Goal: Task Accomplishment & Management: Manage account settings

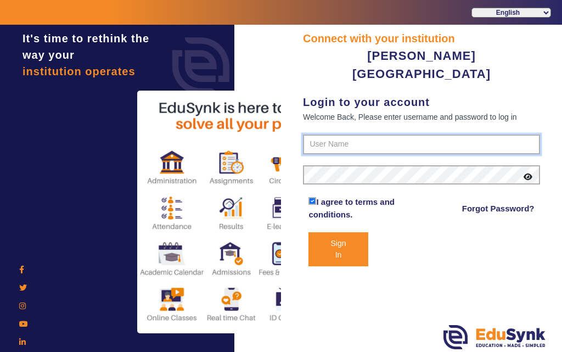
type input "7685859009"
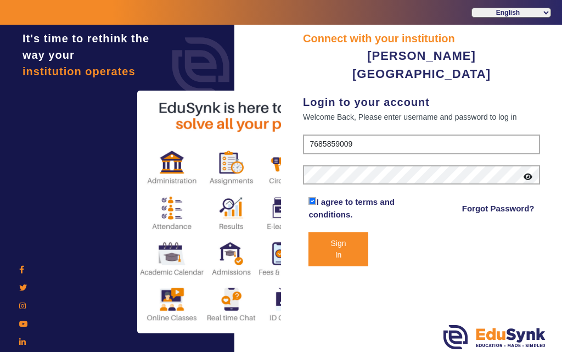
click at [346, 232] on button "Sign In" at bounding box center [337, 249] width 59 height 34
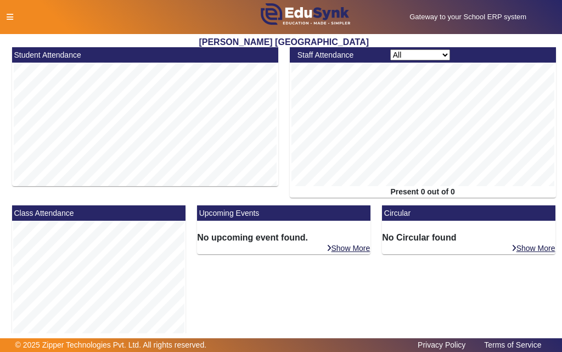
click at [9, 15] on icon at bounding box center [10, 17] width 7 height 8
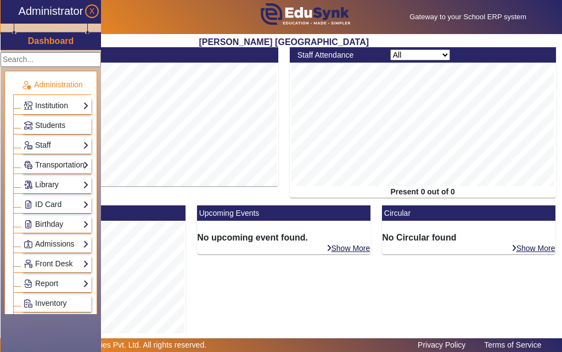
click at [52, 184] on link "Library" at bounding box center [56, 184] width 65 height 13
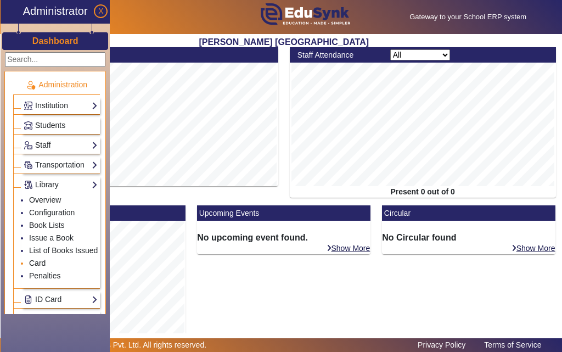
click at [39, 263] on link "Card" at bounding box center [37, 262] width 16 height 9
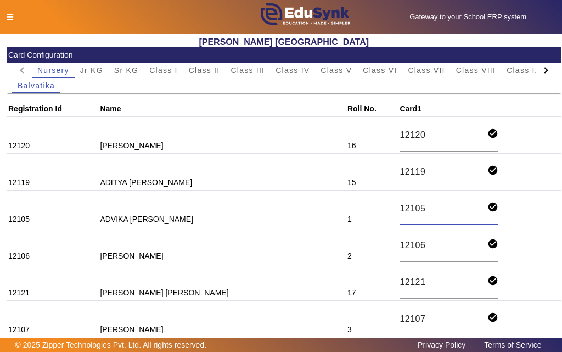
click at [399, 206] on input "12105" at bounding box center [443, 208] width 88 height 15
click at [14, 16] on div at bounding box center [118, 18] width 234 height 12
click at [11, 18] on icon at bounding box center [10, 17] width 7 height 8
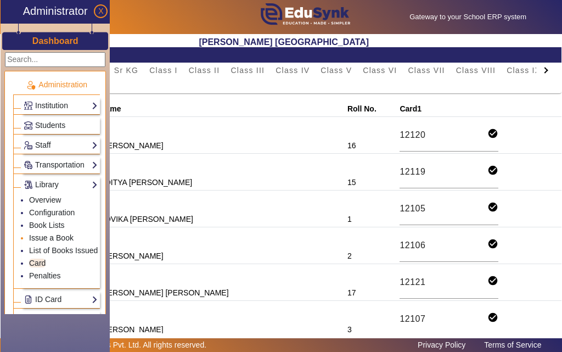
click at [51, 236] on link "Issue a Book" at bounding box center [51, 237] width 44 height 9
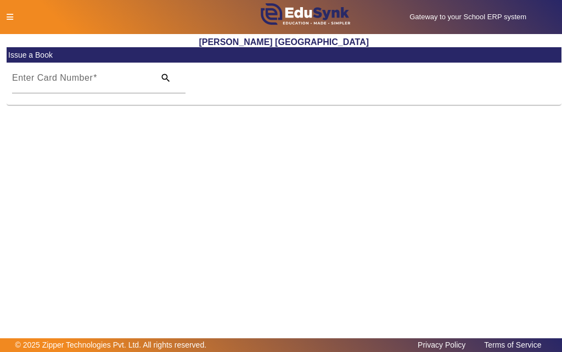
drag, startPoint x: 46, startPoint y: 82, endPoint x: 28, endPoint y: 131, distance: 51.9
click at [27, 131] on main "X Administrator Dashboard Administration Institution Institution Details Sessio…" at bounding box center [281, 186] width 562 height 304
click at [117, 83] on input "Enter Card Number" at bounding box center [80, 82] width 136 height 13
paste input "12105"
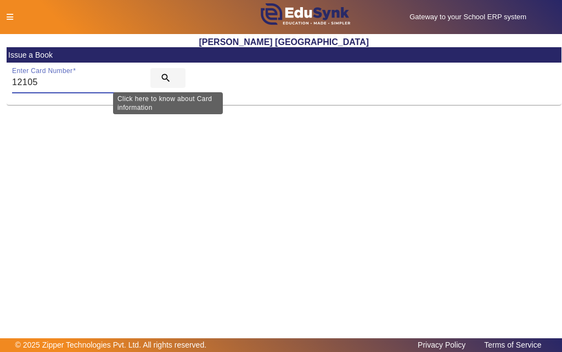
type input "12105"
click at [163, 76] on mat-icon "search" at bounding box center [165, 77] width 11 height 11
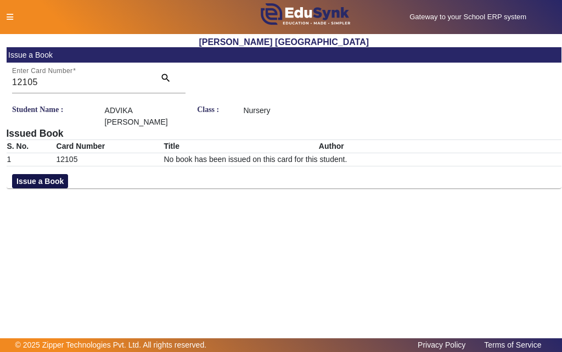
click at [43, 182] on button "Issue a Book" at bounding box center [40, 181] width 56 height 14
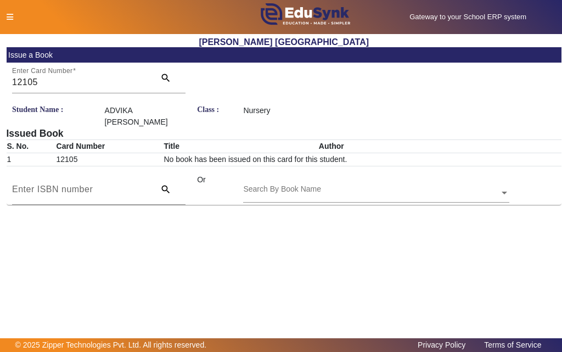
click at [353, 194] on input "text" at bounding box center [376, 194] width 266 height 12
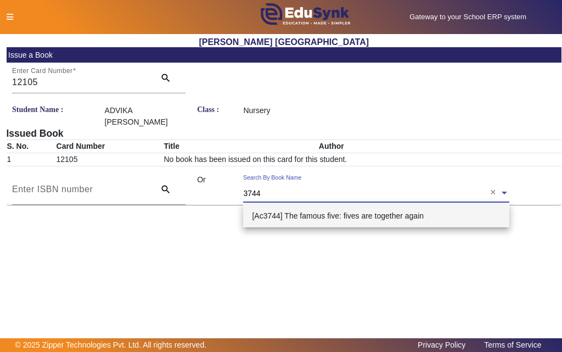
click at [398, 194] on input "3744" at bounding box center [376, 194] width 266 height 12
type input "3744"
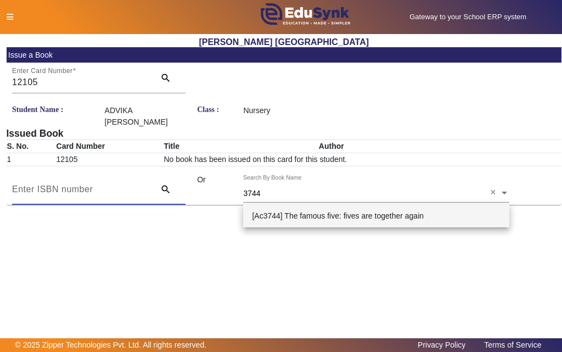
click at [134, 191] on input at bounding box center [80, 189] width 136 height 13
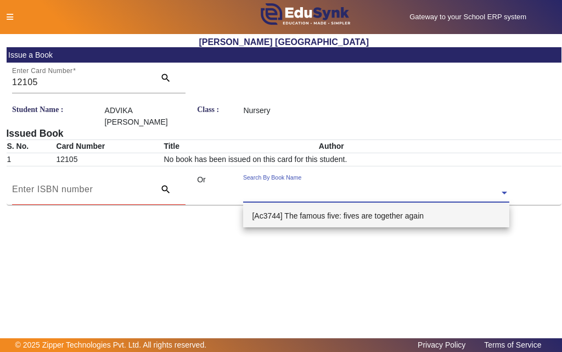
click at [336, 186] on div "Search By Book Name" at bounding box center [371, 180] width 256 height 13
click at [324, 216] on span "[Ac3744] The famous five: fives are together again" at bounding box center [338, 215] width 172 height 9
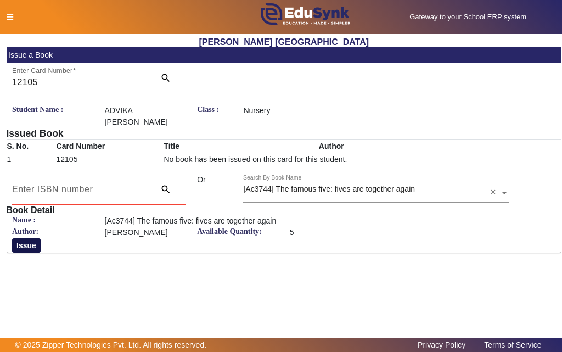
click at [27, 246] on button "Issue" at bounding box center [26, 245] width 29 height 14
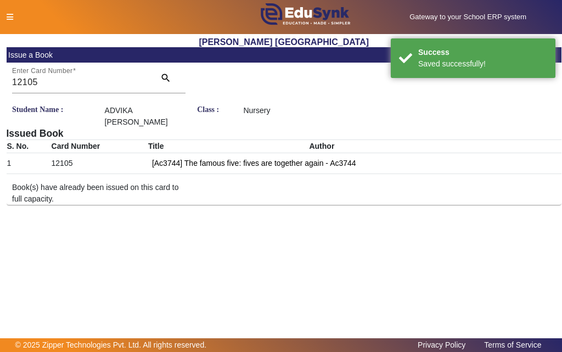
click at [9, 18] on icon at bounding box center [10, 17] width 7 height 8
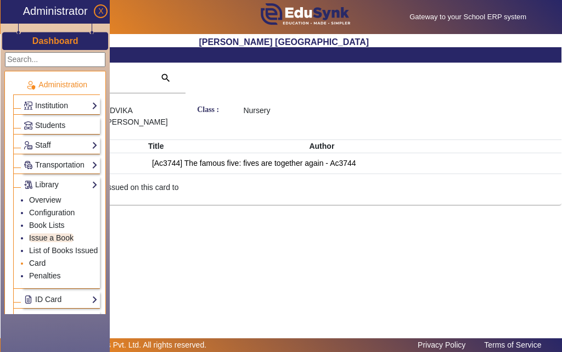
click at [44, 263] on link "Card" at bounding box center [37, 262] width 16 height 9
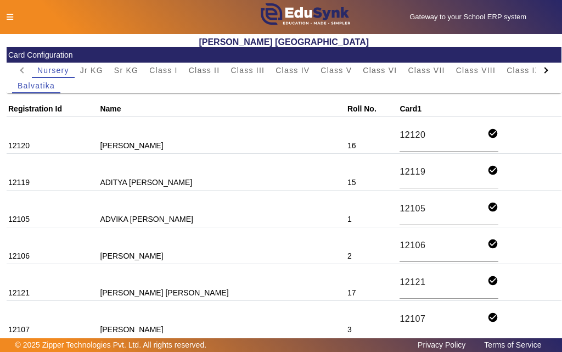
click at [345, 255] on td "2" at bounding box center [371, 245] width 52 height 37
drag, startPoint x: 394, startPoint y: 245, endPoint x: 364, endPoint y: 241, distance: 29.9
click at [364, 241] on td "2" at bounding box center [371, 245] width 52 height 37
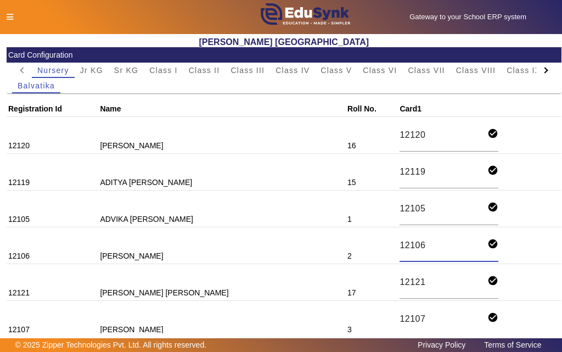
click at [399, 246] on input "12106" at bounding box center [443, 245] width 88 height 15
click at [12, 18] on icon at bounding box center [10, 17] width 7 height 8
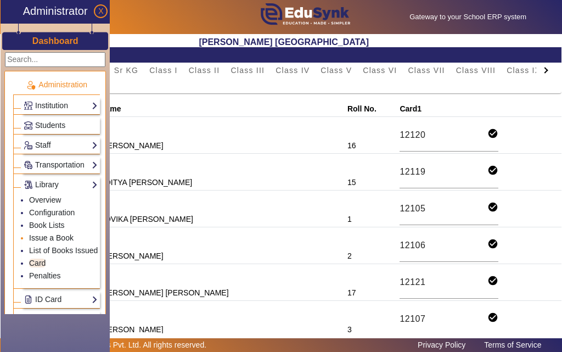
click at [49, 241] on link "Issue a Book" at bounding box center [51, 237] width 44 height 9
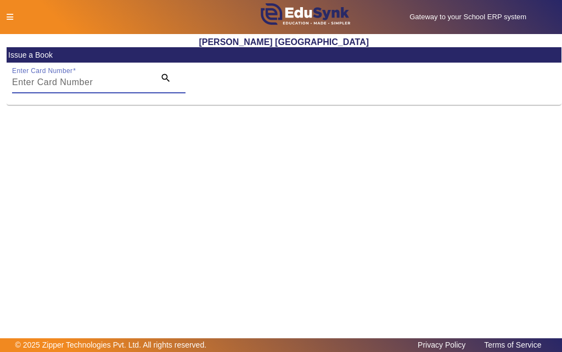
paste input "12106"
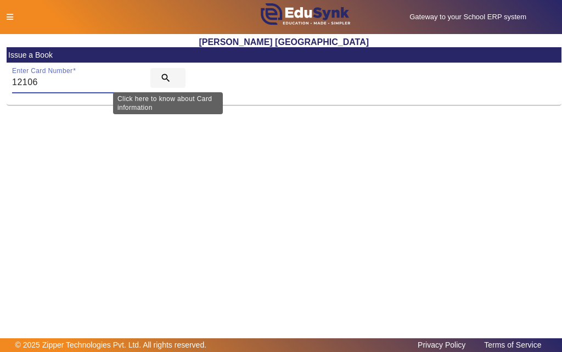
type input "12106"
click at [167, 76] on mat-icon "search" at bounding box center [165, 77] width 11 height 11
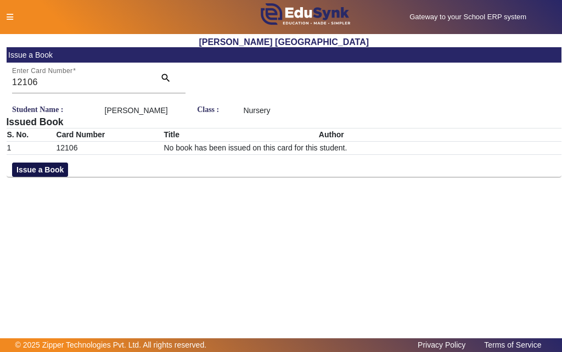
click at [39, 177] on button "Issue a Book" at bounding box center [40, 169] width 56 height 14
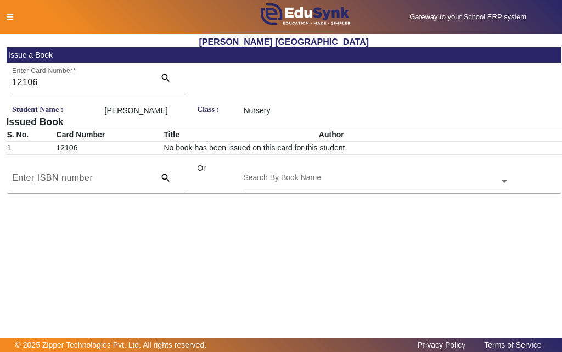
click at [341, 188] on input "text" at bounding box center [376, 182] width 266 height 12
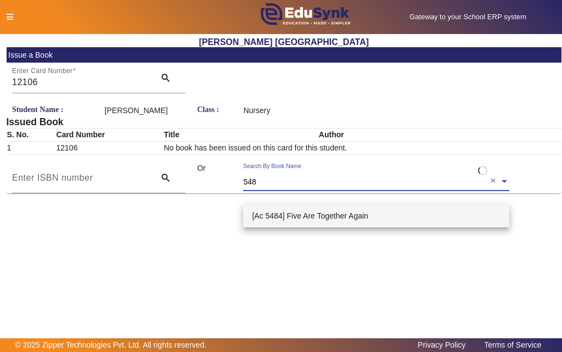
type input "5484"
click at [325, 215] on span "[Ac 5484] Five Are Together Again" at bounding box center [310, 215] width 116 height 9
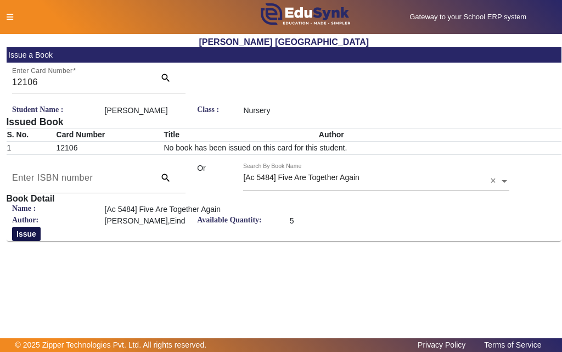
click at [26, 241] on button "Issue" at bounding box center [26, 234] width 29 height 14
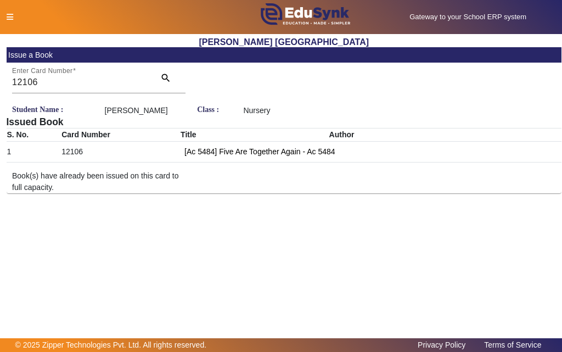
click at [8, 16] on icon at bounding box center [10, 17] width 7 height 8
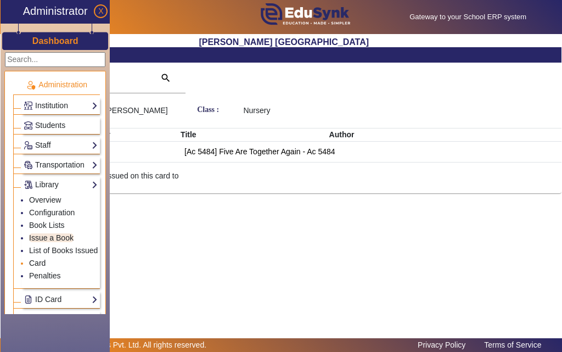
click at [38, 262] on link "Card" at bounding box center [37, 262] width 16 height 9
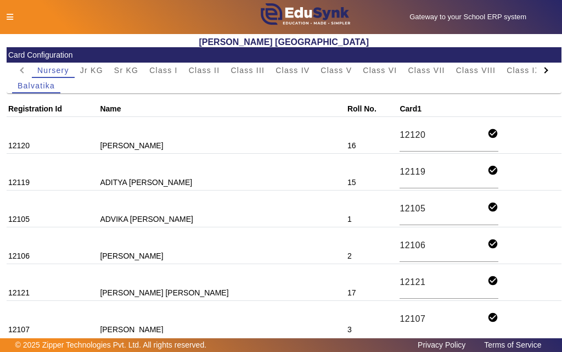
drag, startPoint x: 390, startPoint y: 317, endPoint x: 371, endPoint y: 323, distance: 19.6
click at [371, 323] on td "3" at bounding box center [371, 319] width 52 height 37
click at [399, 317] on input "12107" at bounding box center [443, 319] width 88 height 15
click at [11, 16] on icon at bounding box center [10, 17] width 7 height 8
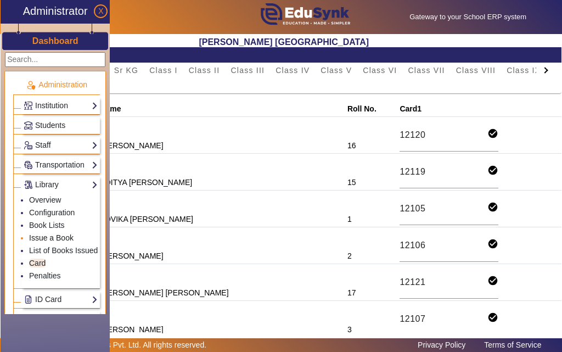
click at [46, 240] on link "Issue a Book" at bounding box center [51, 237] width 44 height 9
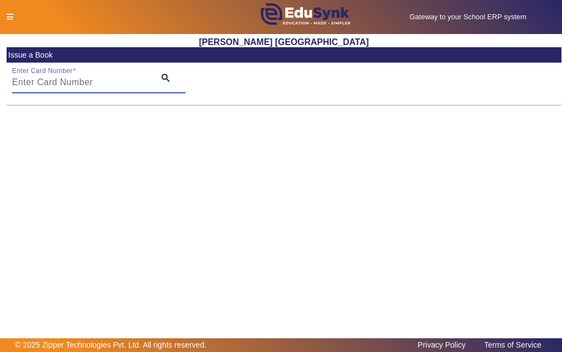
paste input "12107"
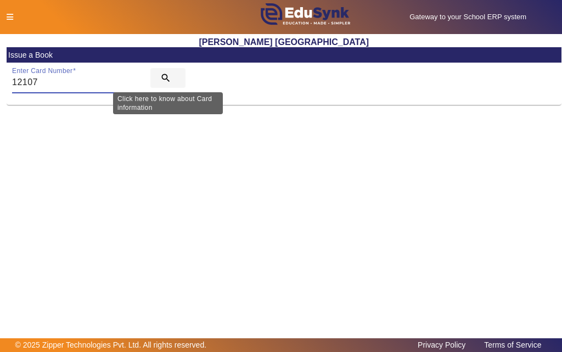
type input "12107"
click at [166, 78] on mat-icon "search" at bounding box center [165, 77] width 11 height 11
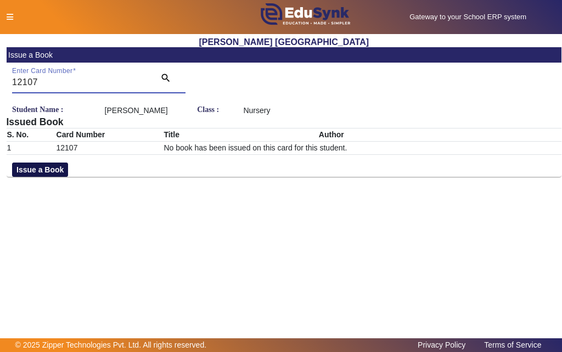
click at [41, 177] on button "Issue a Book" at bounding box center [40, 169] width 56 height 14
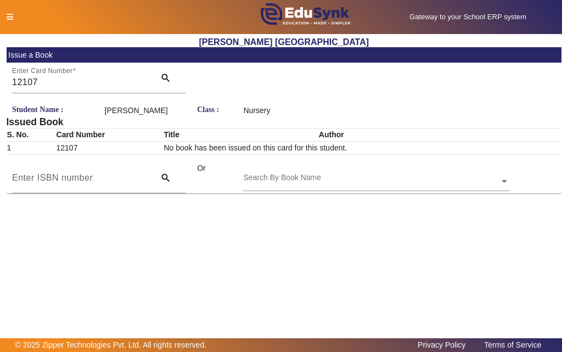
click at [365, 188] on input "text" at bounding box center [376, 182] width 266 height 12
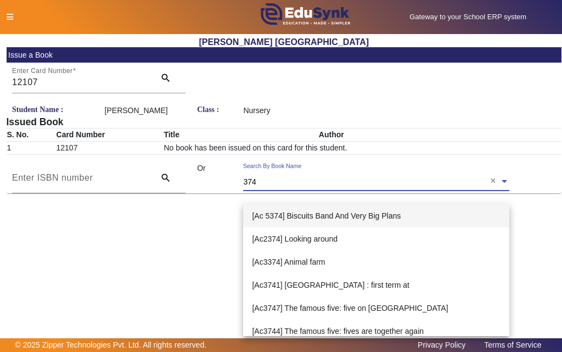
type input "3749"
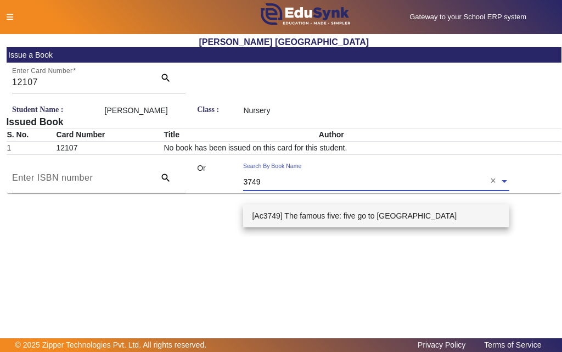
click at [344, 217] on span "[Ac3749] The famous five: five go to [GEOGRAPHIC_DATA]" at bounding box center [354, 215] width 205 height 9
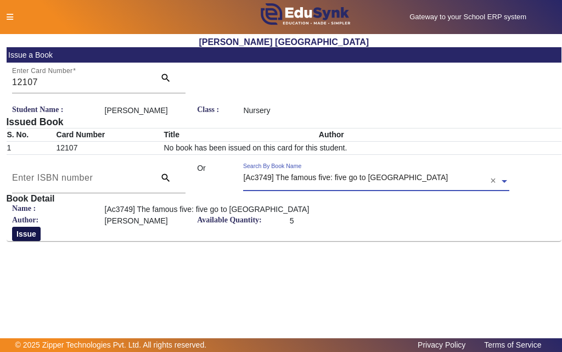
click at [25, 241] on button "Issue" at bounding box center [26, 234] width 29 height 14
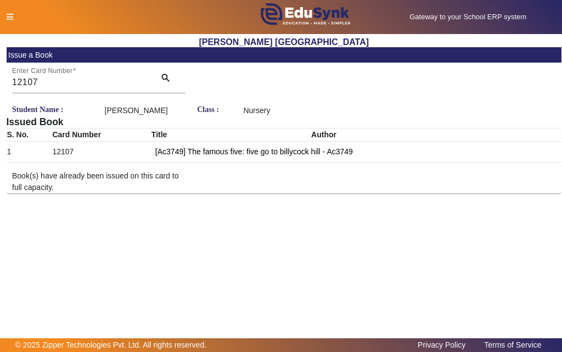
click at [13, 18] on div at bounding box center [118, 18] width 234 height 12
click at [9, 16] on icon at bounding box center [10, 17] width 7 height 8
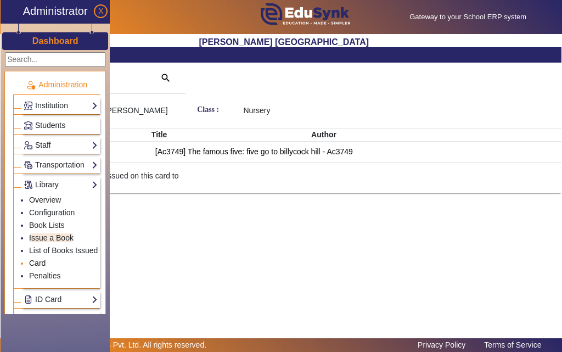
click at [39, 264] on link "Card" at bounding box center [37, 262] width 16 height 9
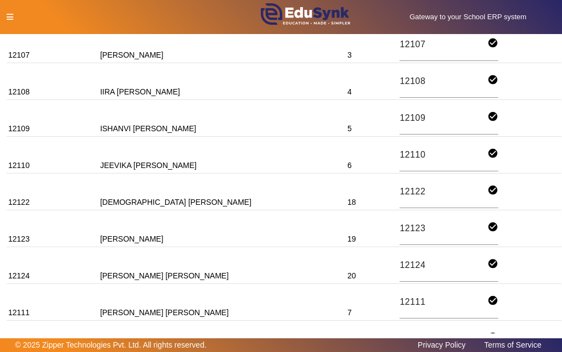
scroll to position [165, 0]
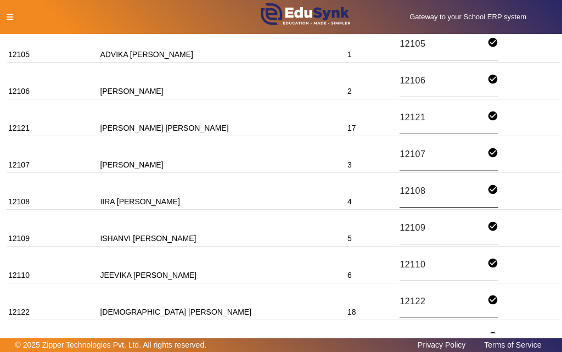
click at [399, 189] on input "12108" at bounding box center [443, 191] width 88 height 15
drag, startPoint x: 388, startPoint y: 189, endPoint x: 361, endPoint y: 189, distance: 26.3
click at [360, 189] on td "4" at bounding box center [371, 191] width 52 height 37
click at [399, 187] on input "12108" at bounding box center [443, 191] width 88 height 15
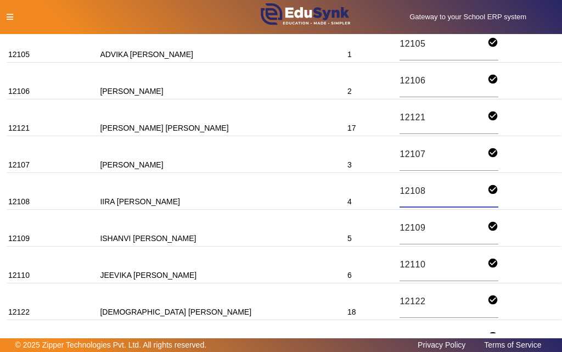
click at [12, 16] on icon at bounding box center [10, 17] width 7 height 8
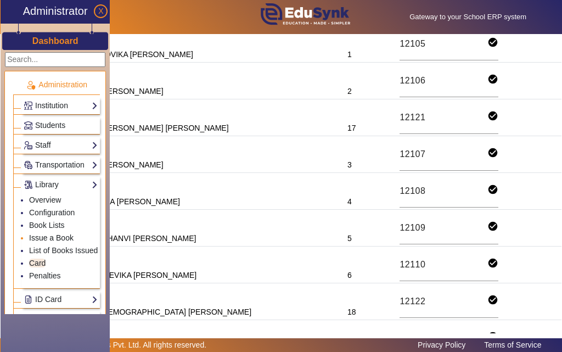
click at [41, 238] on link "Issue a Book" at bounding box center [51, 237] width 44 height 9
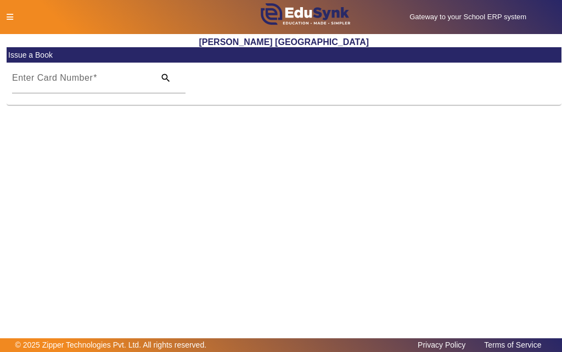
drag, startPoint x: 86, startPoint y: 82, endPoint x: 67, endPoint y: 162, distance: 81.7
click at [67, 162] on main "X Administrator Dashboard Administration Institution Institution Details Sessio…" at bounding box center [281, 186] width 562 height 304
click at [110, 86] on input "Enter Card Number" at bounding box center [80, 82] width 136 height 13
paste input "12108"
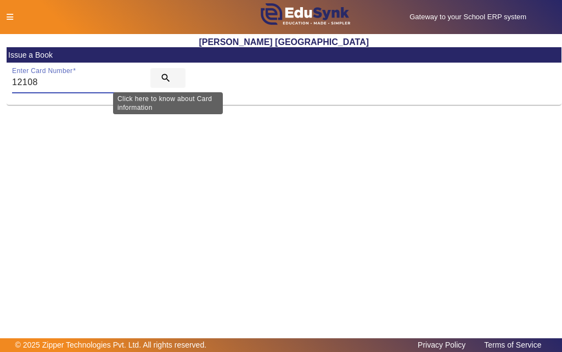
type input "12108"
click at [163, 76] on mat-icon "search" at bounding box center [165, 77] width 11 height 11
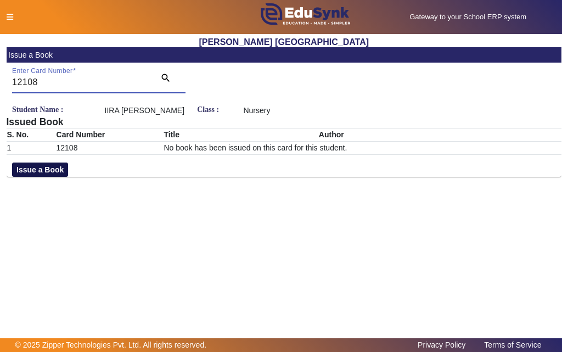
click at [30, 177] on button "Issue a Book" at bounding box center [40, 169] width 56 height 14
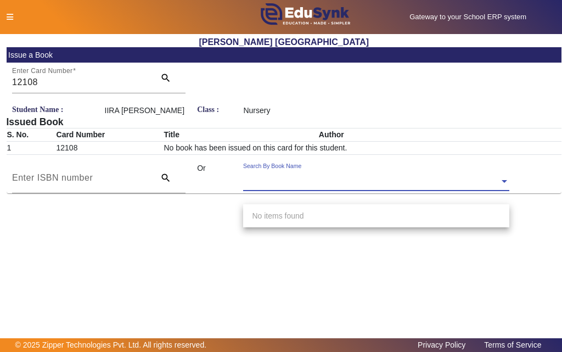
click at [349, 188] on input "text" at bounding box center [376, 182] width 266 height 12
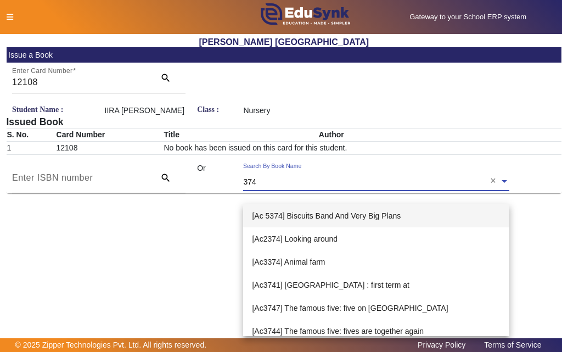
type input "3747"
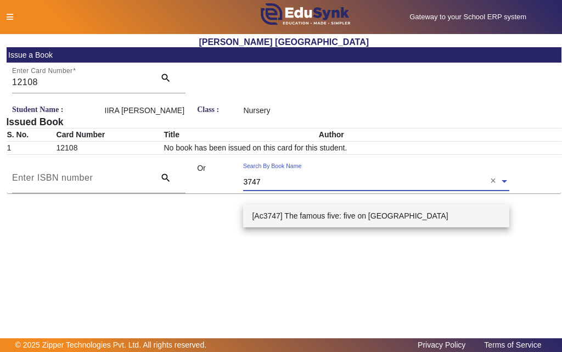
click at [388, 218] on span "[Ac3747] The famous five: five on [GEOGRAPHIC_DATA]" at bounding box center [350, 215] width 196 height 9
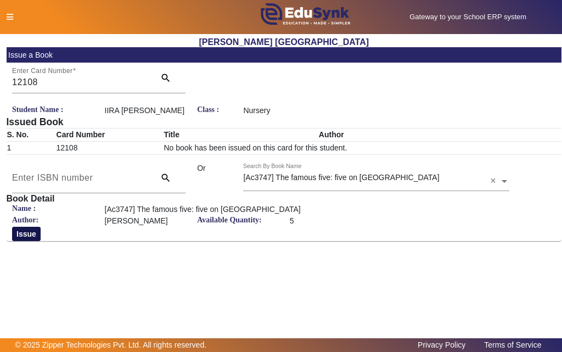
click at [25, 241] on button "Issue" at bounding box center [26, 234] width 29 height 14
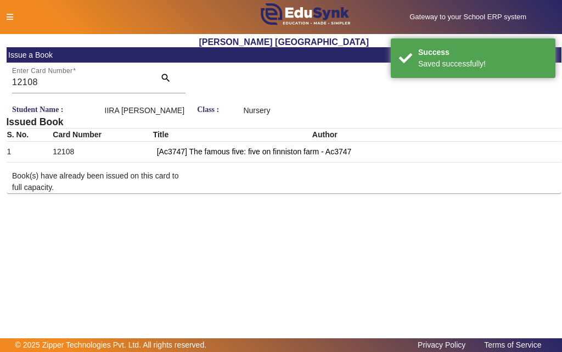
click at [10, 18] on icon at bounding box center [10, 17] width 7 height 8
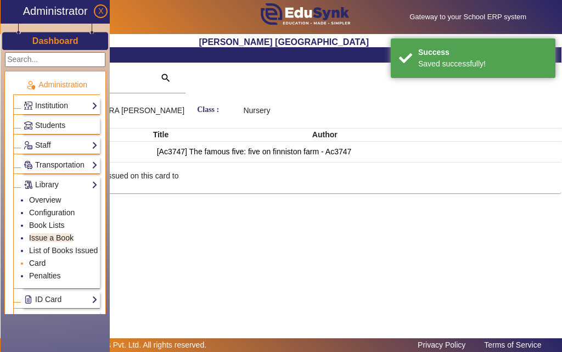
click at [33, 264] on link "Card" at bounding box center [37, 262] width 16 height 9
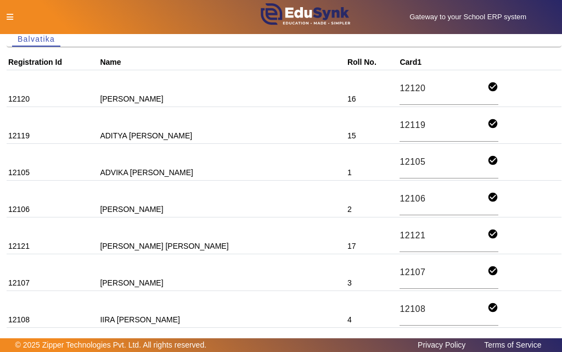
scroll to position [110, 0]
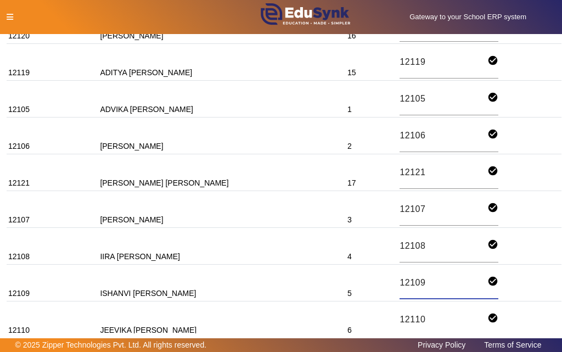
click at [399, 281] on input "12109" at bounding box center [443, 282] width 88 height 15
click at [9, 13] on icon at bounding box center [10, 17] width 7 height 8
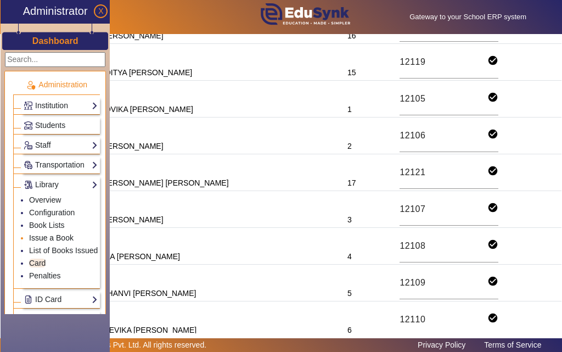
click at [56, 238] on link "Issue a Book" at bounding box center [51, 237] width 44 height 9
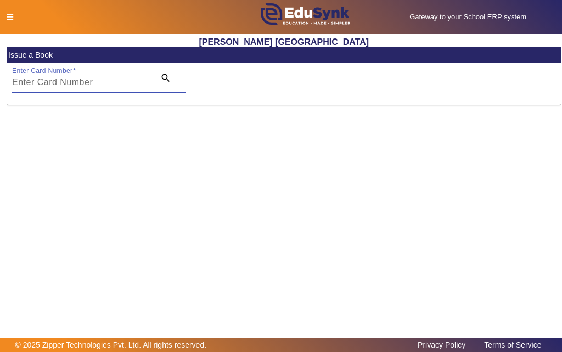
click at [104, 87] on input "Enter Card Number" at bounding box center [80, 82] width 136 height 13
paste input "12109"
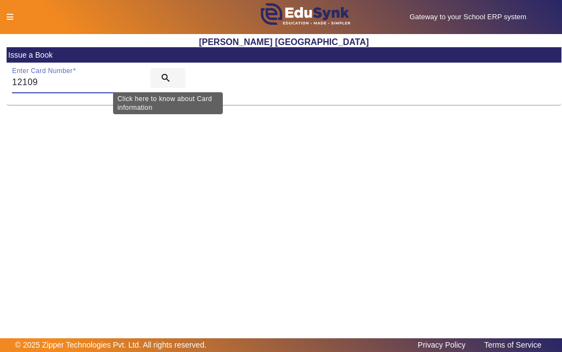
type input "12109"
click at [165, 78] on mat-icon "search" at bounding box center [165, 77] width 11 height 11
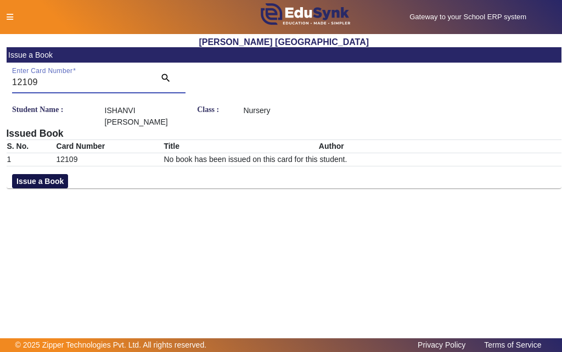
click at [36, 182] on button "Issue a Book" at bounding box center [40, 181] width 56 height 14
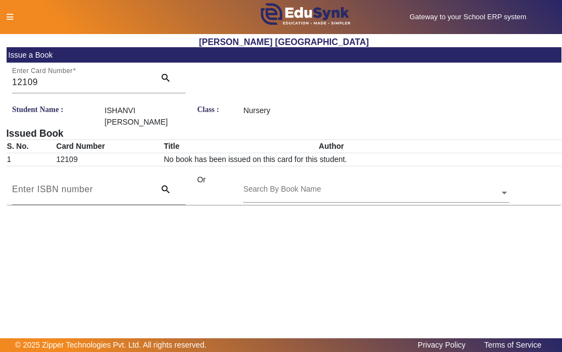
click at [393, 188] on input "text" at bounding box center [376, 194] width 266 height 12
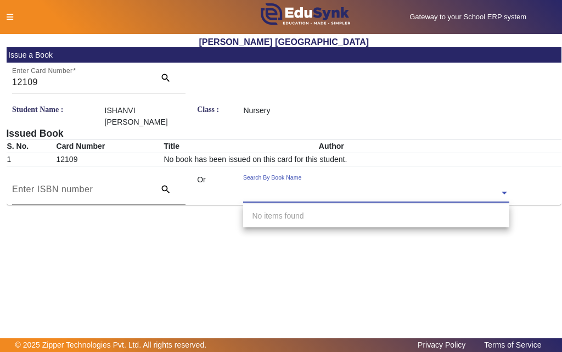
paste input "12109"
type input "1"
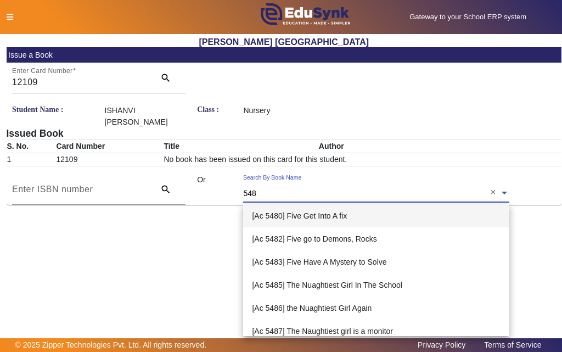
type input "5481"
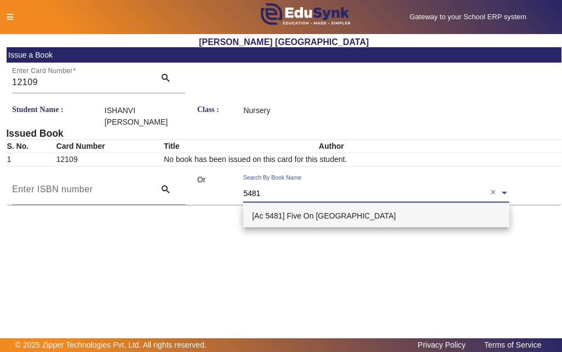
click at [290, 214] on span "[Ac 5481] Five On [GEOGRAPHIC_DATA]" at bounding box center [324, 215] width 144 height 9
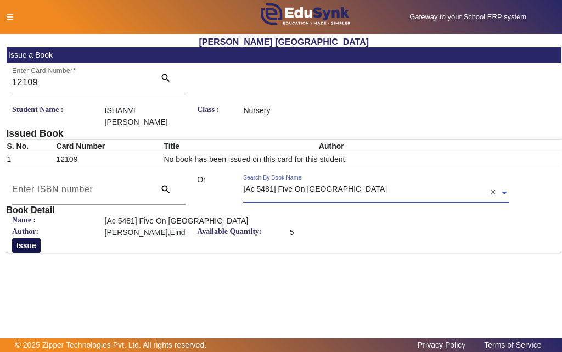
click at [19, 244] on button "Issue" at bounding box center [26, 245] width 29 height 14
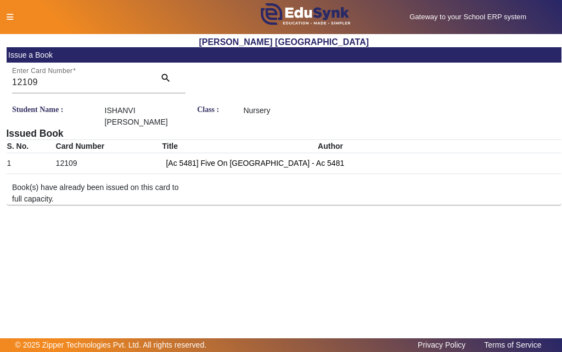
click at [9, 17] on icon at bounding box center [10, 17] width 7 height 8
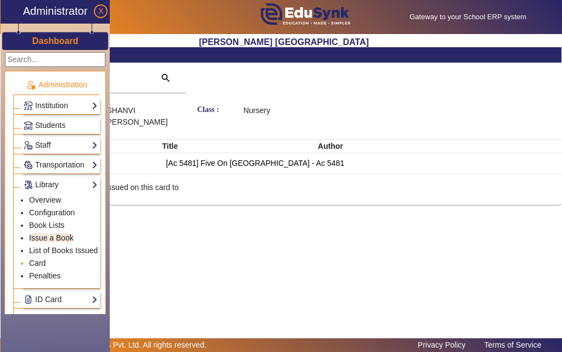
click at [43, 263] on link "Card" at bounding box center [37, 262] width 16 height 9
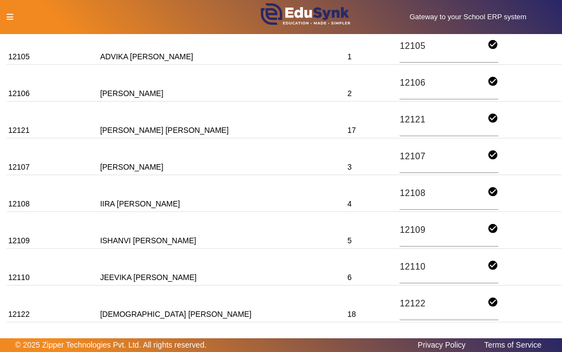
scroll to position [165, 0]
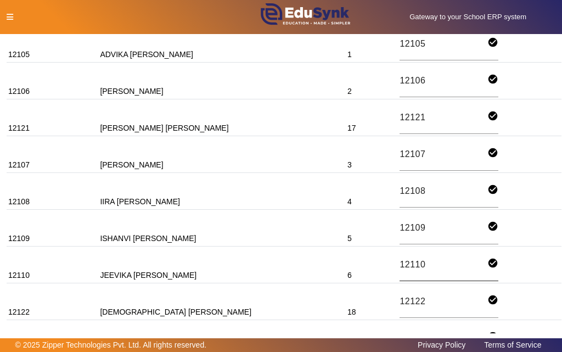
click at [399, 262] on input "12110" at bounding box center [443, 264] width 88 height 15
click at [10, 17] on icon at bounding box center [10, 17] width 7 height 8
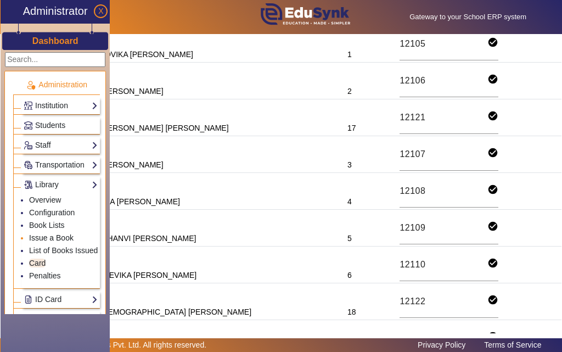
click at [45, 238] on link "Issue a Book" at bounding box center [51, 237] width 44 height 9
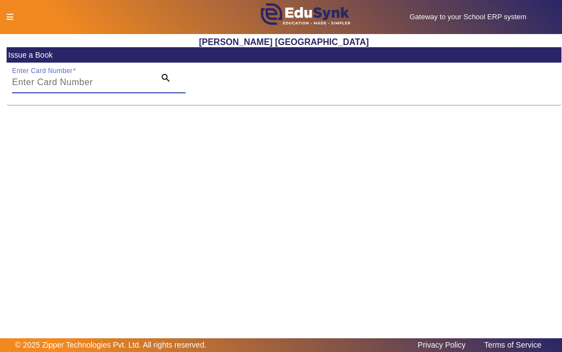
click at [104, 86] on input "Enter Card Number" at bounding box center [80, 82] width 136 height 13
paste input "12110"
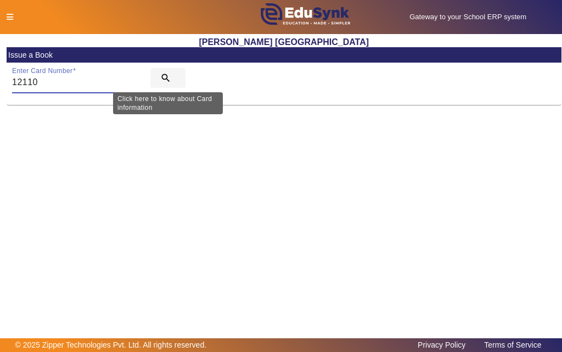
type input "12110"
click at [165, 78] on mat-icon "search" at bounding box center [165, 77] width 11 height 11
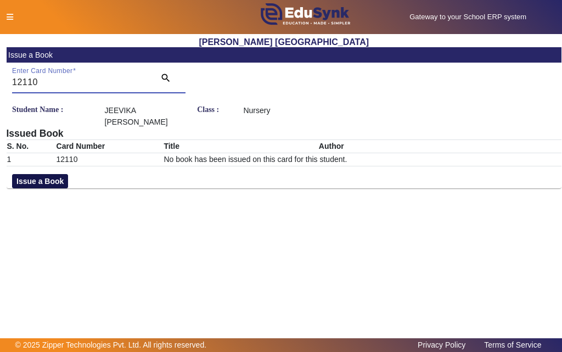
click at [27, 177] on button "Issue a Book" at bounding box center [40, 181] width 56 height 14
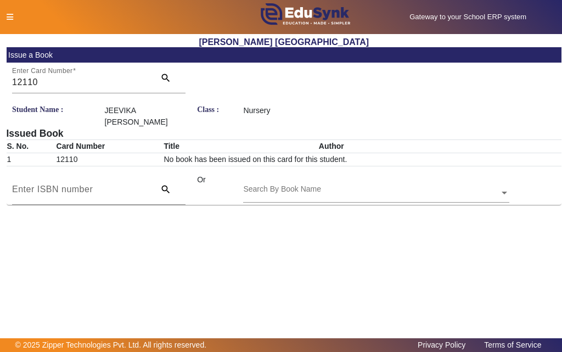
click at [369, 177] on div "Search By Book Name" at bounding box center [371, 180] width 256 height 13
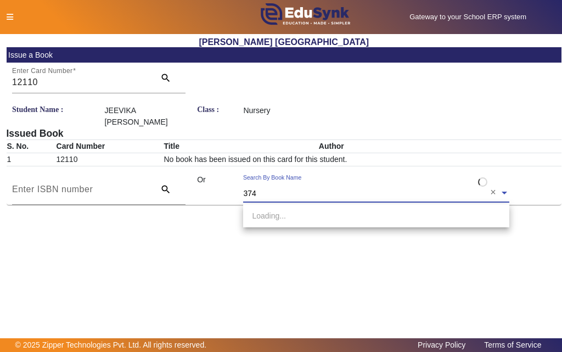
type input "3748"
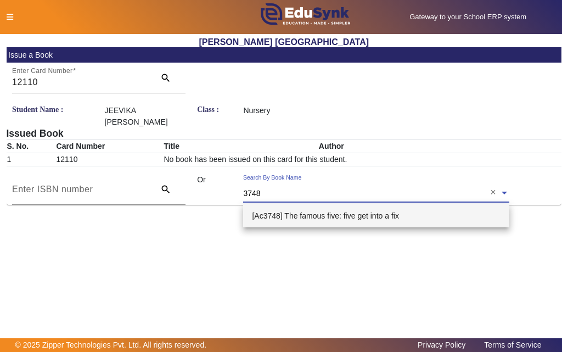
click at [311, 215] on span "[Ac3748] The famous five: five get into a fix" at bounding box center [325, 215] width 146 height 9
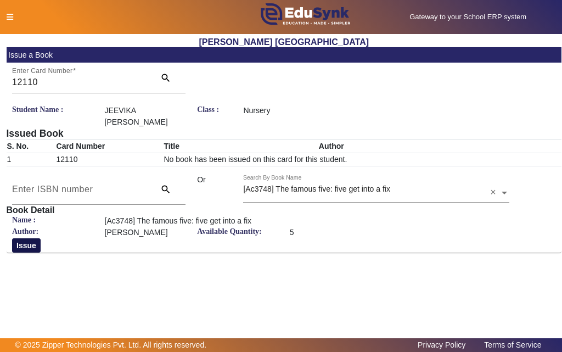
click at [22, 244] on button "Issue" at bounding box center [26, 245] width 29 height 14
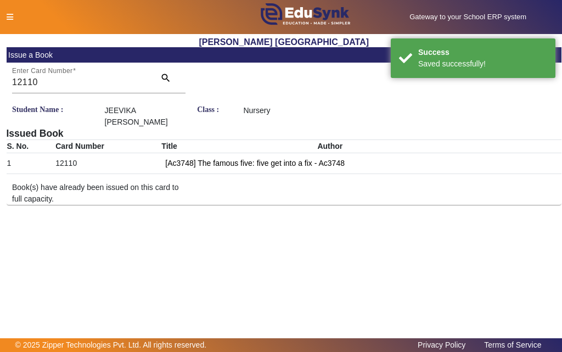
click at [13, 18] on div at bounding box center [118, 18] width 234 height 12
click at [9, 18] on icon at bounding box center [10, 17] width 7 height 8
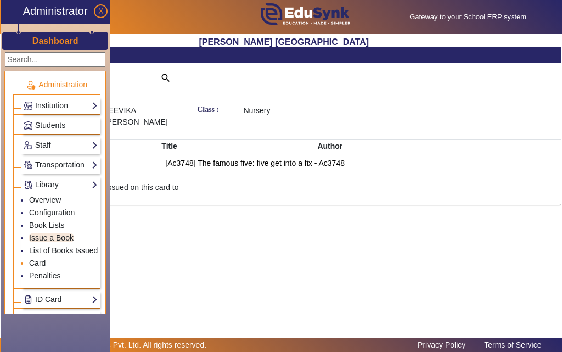
click at [37, 261] on link "Card" at bounding box center [37, 262] width 16 height 9
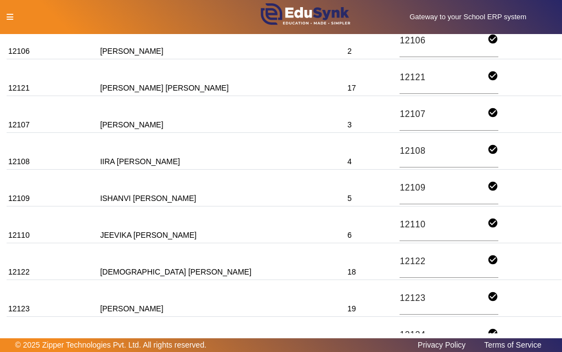
scroll to position [219, 0]
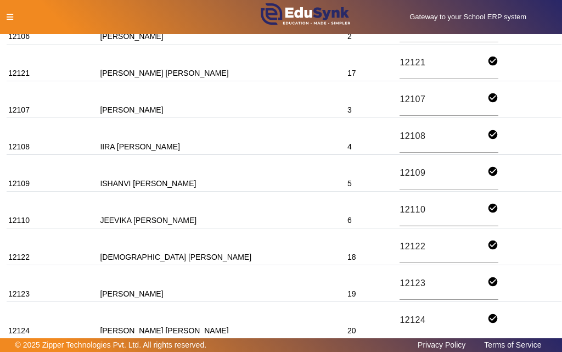
click at [399, 210] on input "12110" at bounding box center [443, 209] width 88 height 15
click at [10, 16] on icon at bounding box center [10, 17] width 7 height 8
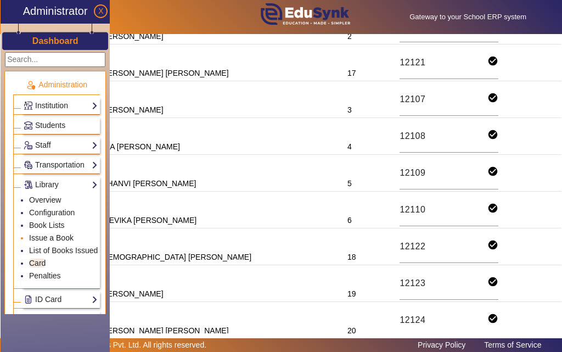
click at [54, 238] on link "Issue a Book" at bounding box center [51, 237] width 44 height 9
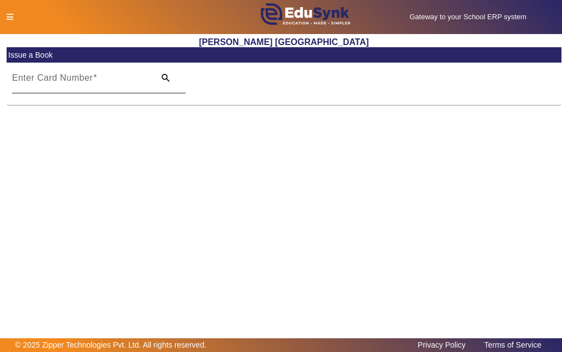
click at [93, 83] on input "Enter Card Number" at bounding box center [80, 82] width 136 height 13
paste input "12110"
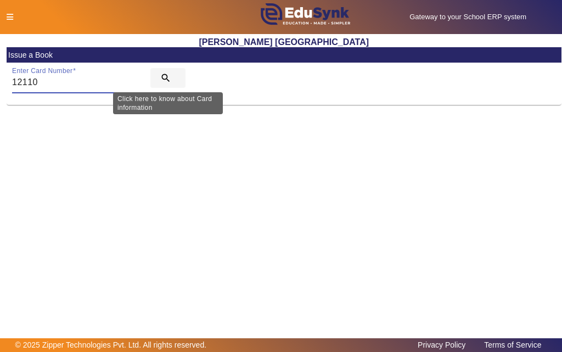
type input "12110"
click at [165, 77] on mat-icon "search" at bounding box center [165, 77] width 11 height 11
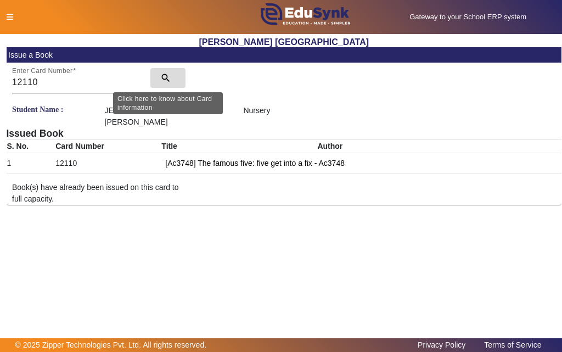
click at [163, 77] on mat-icon "search" at bounding box center [165, 77] width 11 height 11
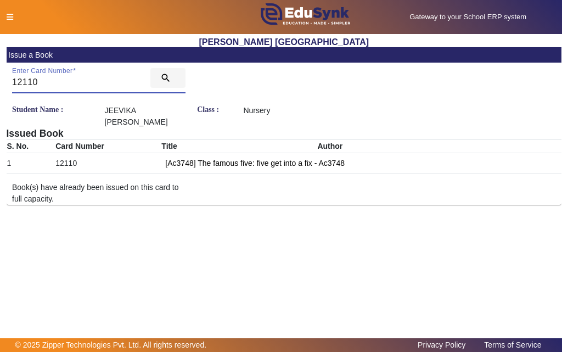
click at [163, 77] on mat-icon "search" at bounding box center [165, 77] width 11 height 11
click at [10, 15] on icon at bounding box center [10, 17] width 7 height 8
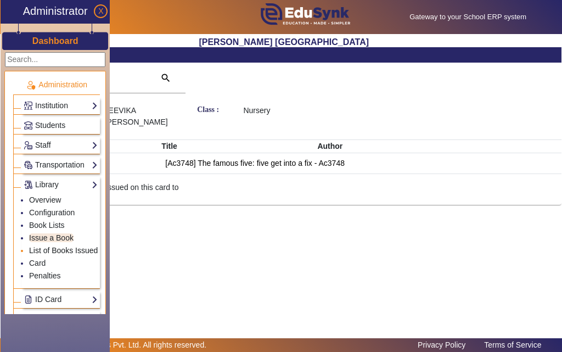
click at [56, 250] on link "List of Books Issued" at bounding box center [63, 250] width 69 height 9
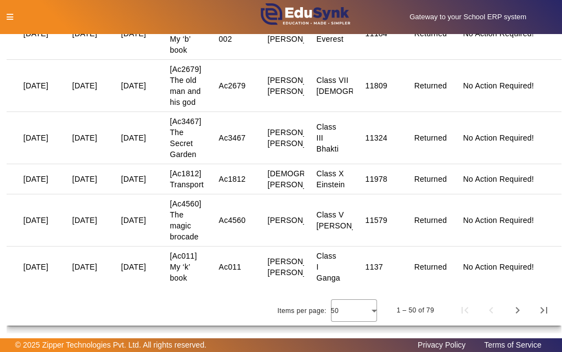
scroll to position [2585, 0]
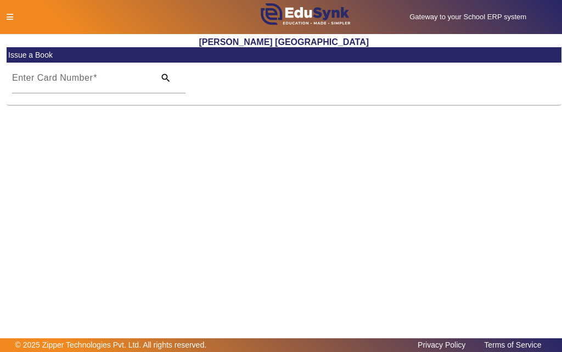
click at [10, 15] on icon at bounding box center [10, 17] width 7 height 8
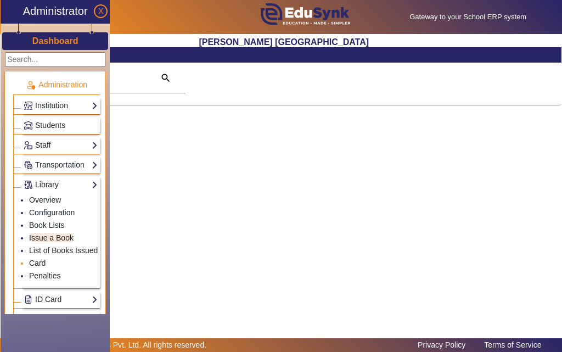
click at [46, 265] on li "Card" at bounding box center [63, 263] width 69 height 13
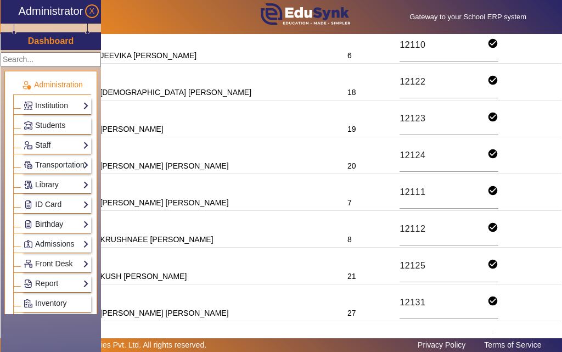
scroll to position [439, 0]
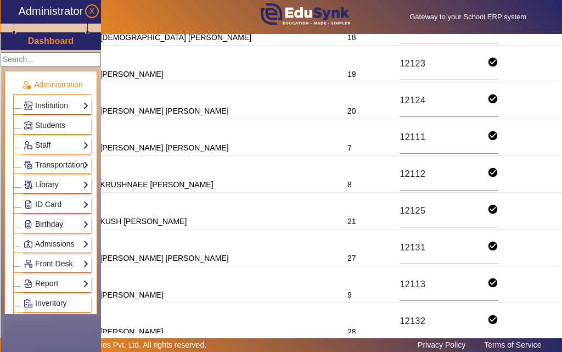
click at [221, 237] on td "[PERSON_NAME] [PERSON_NAME]" at bounding box center [221, 247] width 247 height 37
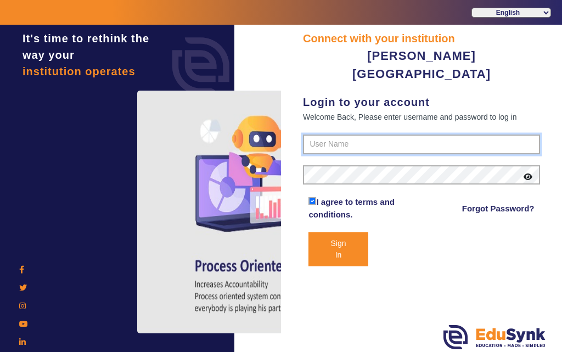
type input "7685859009"
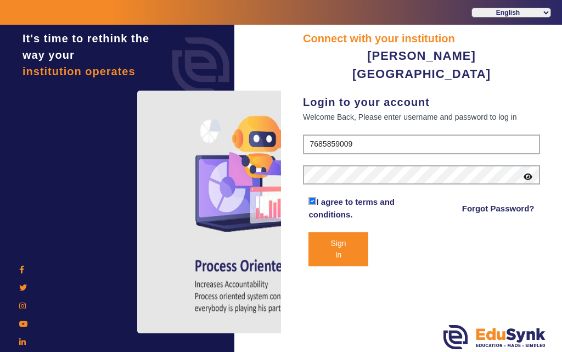
click at [334, 232] on button "Sign In" at bounding box center [337, 249] width 59 height 34
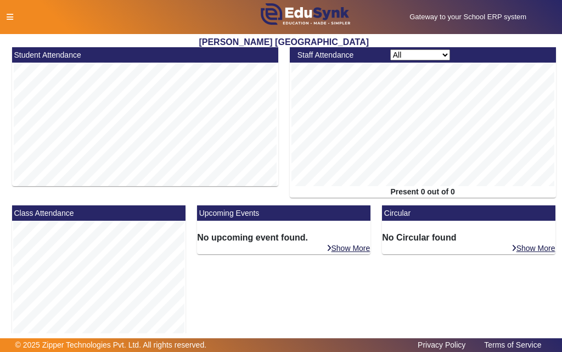
click at [8, 18] on icon at bounding box center [10, 17] width 7 height 8
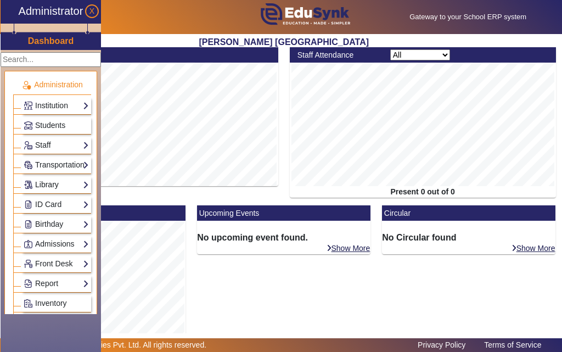
click at [46, 184] on link "Library" at bounding box center [56, 184] width 65 height 13
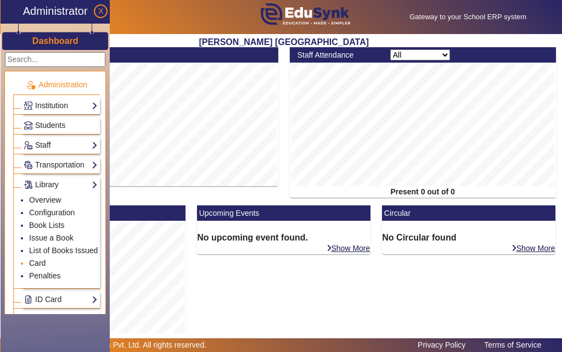
click at [43, 263] on link "Card" at bounding box center [37, 262] width 16 height 9
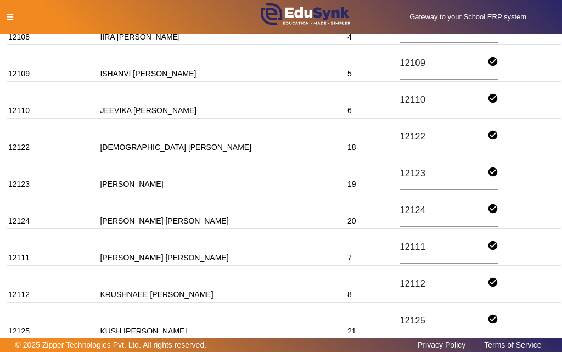
scroll to position [384, 0]
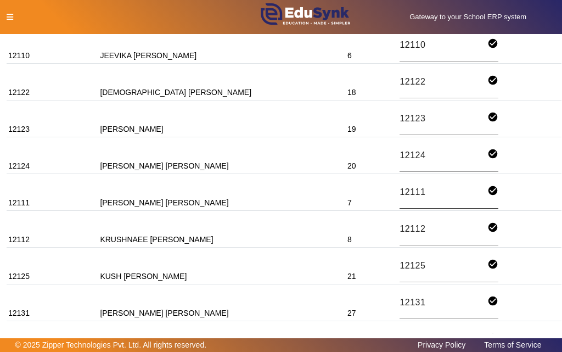
click at [399, 193] on input "12111" at bounding box center [443, 192] width 88 height 15
click at [11, 16] on icon at bounding box center [10, 17] width 7 height 8
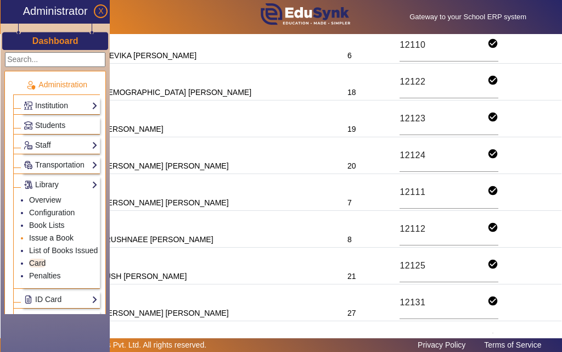
click at [43, 239] on link "Issue a Book" at bounding box center [51, 237] width 44 height 9
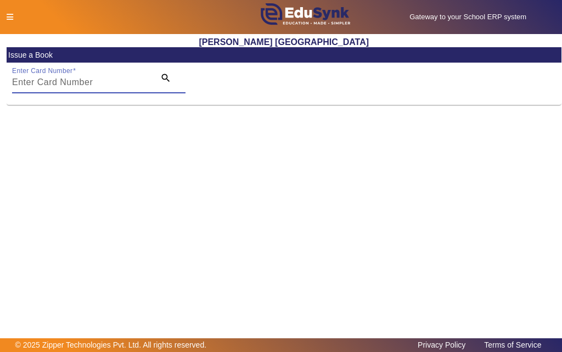
click at [93, 87] on input "Enter Card Number" at bounding box center [80, 82] width 136 height 13
paste input "12111"
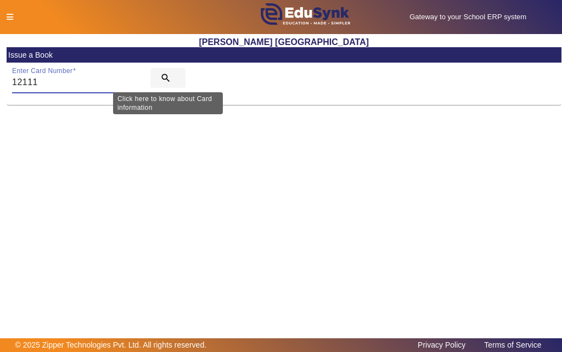
type input "12111"
click at [165, 77] on mat-icon "search" at bounding box center [165, 77] width 11 height 11
click at [164, 76] on mat-icon "search" at bounding box center [165, 77] width 11 height 11
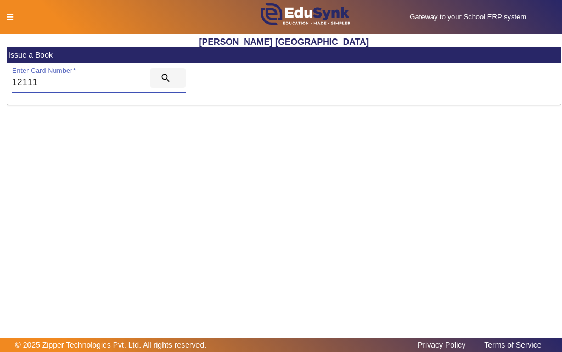
click at [164, 76] on mat-icon "search" at bounding box center [165, 77] width 11 height 11
click at [165, 77] on mat-icon "search" at bounding box center [165, 77] width 11 height 11
click at [165, 76] on mat-icon "search" at bounding box center [165, 77] width 11 height 11
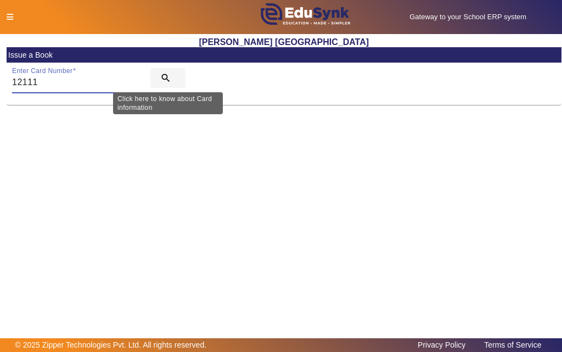
click at [166, 76] on mat-icon "search" at bounding box center [165, 77] width 11 height 11
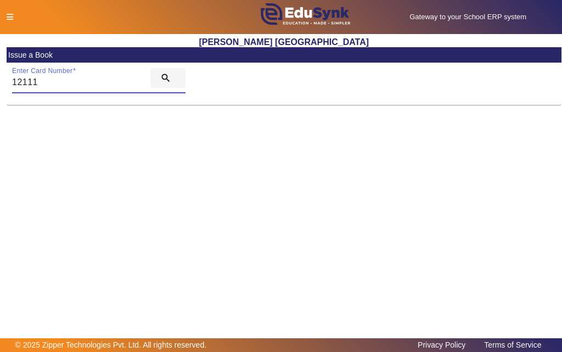
click at [165, 77] on mat-icon "search" at bounding box center [165, 77] width 11 height 11
click at [79, 84] on input "12111" at bounding box center [80, 82] width 136 height 13
click at [10, 16] on icon at bounding box center [10, 17] width 7 height 8
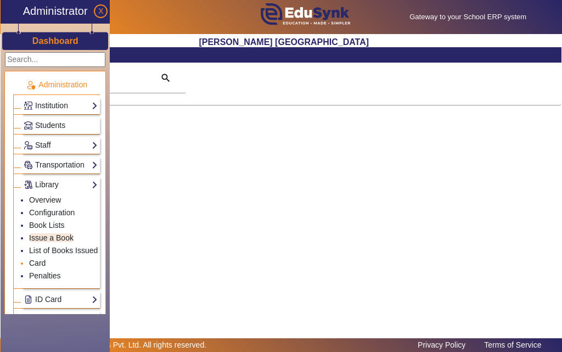
click at [37, 263] on link "Card" at bounding box center [37, 262] width 16 height 9
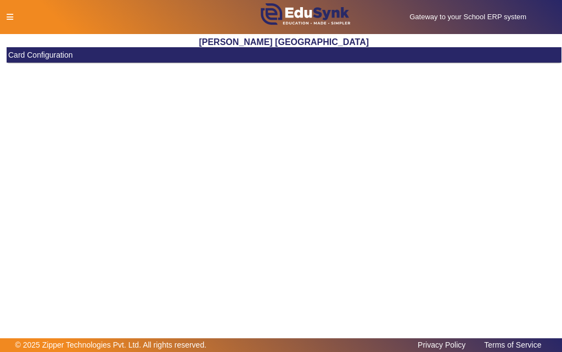
click at [11, 17] on icon at bounding box center [10, 17] width 7 height 8
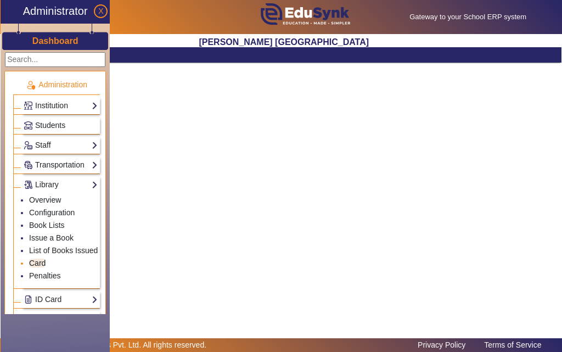
click at [41, 263] on link "Card" at bounding box center [37, 262] width 16 height 9
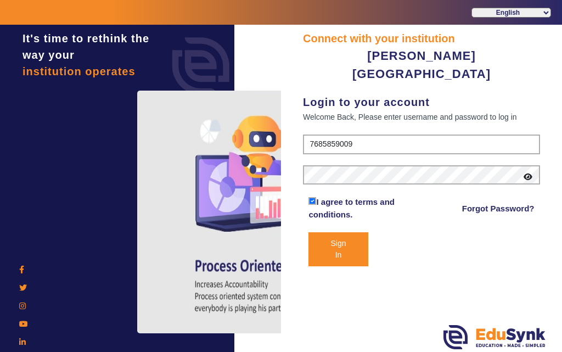
click at [339, 232] on button "Sign In" at bounding box center [337, 249] width 59 height 34
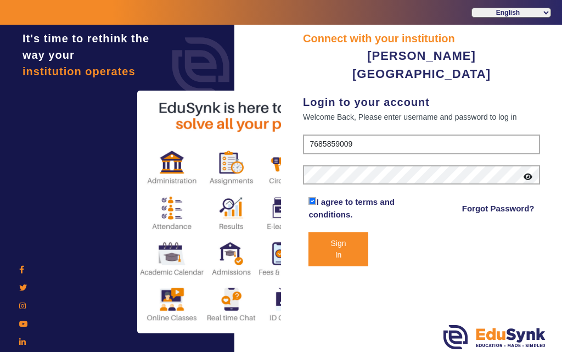
click at [335, 232] on button "Sign In" at bounding box center [337, 249] width 59 height 34
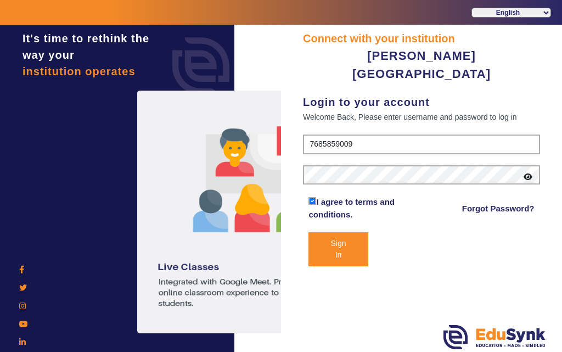
click at [337, 232] on button "Sign In" at bounding box center [337, 249] width 59 height 34
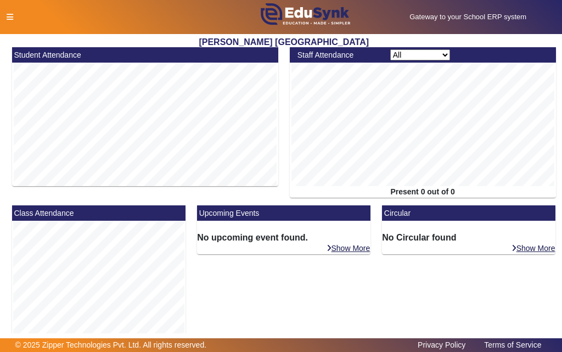
click at [10, 17] on icon at bounding box center [10, 17] width 7 height 8
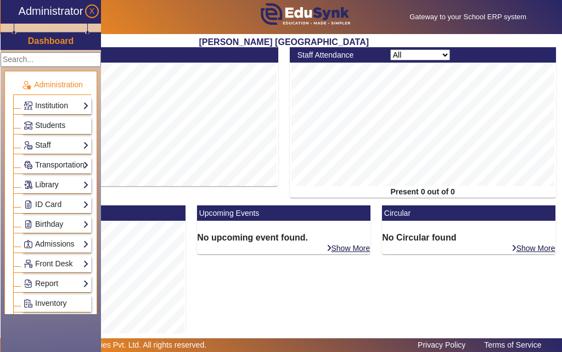
click at [49, 183] on link "Library" at bounding box center [56, 184] width 65 height 13
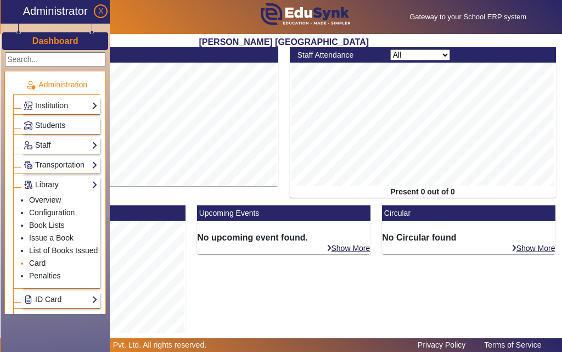
click at [36, 262] on link "Card" at bounding box center [37, 262] width 16 height 9
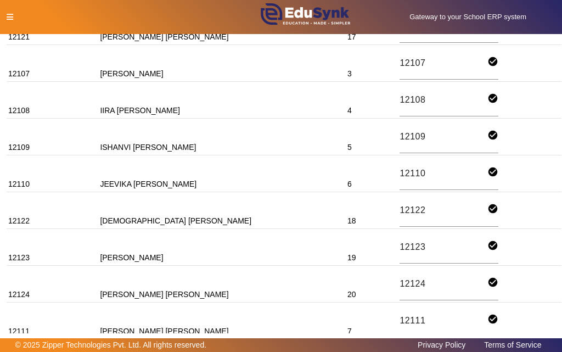
scroll to position [329, 0]
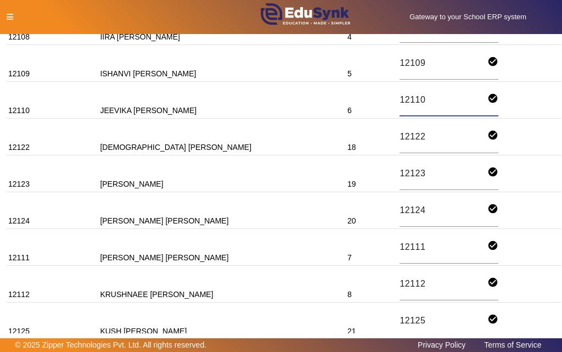
click at [399, 99] on input "12110" at bounding box center [443, 100] width 88 height 15
click at [10, 15] on icon at bounding box center [10, 17] width 7 height 8
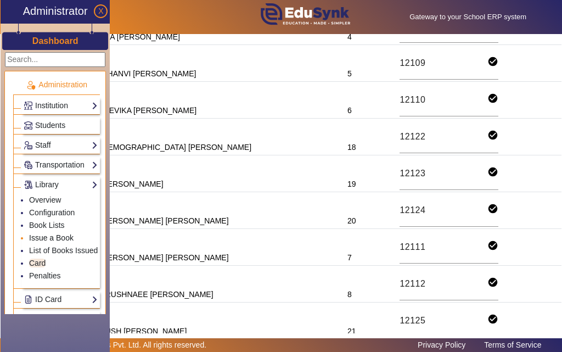
click at [46, 236] on link "Issue a Book" at bounding box center [51, 237] width 44 height 9
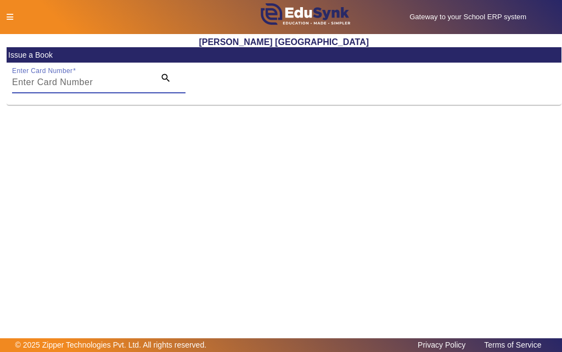
click at [101, 86] on input "Enter Card Number" at bounding box center [80, 82] width 136 height 13
paste input "12110"
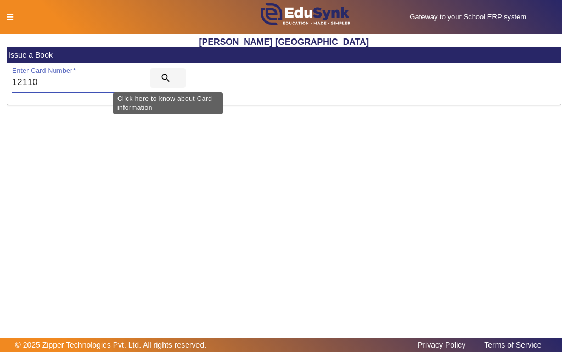
type input "12110"
click at [163, 76] on mat-icon "search" at bounding box center [165, 77] width 11 height 11
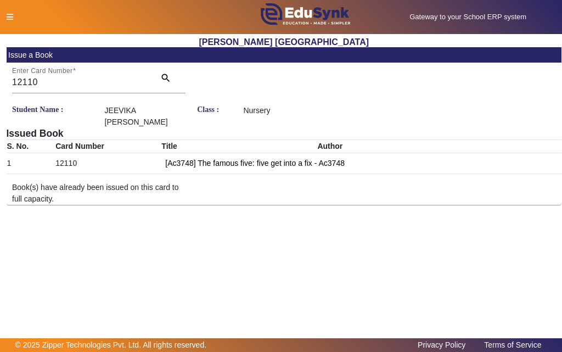
click at [10, 15] on icon at bounding box center [10, 17] width 7 height 8
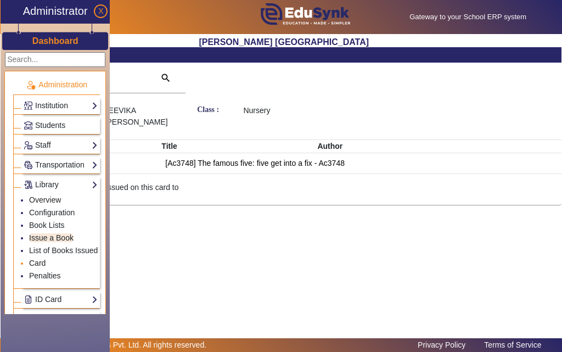
click at [35, 263] on link "Card" at bounding box center [37, 262] width 16 height 9
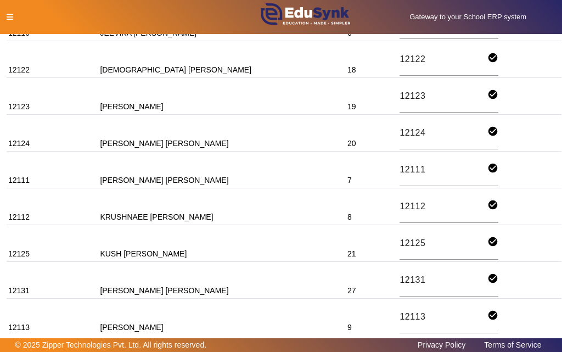
scroll to position [439, 0]
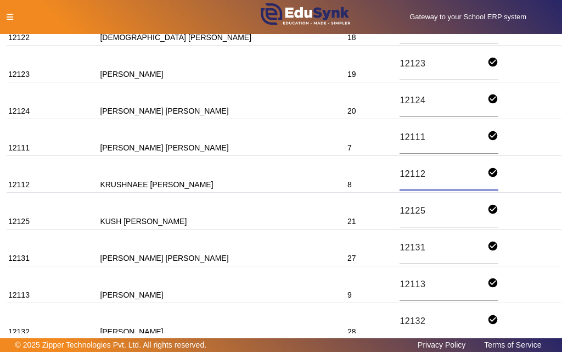
click at [400, 172] on input "12112" at bounding box center [443, 174] width 88 height 15
click at [8, 15] on icon at bounding box center [10, 17] width 7 height 8
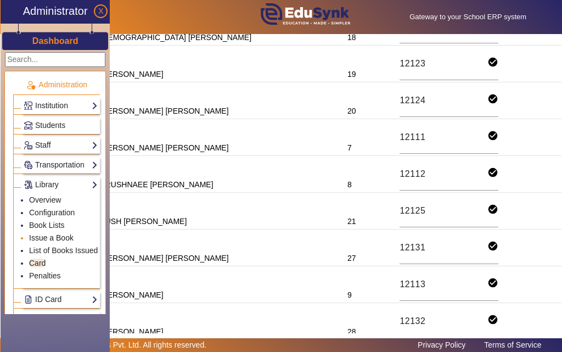
click at [43, 238] on link "Issue a Book" at bounding box center [51, 237] width 44 height 9
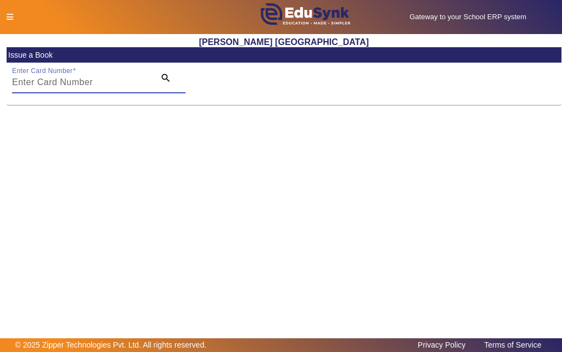
click at [108, 84] on input "Enter Card Number" at bounding box center [80, 82] width 136 height 13
paste input "12112"
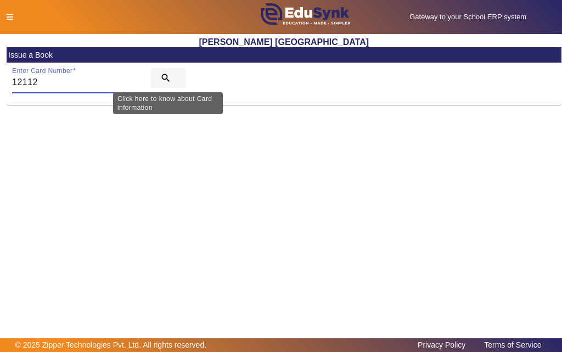
type input "12112"
click at [164, 77] on mat-icon "search" at bounding box center [165, 77] width 11 height 11
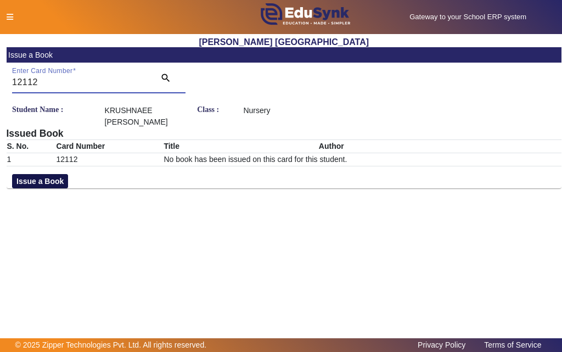
click at [42, 180] on button "Issue a Book" at bounding box center [40, 181] width 56 height 14
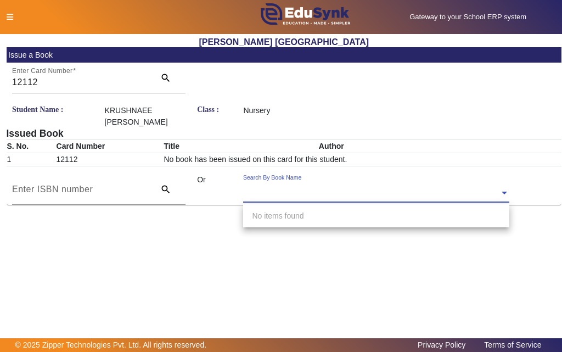
click at [340, 188] on input "text" at bounding box center [376, 194] width 266 height 12
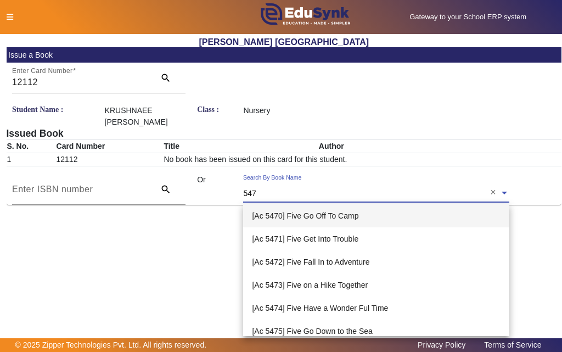
type input "5479"
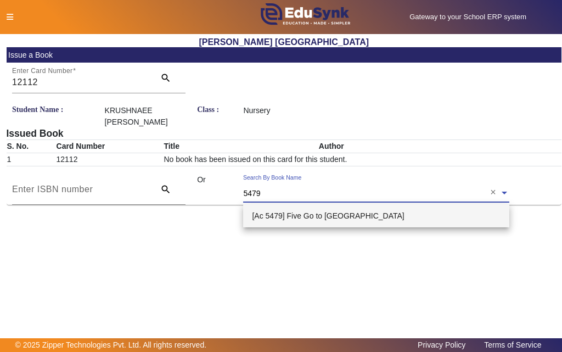
click at [339, 217] on span "[Ac 5479] Five Go to [GEOGRAPHIC_DATA]" at bounding box center [328, 215] width 152 height 9
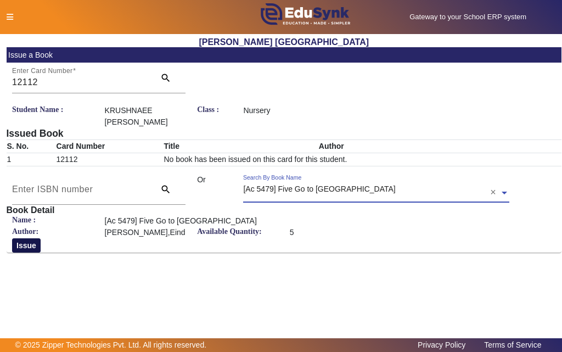
click at [24, 247] on button "Issue" at bounding box center [26, 245] width 29 height 14
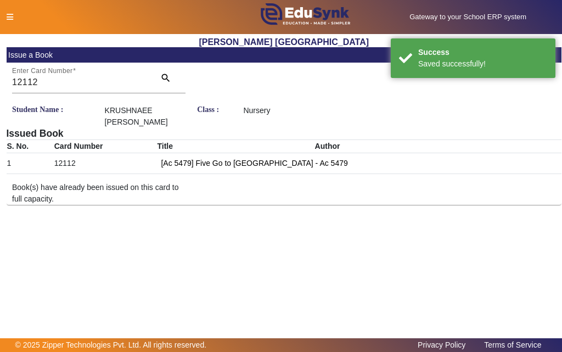
click at [9, 17] on icon at bounding box center [10, 17] width 7 height 8
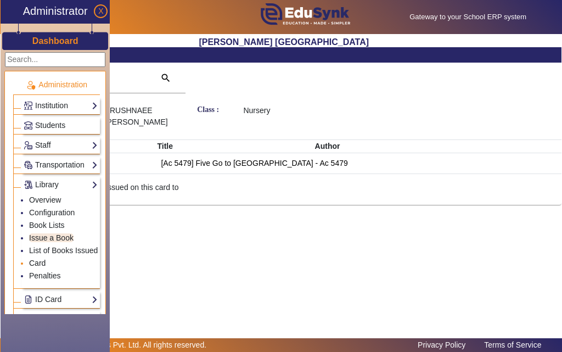
click at [39, 264] on link "Card" at bounding box center [37, 262] width 16 height 9
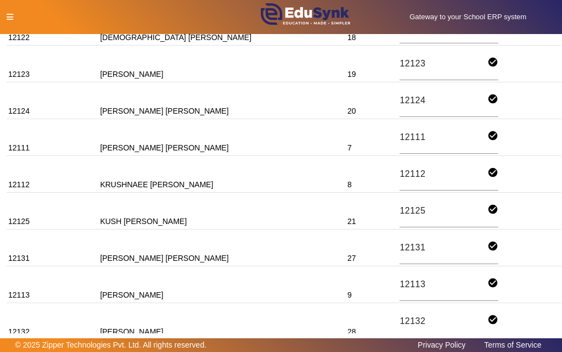
scroll to position [494, 0]
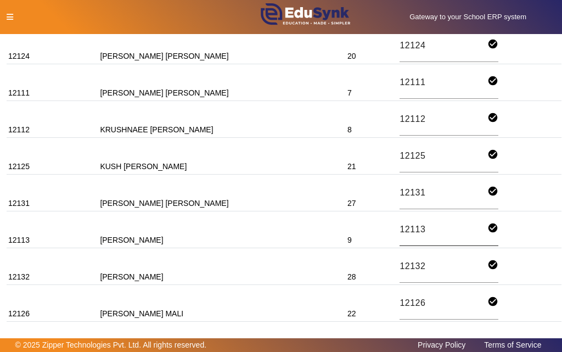
click at [399, 227] on input "12113" at bounding box center [443, 229] width 88 height 15
click at [7, 12] on div at bounding box center [118, 18] width 234 height 12
click at [9, 18] on icon at bounding box center [10, 17] width 7 height 8
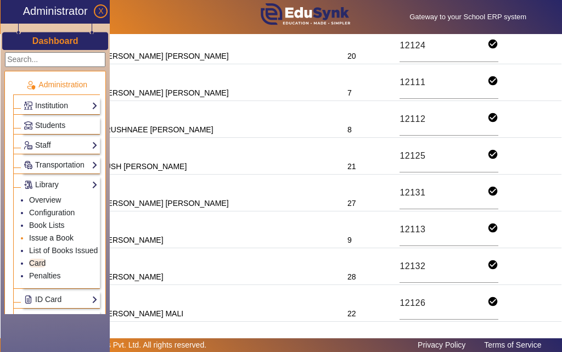
click at [38, 239] on link "Issue a Book" at bounding box center [51, 237] width 44 height 9
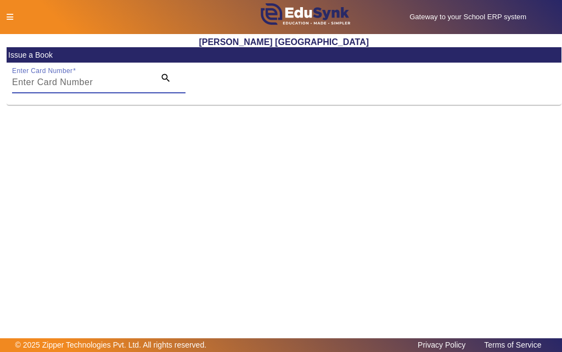
click at [100, 82] on input "Enter Card Number" at bounding box center [80, 82] width 136 height 13
paste input "12113"
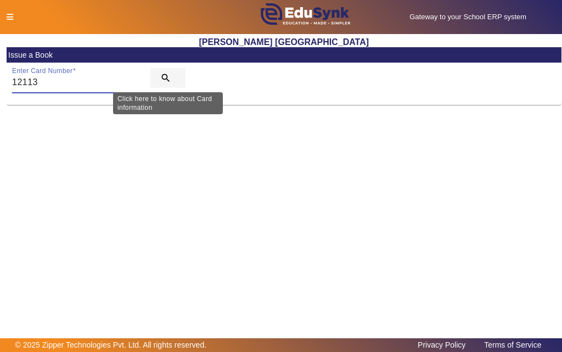
type input "12113"
click at [166, 78] on mat-icon "search" at bounding box center [165, 77] width 11 height 11
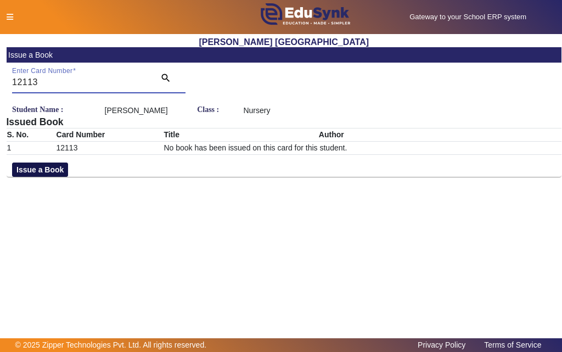
click at [45, 177] on button "Issue a Book" at bounding box center [40, 169] width 56 height 14
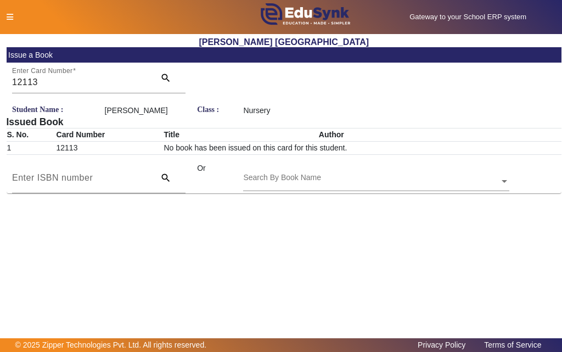
click at [328, 188] on input "text" at bounding box center [376, 182] width 266 height 12
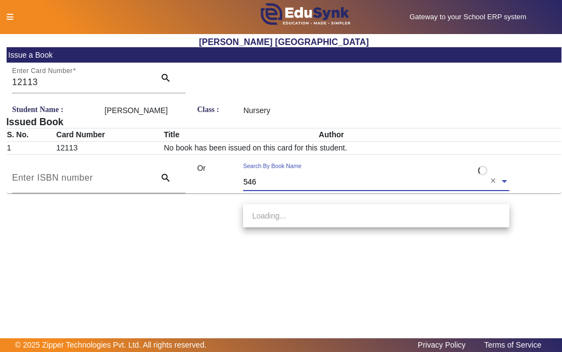
type input "5465"
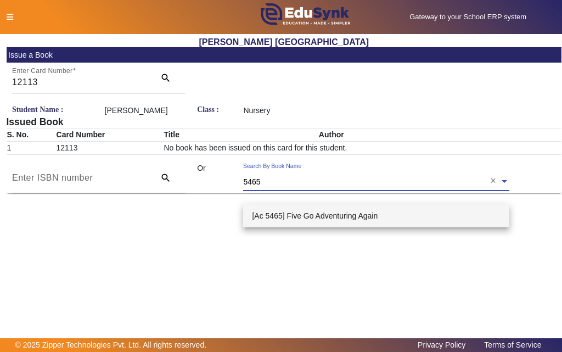
click at [307, 213] on span "[Ac 5465] Five Go Adventuring Again" at bounding box center [315, 215] width 126 height 9
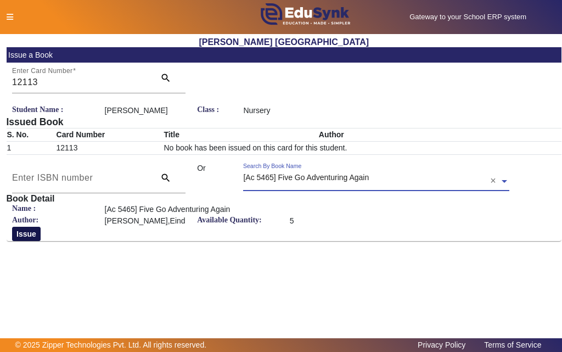
click at [24, 241] on button "Issue" at bounding box center [26, 234] width 29 height 14
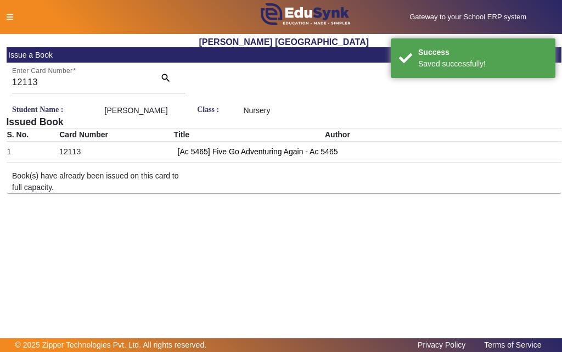
click at [8, 16] on icon at bounding box center [10, 17] width 7 height 8
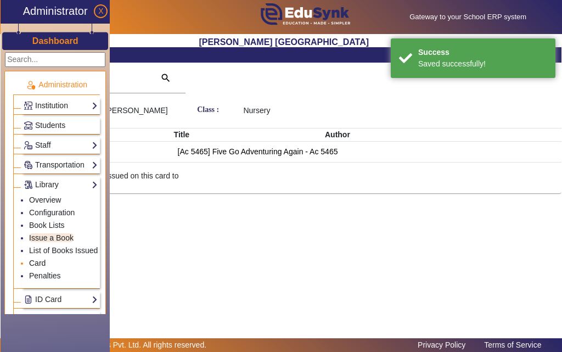
click at [43, 262] on link "Card" at bounding box center [37, 262] width 16 height 9
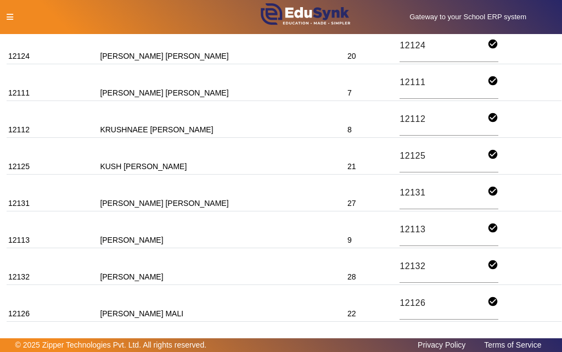
scroll to position [713, 0]
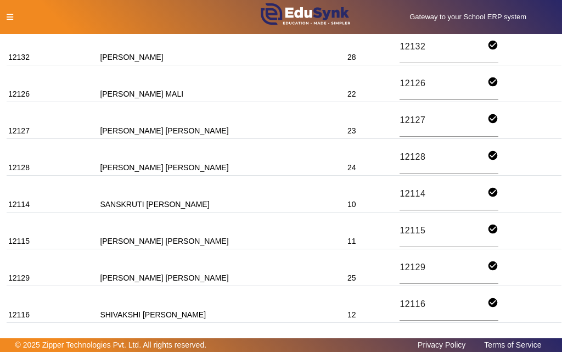
click at [399, 193] on input "12114" at bounding box center [443, 194] width 88 height 15
click at [12, 17] on icon at bounding box center [10, 17] width 7 height 8
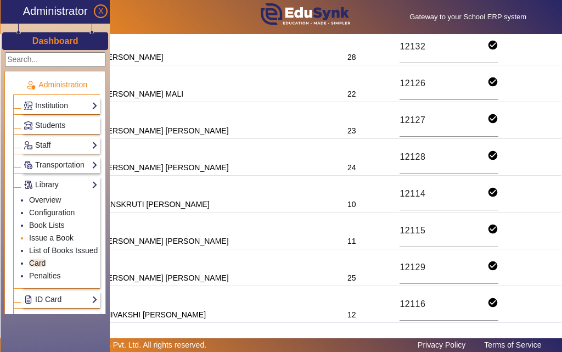
click at [43, 235] on link "Issue a Book" at bounding box center [51, 237] width 44 height 9
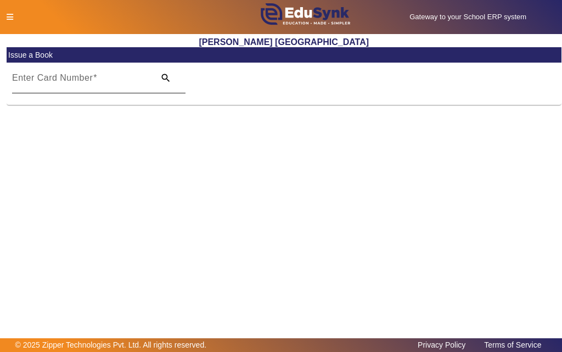
click at [84, 86] on input "Enter Card Number" at bounding box center [80, 82] width 136 height 13
paste input "12114"
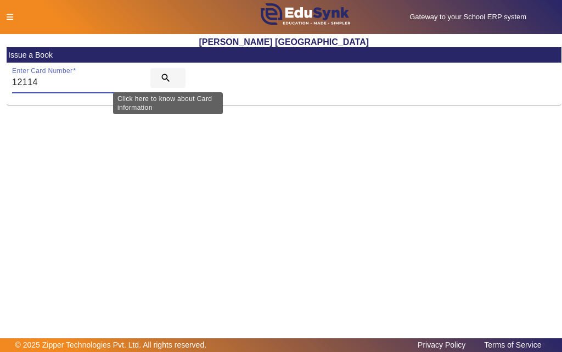
type input "12114"
click at [165, 77] on mat-icon "search" at bounding box center [165, 77] width 11 height 11
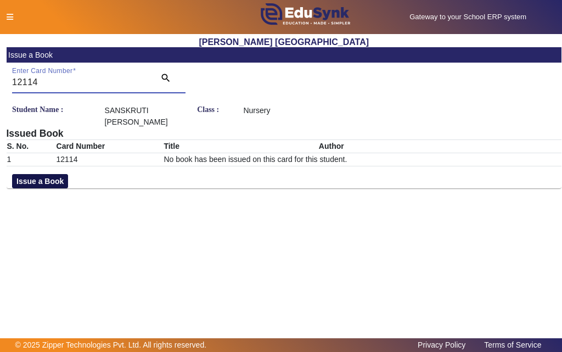
click at [38, 180] on button "Issue a Book" at bounding box center [40, 181] width 56 height 14
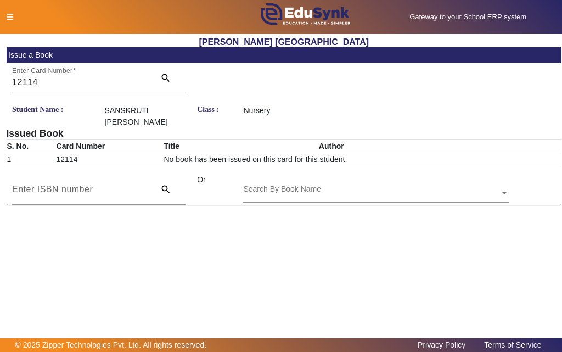
click at [346, 187] on div "Search By Book Name" at bounding box center [371, 180] width 256 height 13
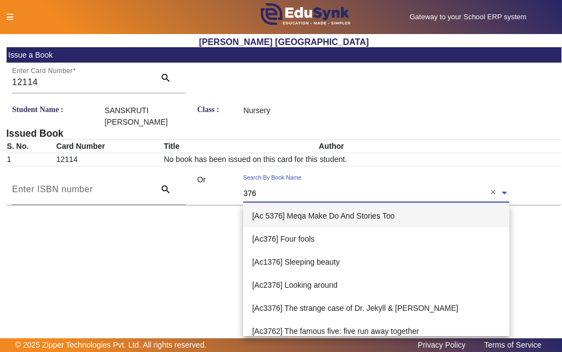
type input "3764"
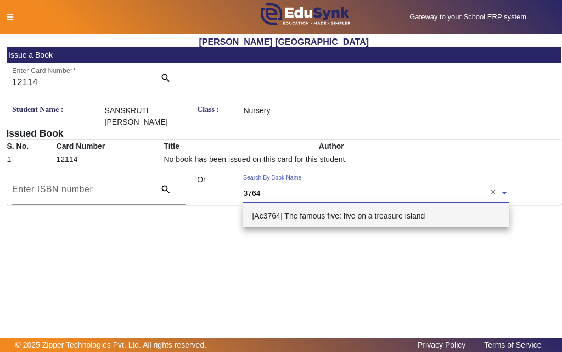
click at [307, 219] on span "[Ac3764] The famous five: five on a treasure island" at bounding box center [338, 215] width 173 height 9
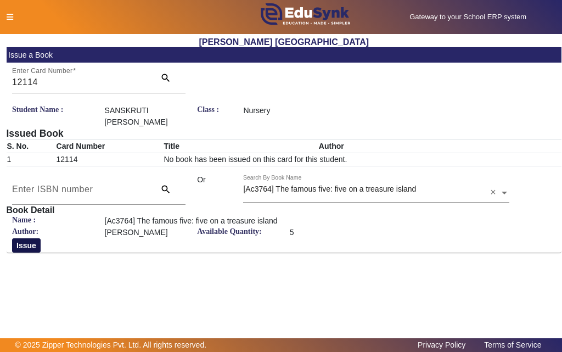
click at [18, 243] on button "Issue" at bounding box center [26, 245] width 29 height 14
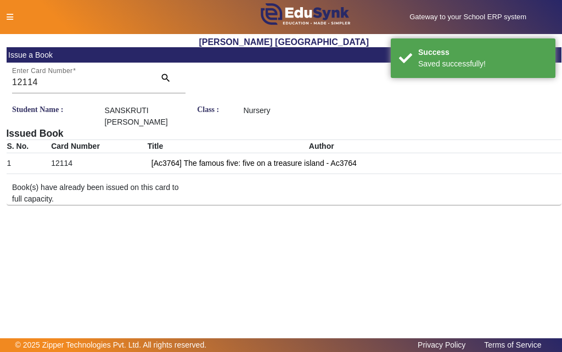
click at [8, 14] on icon at bounding box center [10, 17] width 7 height 8
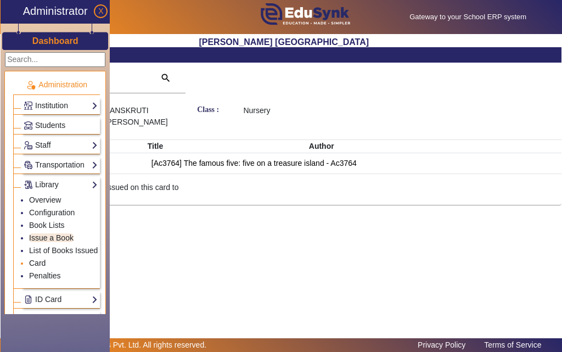
click at [42, 262] on link "Card" at bounding box center [37, 262] width 16 height 9
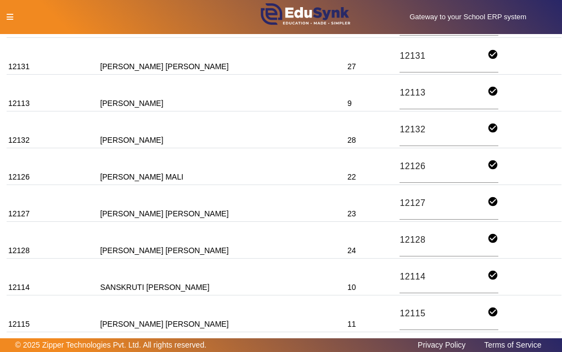
scroll to position [658, 0]
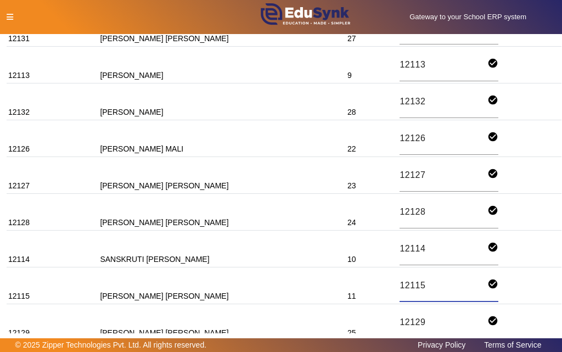
click at [399, 285] on input "12115" at bounding box center [443, 285] width 88 height 15
click at [10, 17] on icon at bounding box center [10, 17] width 7 height 8
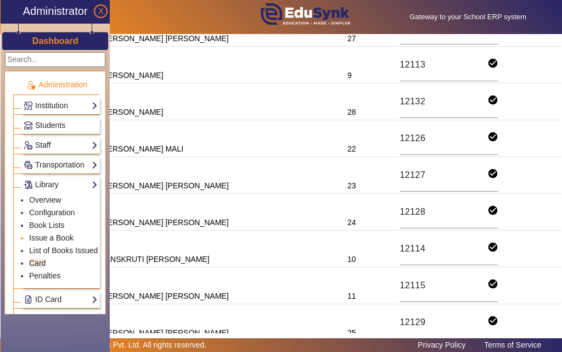
click at [44, 238] on link "Issue a Book" at bounding box center [51, 237] width 44 height 9
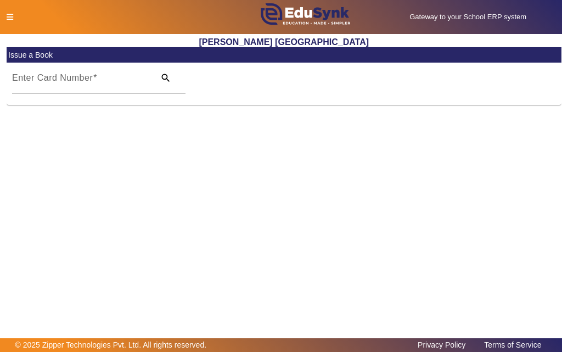
click at [117, 88] on input "Enter Card Number" at bounding box center [80, 82] width 136 height 13
paste input "12115"
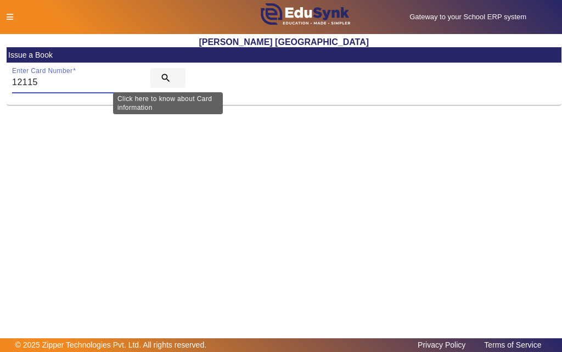
type input "12115"
click at [165, 79] on mat-icon "search" at bounding box center [165, 77] width 11 height 11
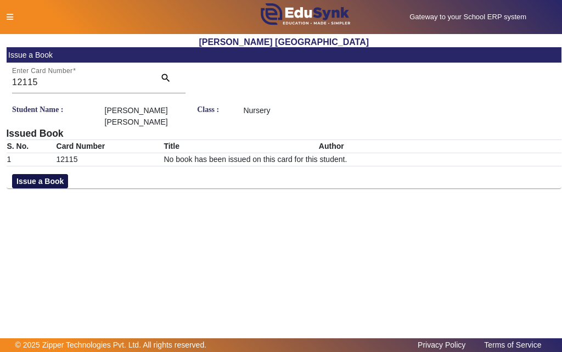
click at [55, 182] on button "Issue a Book" at bounding box center [40, 181] width 56 height 14
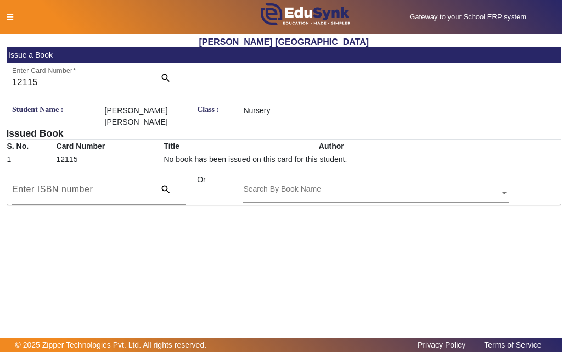
click at [327, 189] on input "text" at bounding box center [376, 194] width 266 height 12
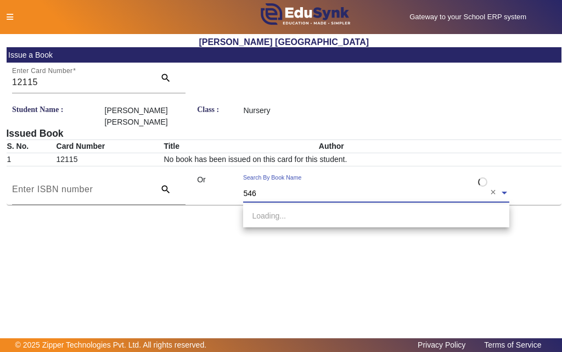
type input "5466"
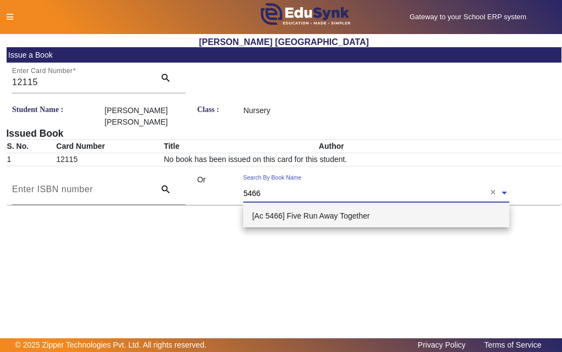
click at [292, 213] on span "[Ac 5466] Five Run Away Together" at bounding box center [310, 215] width 117 height 9
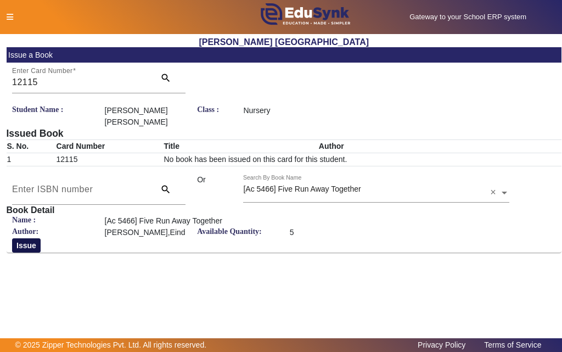
click at [25, 246] on button "Issue" at bounding box center [26, 245] width 29 height 14
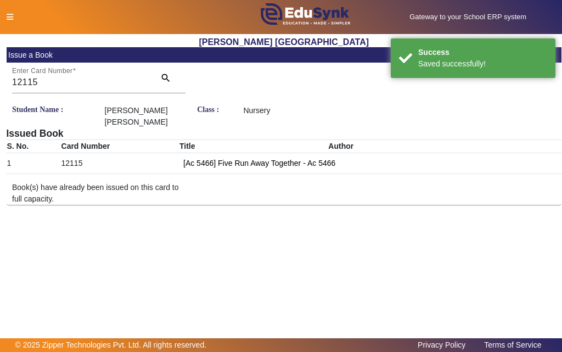
click at [12, 18] on icon at bounding box center [10, 17] width 7 height 8
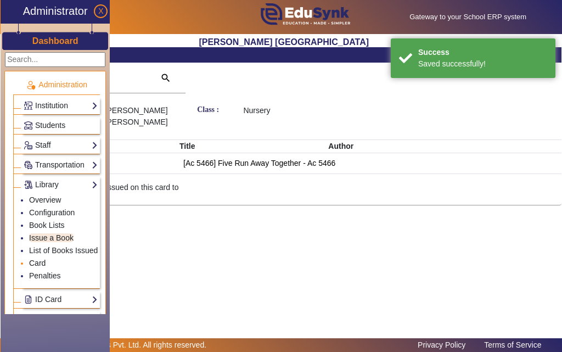
click at [34, 264] on link "Card" at bounding box center [37, 262] width 16 height 9
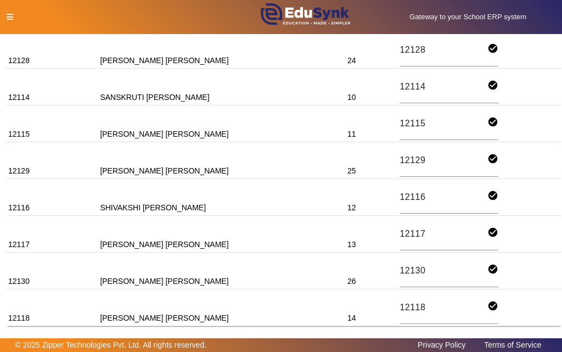
scroll to position [821, 0]
click at [399, 197] on input "12116" at bounding box center [443, 196] width 88 height 15
click at [10, 16] on icon at bounding box center [10, 17] width 7 height 8
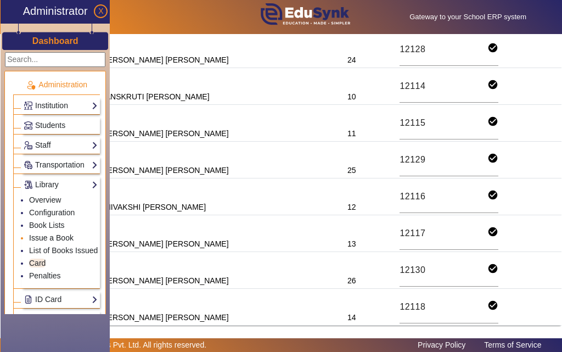
click at [43, 239] on link "Issue a Book" at bounding box center [51, 237] width 44 height 9
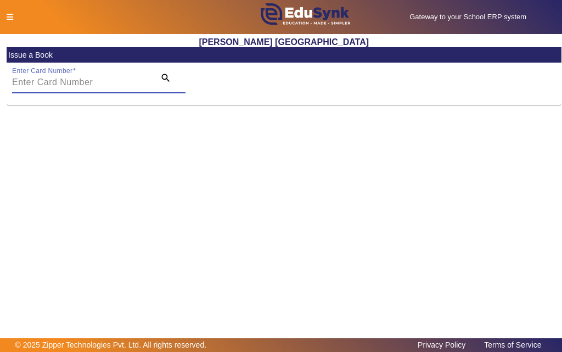
click at [103, 82] on input "Enter Card Number" at bounding box center [80, 82] width 136 height 13
paste input "12116"
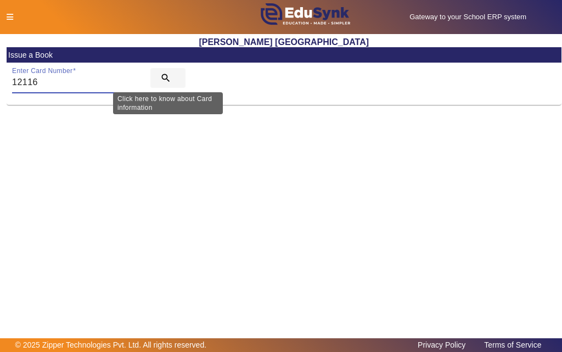
type input "12116"
click at [165, 76] on mat-icon "search" at bounding box center [165, 77] width 11 height 11
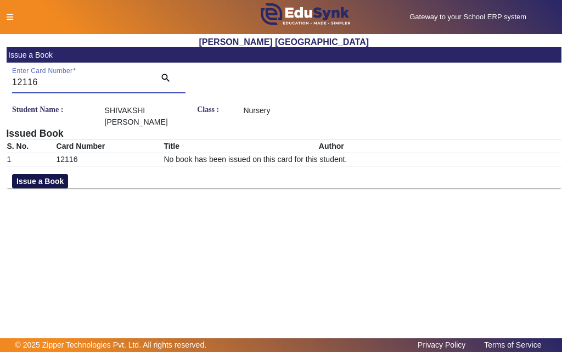
click at [23, 178] on button "Issue a Book" at bounding box center [40, 181] width 56 height 14
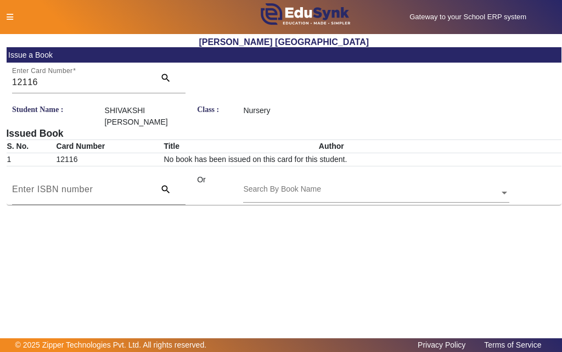
click at [358, 190] on input "text" at bounding box center [376, 194] width 266 height 12
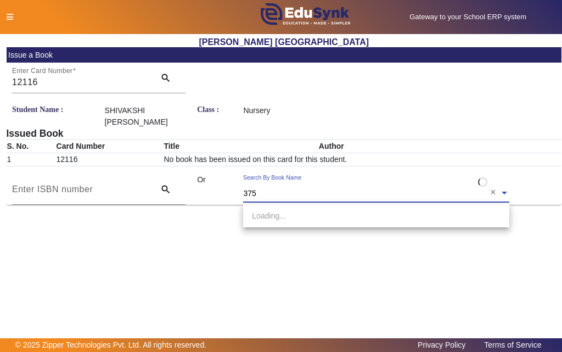
type input "3756"
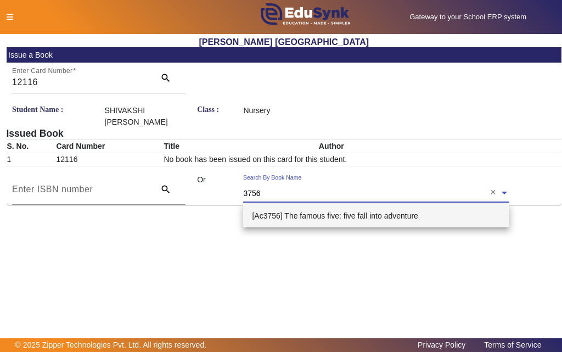
click at [318, 215] on span "[Ac3756] The famous five: five fall into adventure" at bounding box center [335, 215] width 166 height 9
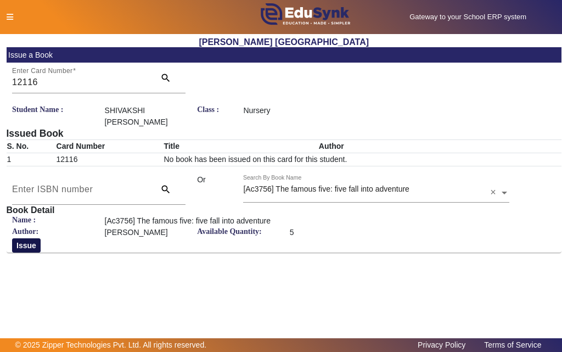
click at [24, 245] on button "Issue" at bounding box center [26, 245] width 29 height 14
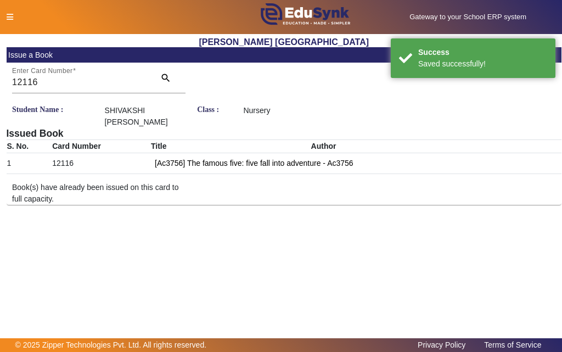
click at [12, 14] on icon at bounding box center [10, 17] width 7 height 8
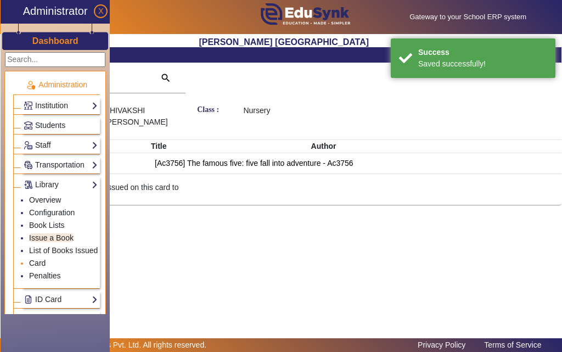
click at [41, 265] on link "Card" at bounding box center [37, 262] width 16 height 9
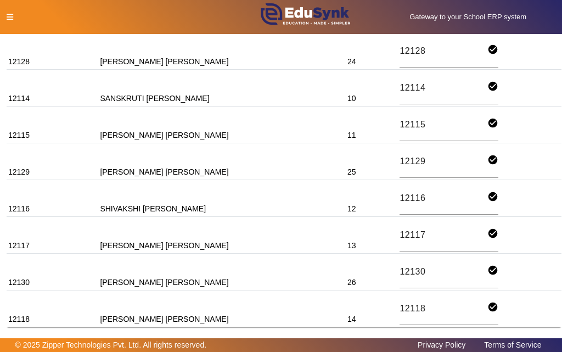
scroll to position [821, 0]
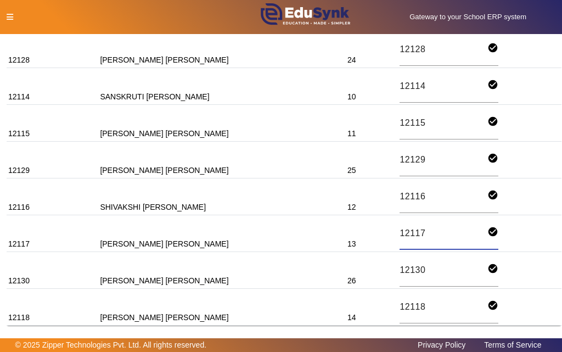
click at [399, 233] on input "12117" at bounding box center [443, 233] width 88 height 15
click at [9, 15] on icon at bounding box center [10, 17] width 7 height 8
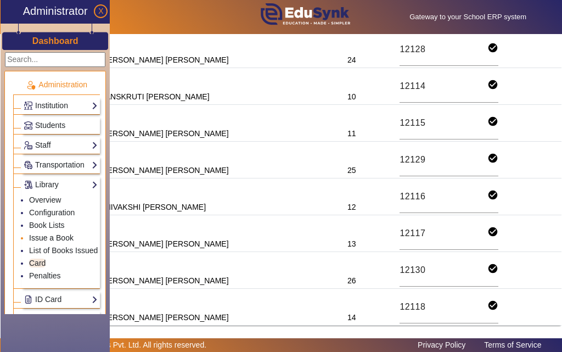
click at [42, 237] on link "Issue a Book" at bounding box center [51, 237] width 44 height 9
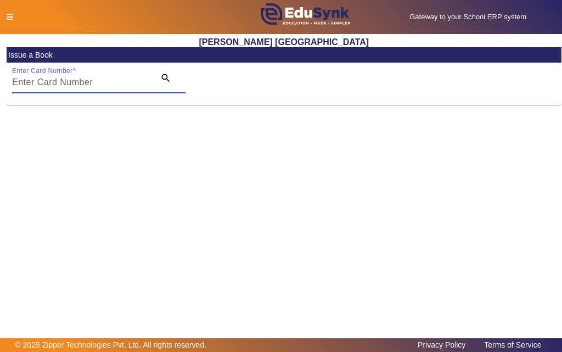
click at [101, 84] on input "Enter Card Number" at bounding box center [80, 82] width 136 height 13
paste input "12117"
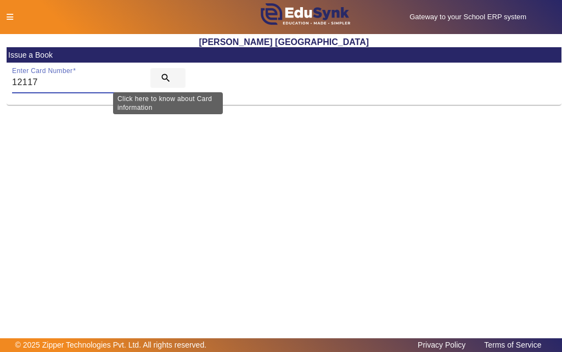
type input "12117"
click at [163, 77] on mat-icon "search" at bounding box center [165, 77] width 11 height 11
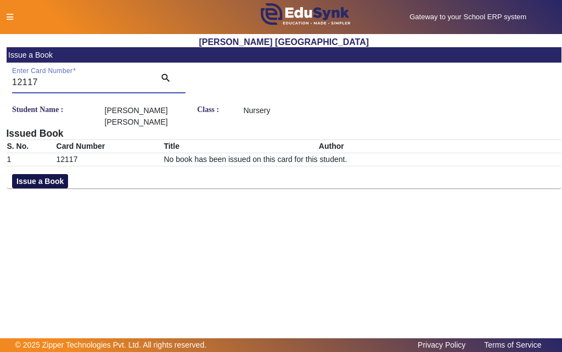
click at [47, 180] on button "Issue a Book" at bounding box center [40, 181] width 56 height 14
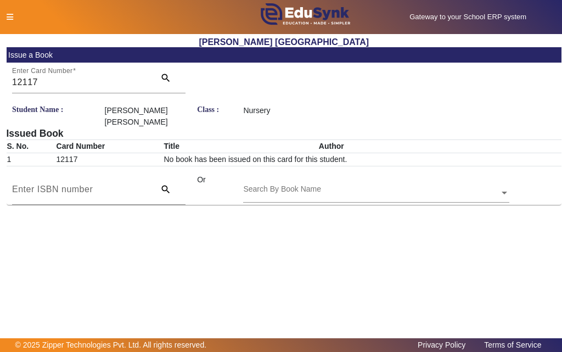
click at [350, 184] on div "Search By Book Name" at bounding box center [371, 180] width 256 height 13
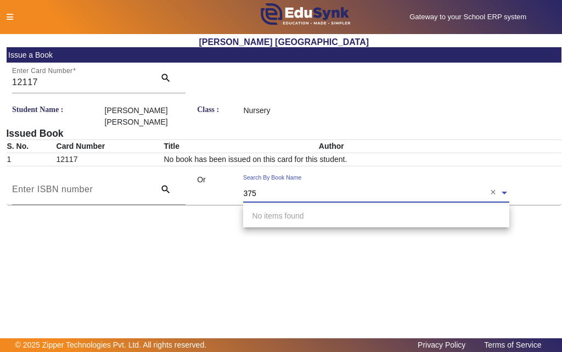
type input "3755"
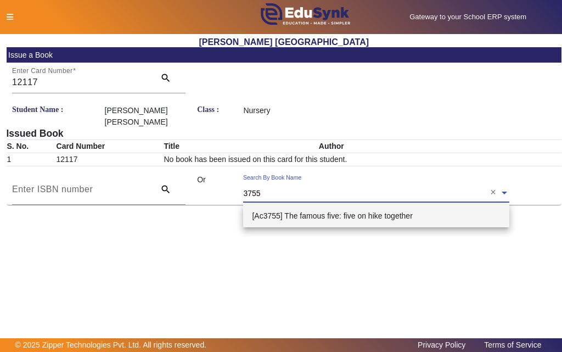
click at [315, 214] on span "[Ac3755] The famous five: five on hike together" at bounding box center [332, 215] width 160 height 9
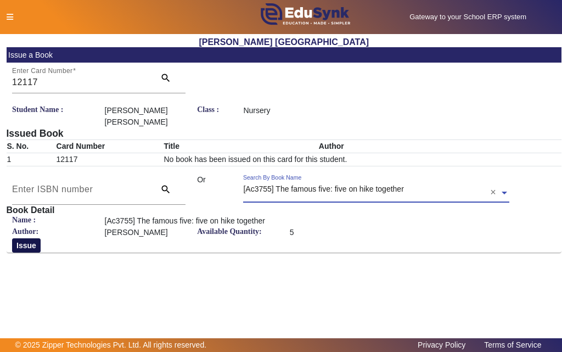
click at [21, 246] on button "Issue" at bounding box center [26, 245] width 29 height 14
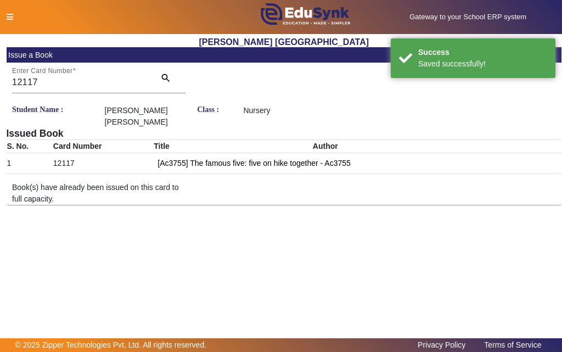
click at [12, 19] on icon at bounding box center [10, 17] width 7 height 8
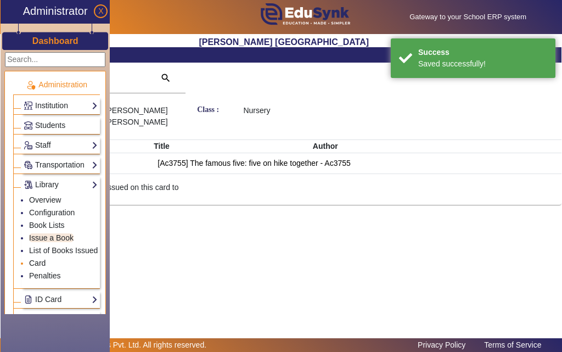
click at [38, 263] on link "Card" at bounding box center [37, 262] width 16 height 9
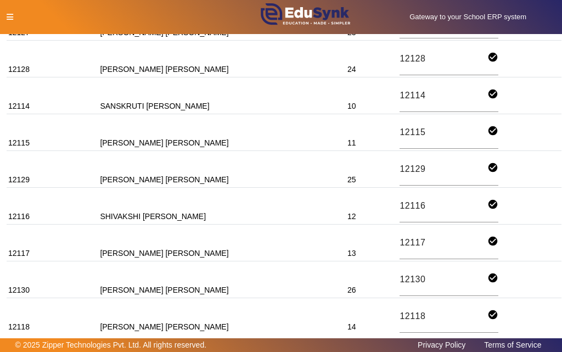
scroll to position [821, 0]
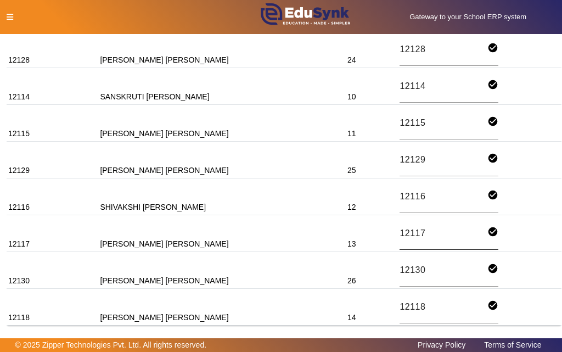
click at [399, 231] on input "12117" at bounding box center [443, 233] width 88 height 15
click at [9, 16] on icon at bounding box center [10, 17] width 7 height 8
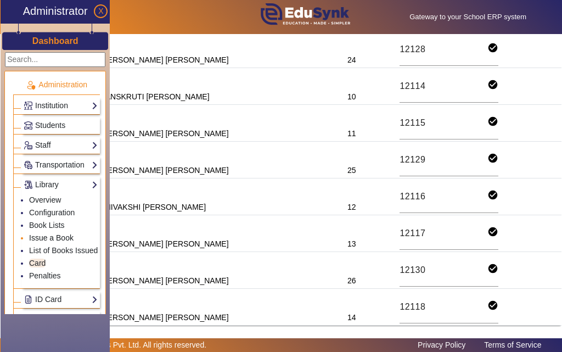
click at [36, 238] on link "Issue a Book" at bounding box center [51, 237] width 44 height 9
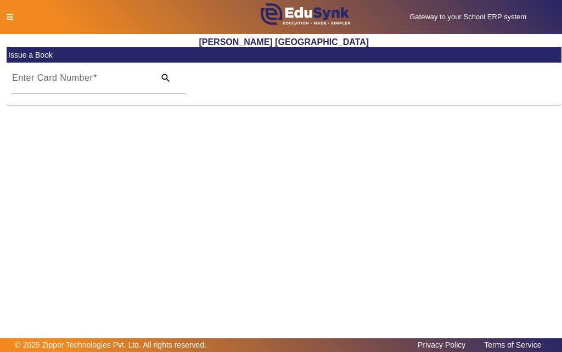
click at [105, 83] on input "Enter Card Number" at bounding box center [80, 82] width 136 height 13
paste input "12117"
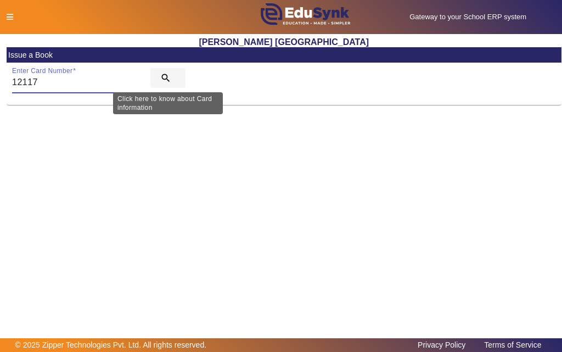
type input "12117"
click at [163, 76] on mat-icon "search" at bounding box center [165, 77] width 11 height 11
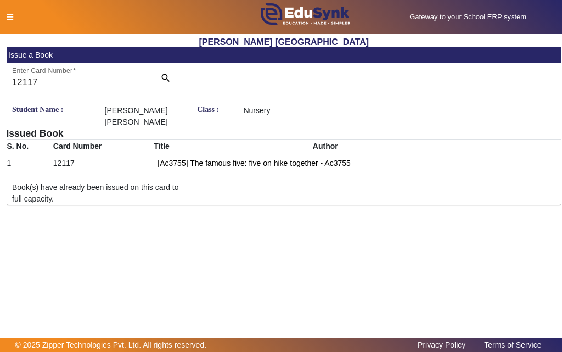
click at [9, 16] on icon at bounding box center [10, 17] width 7 height 8
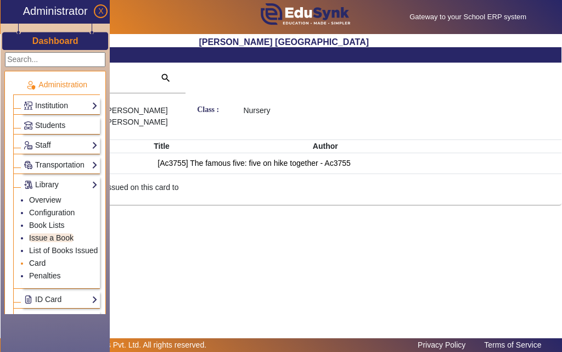
click at [40, 264] on link "Card" at bounding box center [37, 262] width 16 height 9
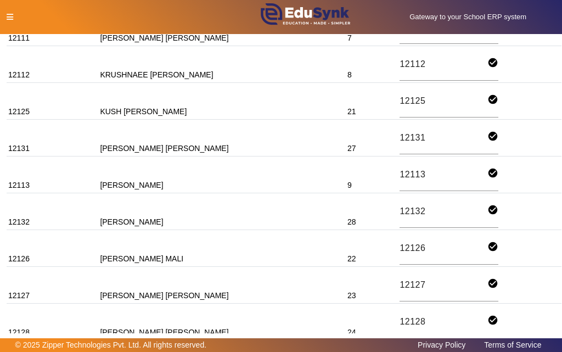
scroll to position [768, 0]
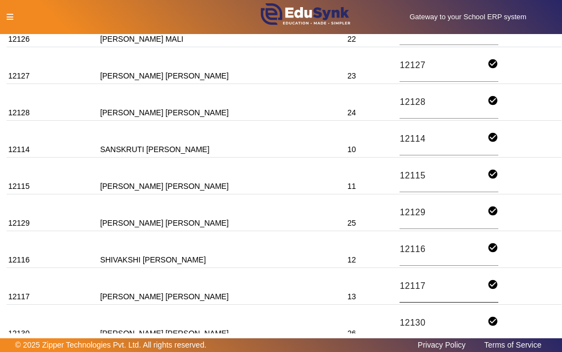
click at [399, 285] on input "12117" at bounding box center [443, 286] width 88 height 15
click at [8, 17] on icon at bounding box center [10, 17] width 7 height 8
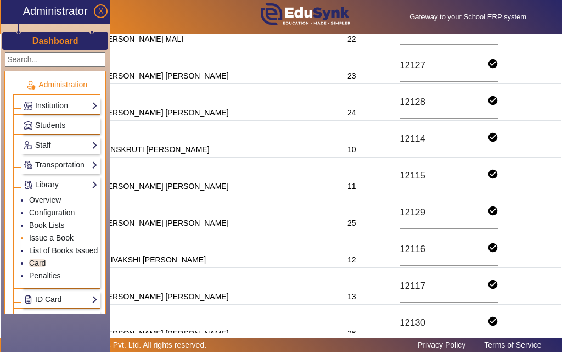
click at [42, 238] on link "Issue a Book" at bounding box center [51, 237] width 44 height 9
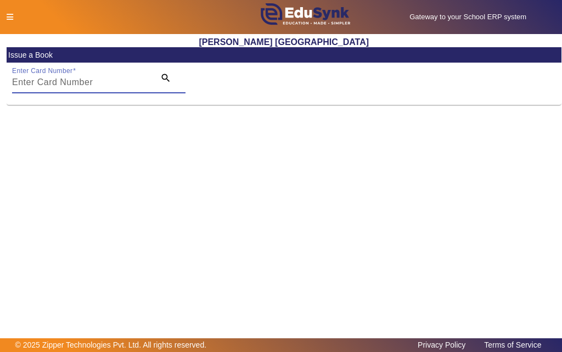
click at [91, 84] on input "Enter Card Number" at bounding box center [80, 82] width 136 height 13
paste input "12117"
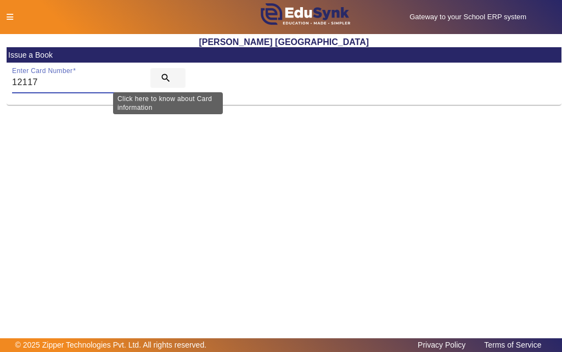
type input "12117"
click at [166, 77] on mat-icon "search" at bounding box center [165, 77] width 11 height 11
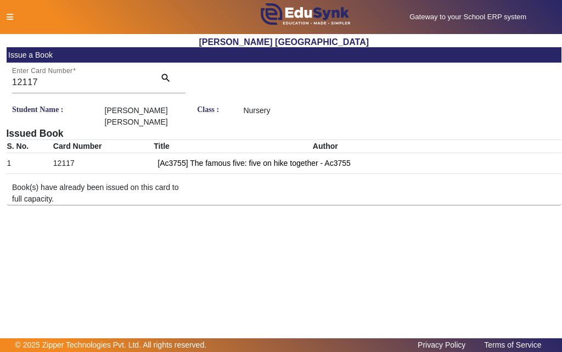
click at [13, 17] on icon at bounding box center [10, 17] width 7 height 8
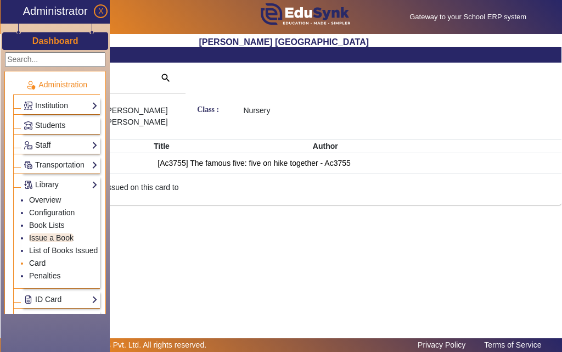
click at [37, 265] on link "Card" at bounding box center [37, 262] width 16 height 9
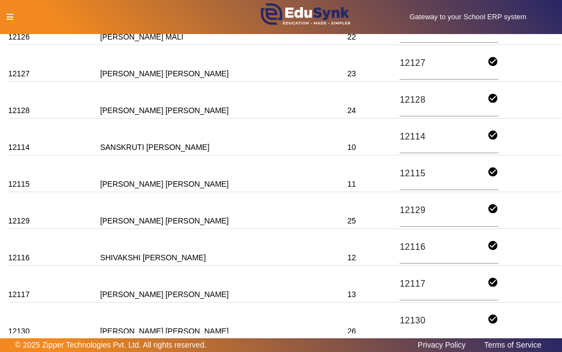
scroll to position [821, 0]
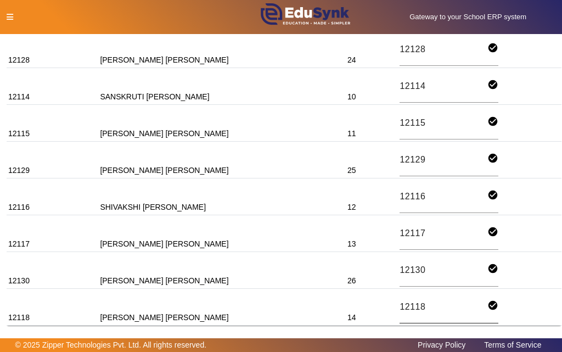
click at [399, 306] on input "12118" at bounding box center [443, 307] width 88 height 15
click at [9, 15] on icon at bounding box center [10, 17] width 7 height 8
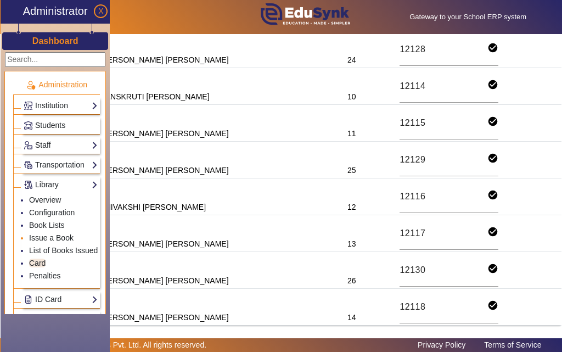
click at [37, 236] on link "Issue a Book" at bounding box center [51, 237] width 44 height 9
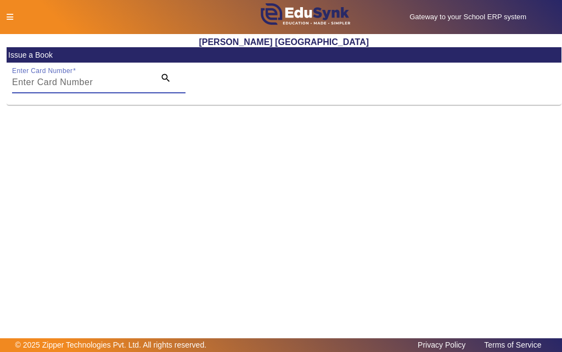
click at [103, 84] on input "Enter Card Number" at bounding box center [80, 82] width 136 height 13
paste input "12118"
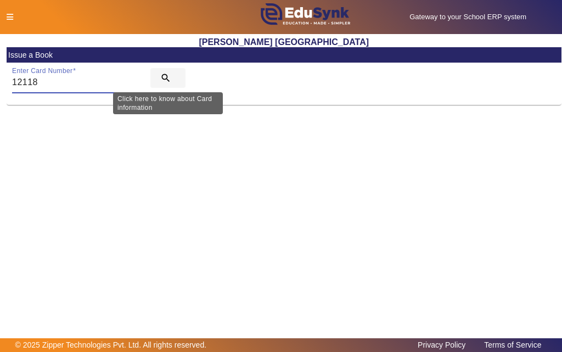
type input "12118"
click at [167, 77] on mat-icon "search" at bounding box center [165, 77] width 11 height 11
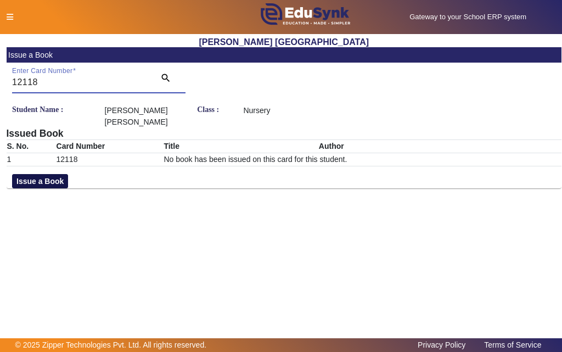
click at [37, 180] on button "Issue a Book" at bounding box center [40, 181] width 56 height 14
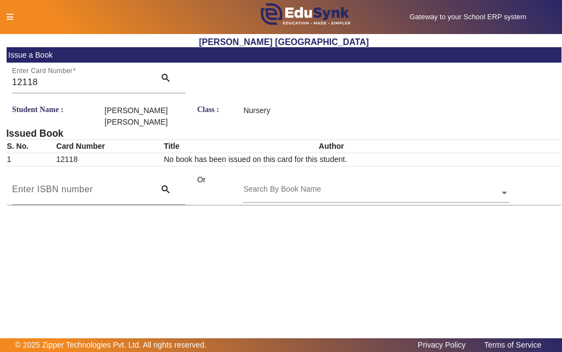
click at [340, 193] on input "text" at bounding box center [376, 194] width 266 height 12
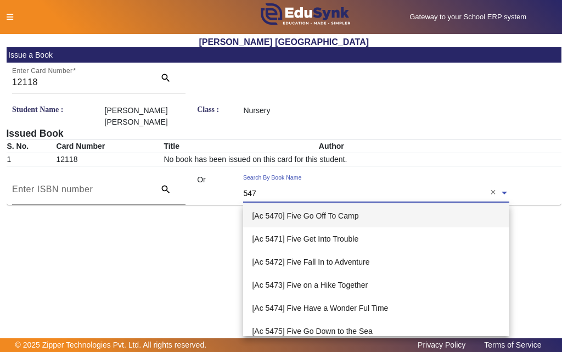
type input "5475"
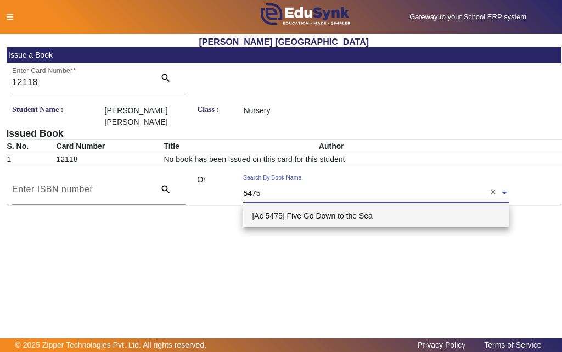
click at [334, 216] on span "[Ac 5475] Five Go Down to the Sea" at bounding box center [312, 215] width 120 height 9
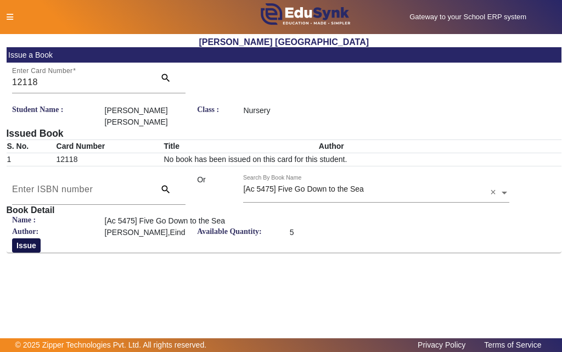
click at [24, 245] on button "Issue" at bounding box center [26, 245] width 29 height 14
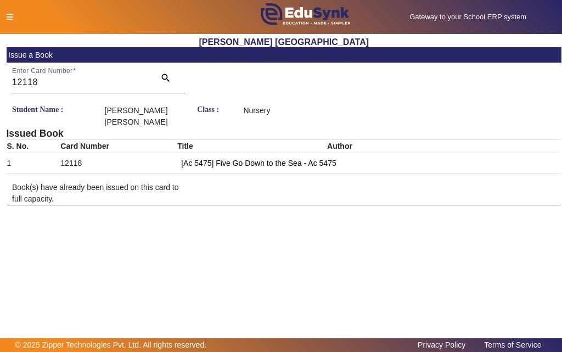
click at [11, 16] on icon at bounding box center [10, 17] width 7 height 8
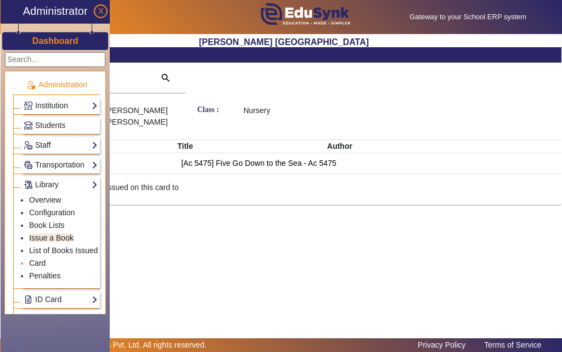
click at [39, 264] on link "Card" at bounding box center [37, 262] width 16 height 9
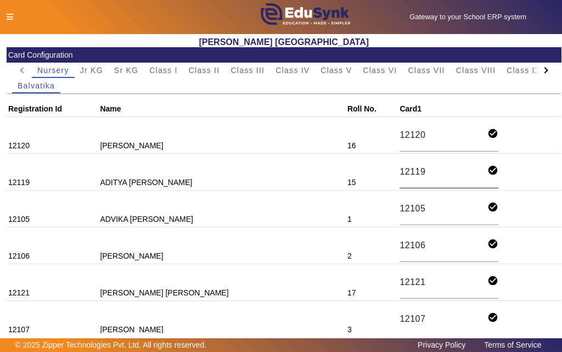
click at [399, 172] on input "12119" at bounding box center [443, 172] width 88 height 15
click at [7, 16] on icon at bounding box center [10, 17] width 7 height 8
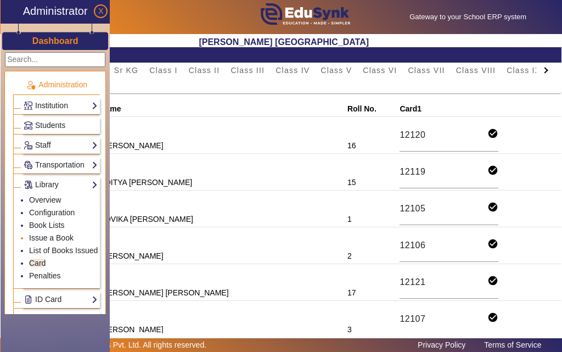
click at [35, 239] on link "Issue a Book" at bounding box center [51, 237] width 44 height 9
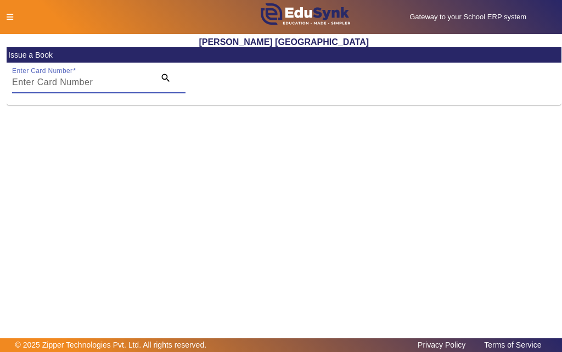
click at [93, 84] on input "Enter Card Number" at bounding box center [80, 82] width 136 height 13
paste input "12119"
click at [117, 78] on input "12119" at bounding box center [80, 82] width 136 height 13
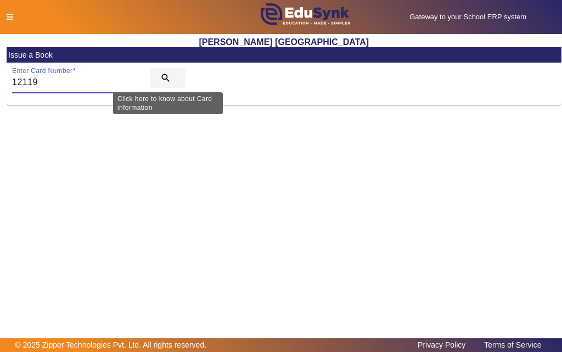
type input "12119"
click at [165, 76] on mat-icon "search" at bounding box center [165, 77] width 11 height 11
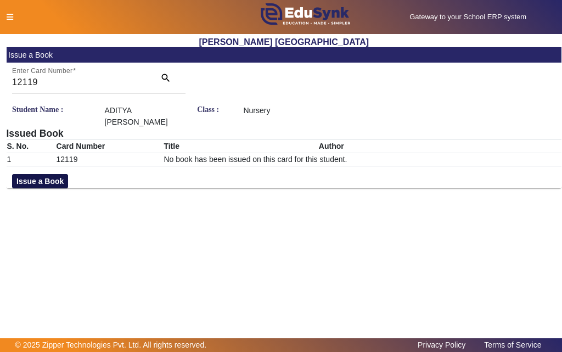
click at [52, 174] on button "Issue a Book" at bounding box center [40, 181] width 56 height 14
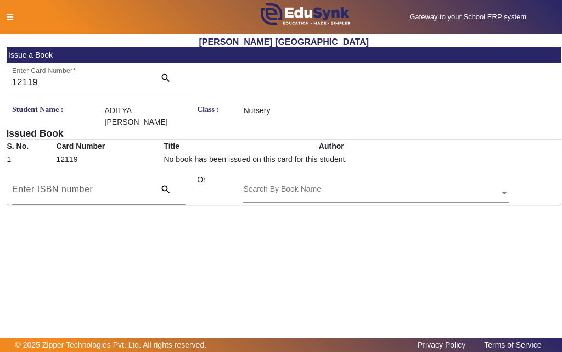
click at [331, 188] on input "text" at bounding box center [376, 194] width 266 height 12
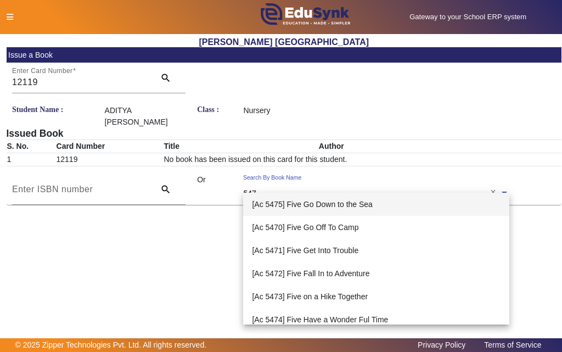
type input "5476"
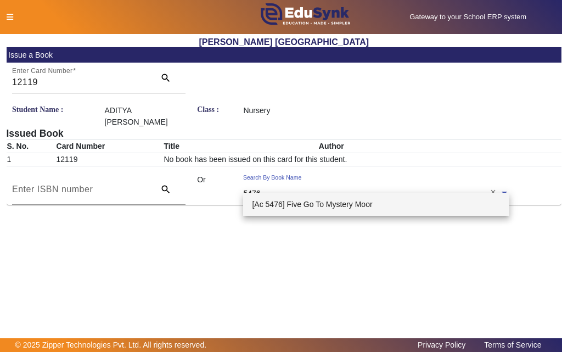
click at [310, 204] on span "[Ac 5476] Five Go To Mystery Moor" at bounding box center [312, 204] width 120 height 9
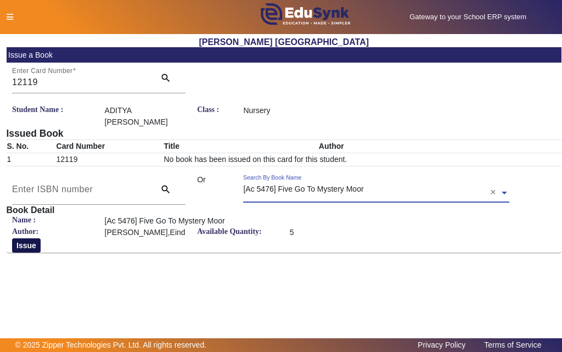
click at [23, 238] on button "Issue" at bounding box center [26, 245] width 29 height 14
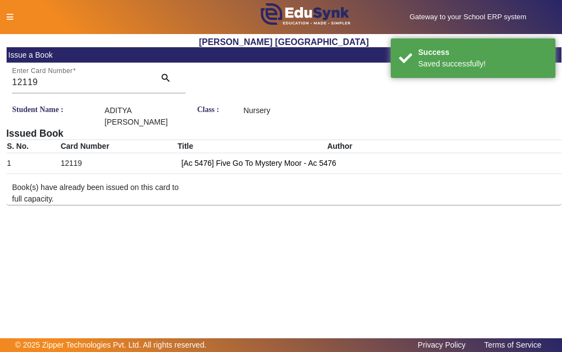
click at [11, 16] on icon at bounding box center [10, 17] width 7 height 8
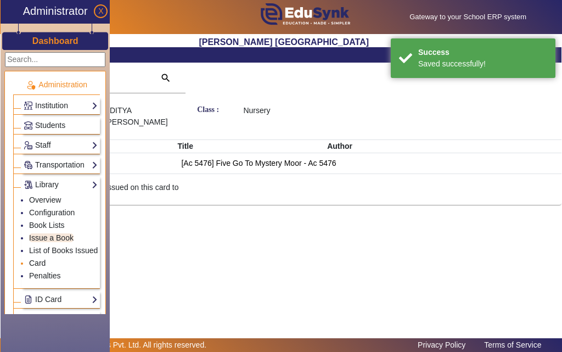
click at [39, 264] on link "Card" at bounding box center [37, 262] width 16 height 9
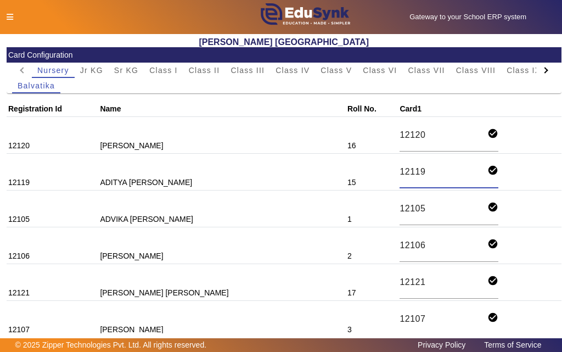
click at [399, 171] on input "12119" at bounding box center [443, 172] width 88 height 15
click at [11, 17] on icon at bounding box center [10, 17] width 7 height 8
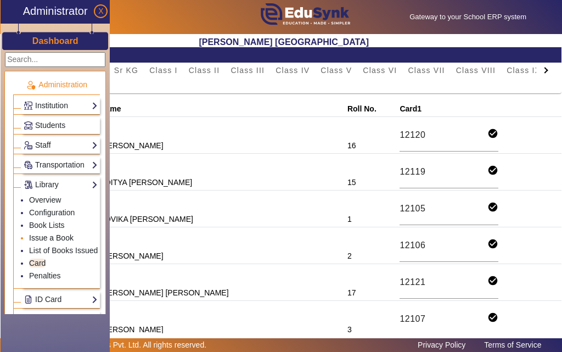
click at [39, 236] on link "Issue a Book" at bounding box center [51, 237] width 44 height 9
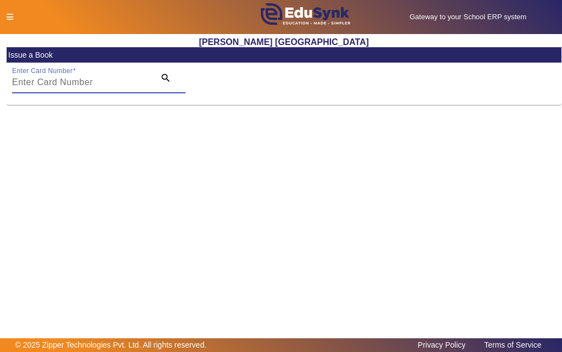
click at [106, 84] on input "Enter Card Number" at bounding box center [80, 82] width 136 height 13
paste input "12119"
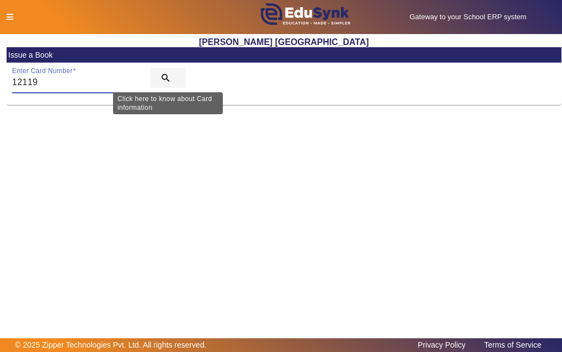
type input "12119"
click at [163, 77] on mat-icon "search" at bounding box center [165, 77] width 11 height 11
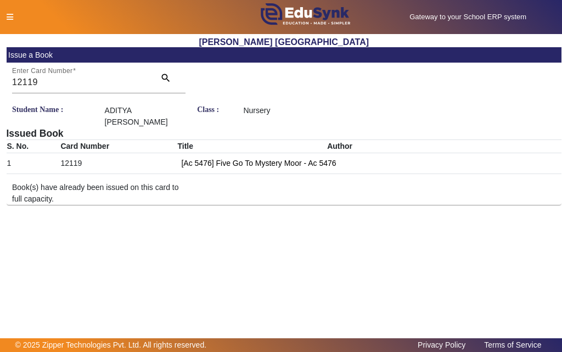
click at [7, 18] on icon at bounding box center [10, 17] width 7 height 8
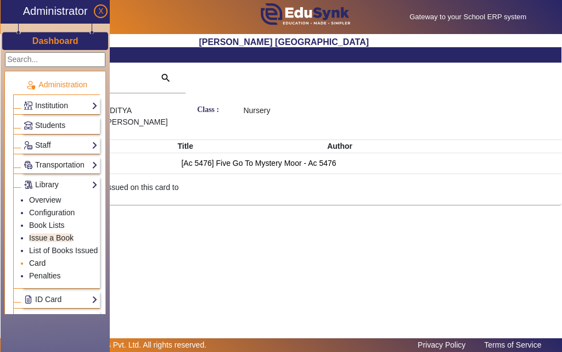
click at [37, 262] on link "Card" at bounding box center [37, 262] width 16 height 9
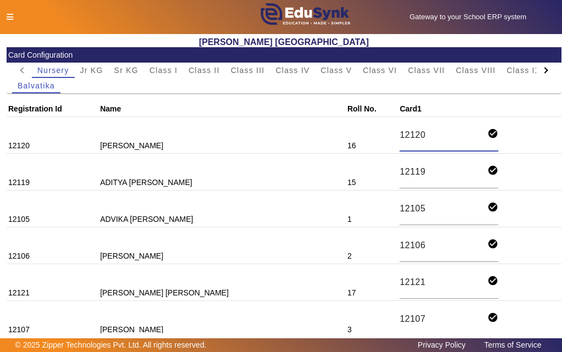
click at [399, 131] on input "12120" at bounding box center [443, 135] width 88 height 15
click at [10, 17] on icon at bounding box center [10, 17] width 7 height 8
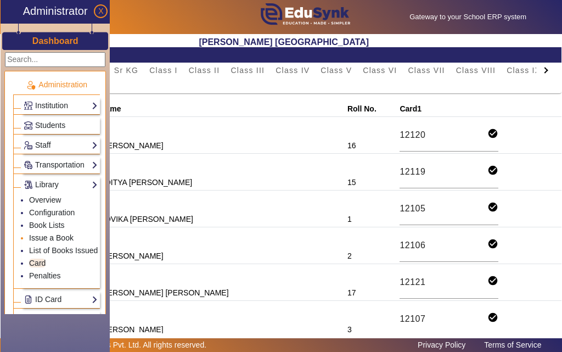
click at [46, 238] on link "Issue a Book" at bounding box center [51, 237] width 44 height 9
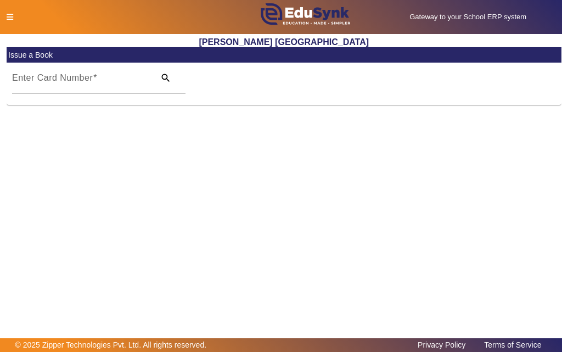
click at [97, 83] on label "Enter Card Number" at bounding box center [54, 78] width 85 height 10
click at [97, 83] on input "Enter Card Number" at bounding box center [80, 82] width 136 height 13
paste input "12120"
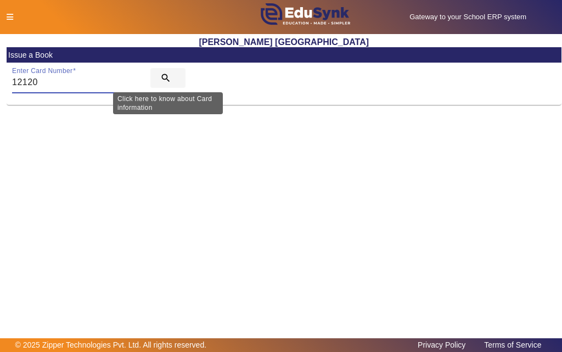
type input "12120"
click at [165, 77] on mat-icon "search" at bounding box center [165, 77] width 11 height 11
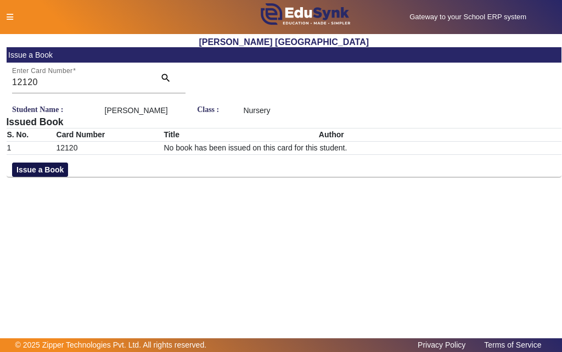
click at [30, 177] on button "Issue a Book" at bounding box center [40, 169] width 56 height 14
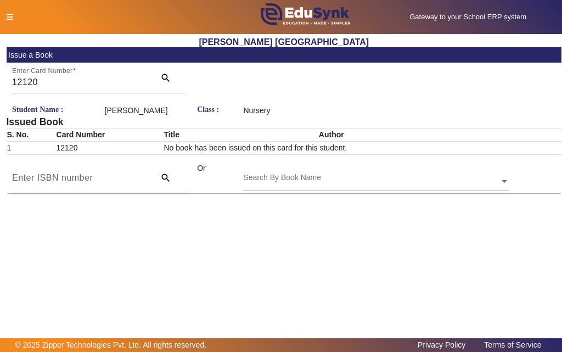
click at [331, 187] on input "text" at bounding box center [376, 182] width 266 height 12
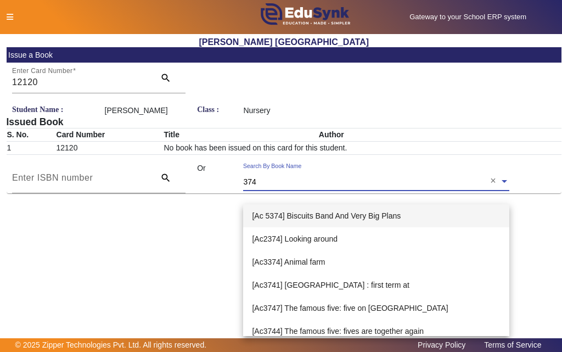
type input "3748"
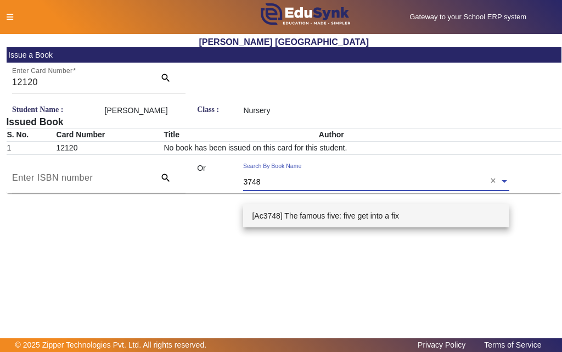
click at [347, 219] on span "[Ac3748] The famous five: five get into a fix" at bounding box center [325, 215] width 146 height 9
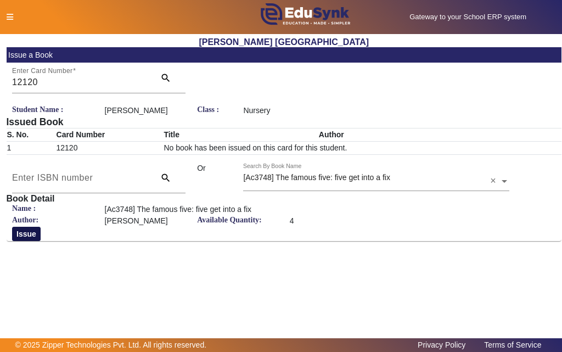
click at [29, 241] on button "Issue" at bounding box center [26, 234] width 29 height 14
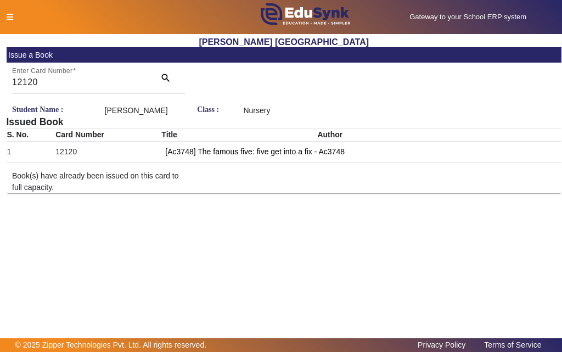
click at [10, 17] on icon at bounding box center [10, 17] width 7 height 8
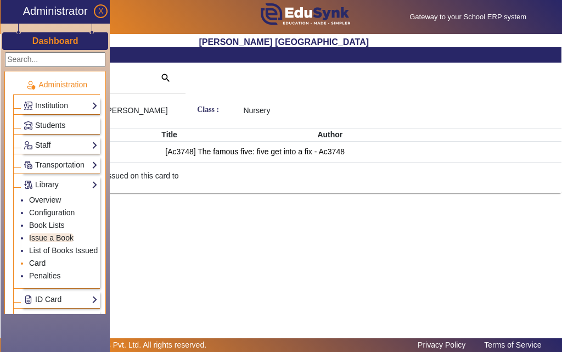
click at [35, 264] on link "Card" at bounding box center [37, 262] width 16 height 9
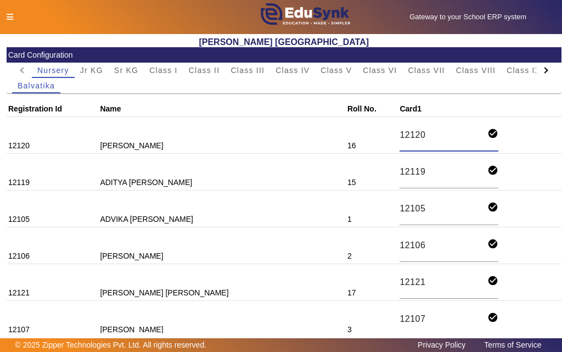
click at [399, 132] on input "12120" at bounding box center [443, 135] width 88 height 15
click at [7, 16] on icon at bounding box center [10, 17] width 7 height 8
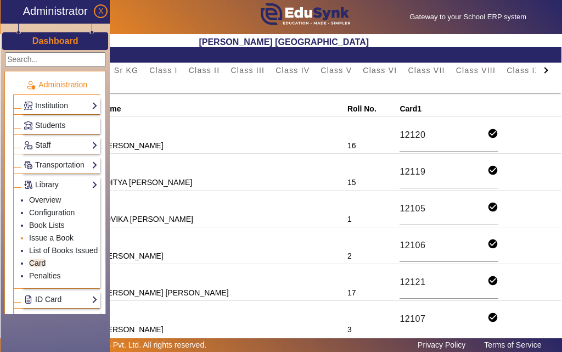
click at [45, 238] on link "Issue a Book" at bounding box center [51, 237] width 44 height 9
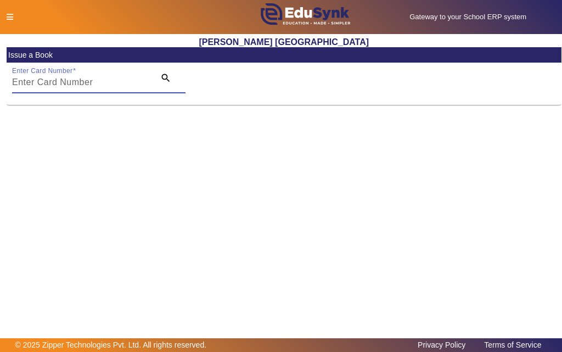
click at [75, 84] on input "Enter Card Number" at bounding box center [80, 82] width 136 height 13
paste input "12120"
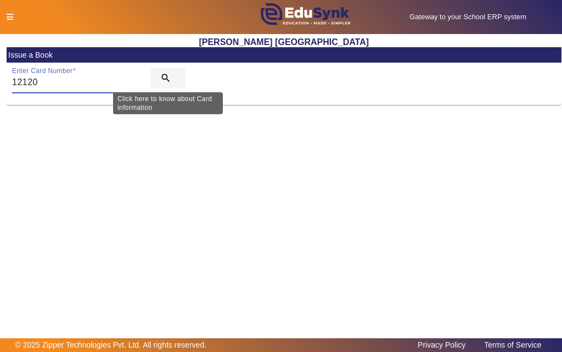
type input "12120"
click at [163, 77] on mat-icon "search" at bounding box center [165, 77] width 11 height 11
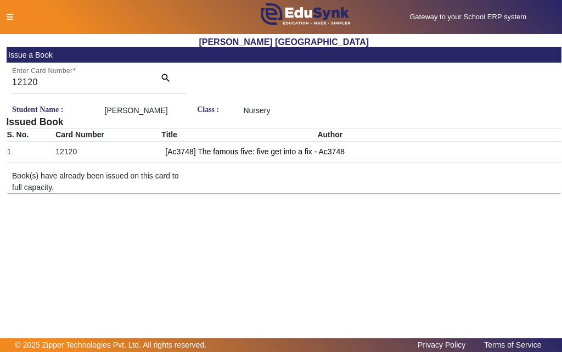
click at [9, 15] on icon at bounding box center [10, 17] width 7 height 8
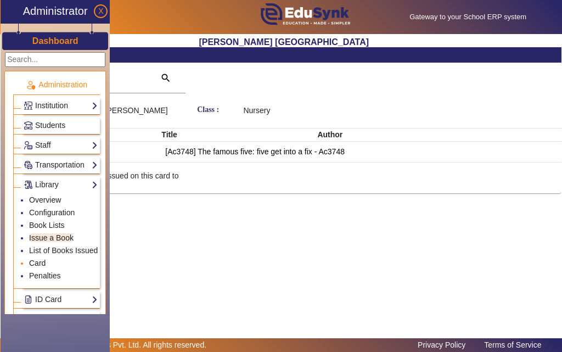
click at [40, 260] on link "Card" at bounding box center [37, 262] width 16 height 9
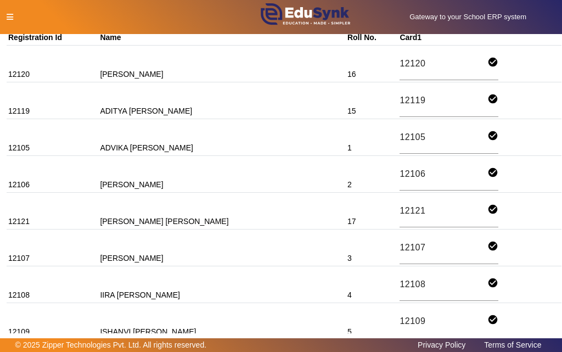
scroll to position [165, 0]
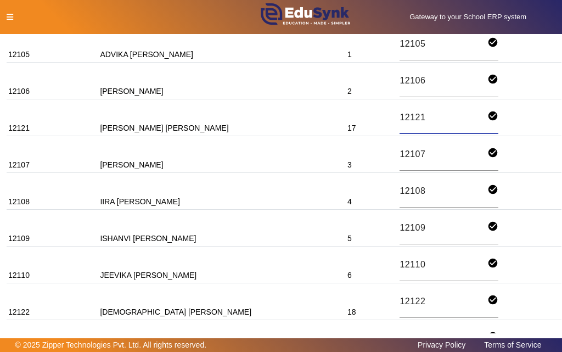
click at [399, 120] on input "12121" at bounding box center [443, 117] width 88 height 15
click at [11, 19] on icon at bounding box center [10, 17] width 7 height 8
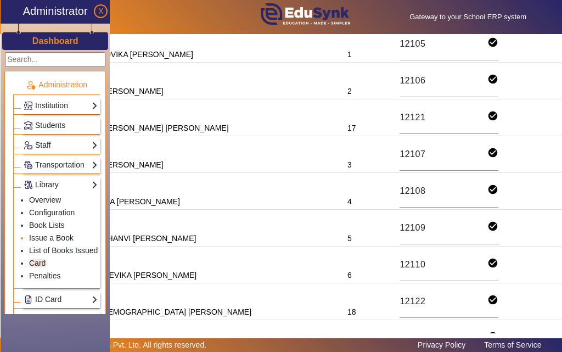
click at [47, 239] on link "Issue a Book" at bounding box center [51, 237] width 44 height 9
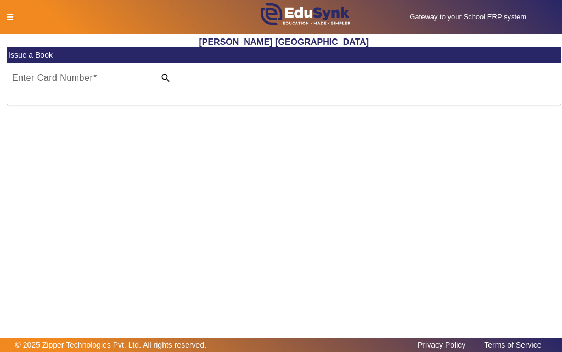
click at [107, 84] on input "Enter Card Number" at bounding box center [80, 82] width 136 height 13
paste input "12121"
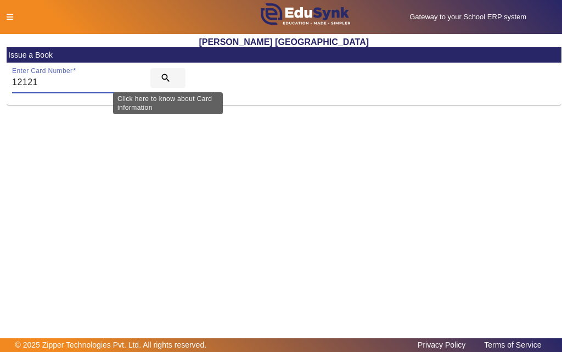
type input "12121"
click at [164, 77] on mat-icon "search" at bounding box center [165, 77] width 11 height 11
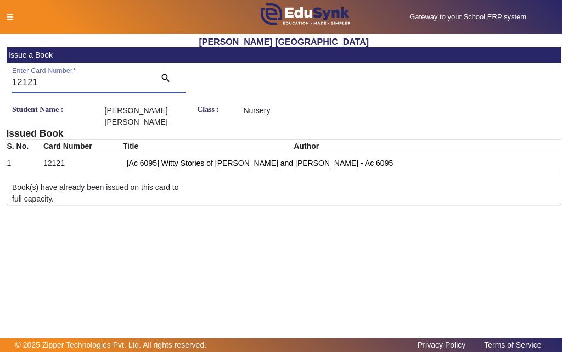
click at [8, 16] on icon at bounding box center [10, 17] width 7 height 8
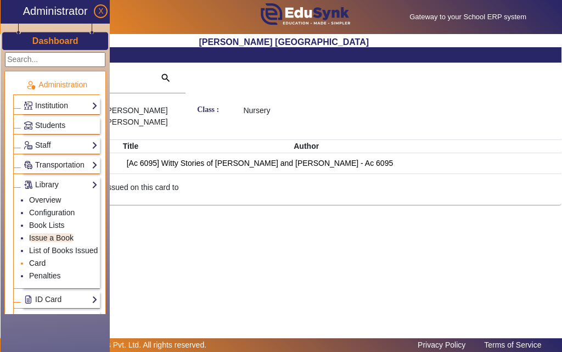
click at [43, 264] on link "Card" at bounding box center [37, 262] width 16 height 9
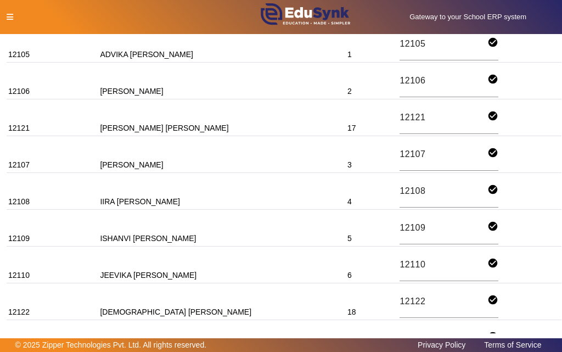
scroll to position [219, 0]
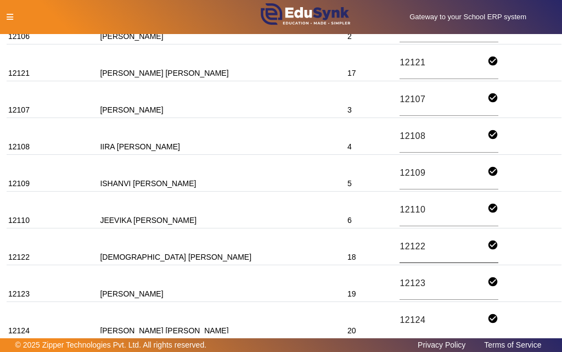
click at [399, 248] on input "12122" at bounding box center [443, 246] width 88 height 15
click at [10, 18] on icon at bounding box center [10, 17] width 7 height 8
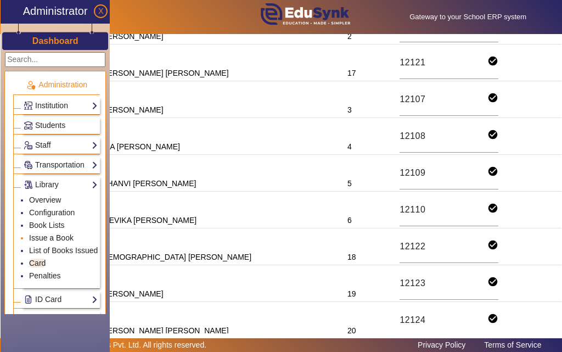
click at [38, 241] on link "Issue a Book" at bounding box center [51, 237] width 44 height 9
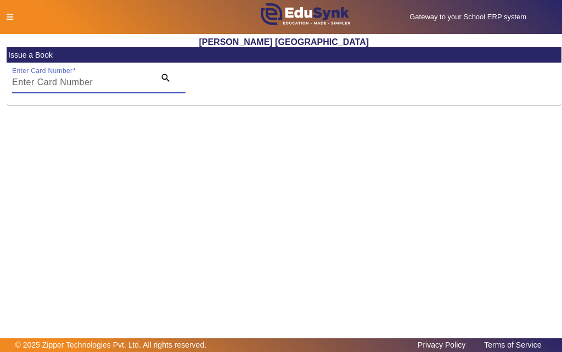
click at [97, 84] on input "Enter Card Number" at bounding box center [80, 82] width 136 height 13
paste input "12122"
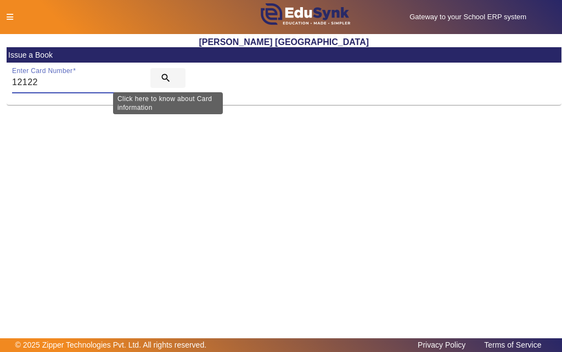
type input "12122"
click at [165, 76] on mat-icon "search" at bounding box center [165, 77] width 11 height 11
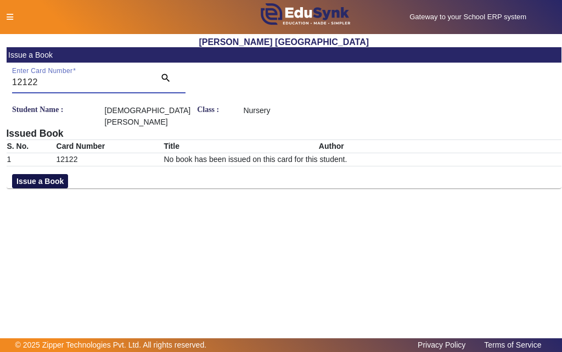
click at [27, 181] on button "Issue a Book" at bounding box center [40, 181] width 56 height 14
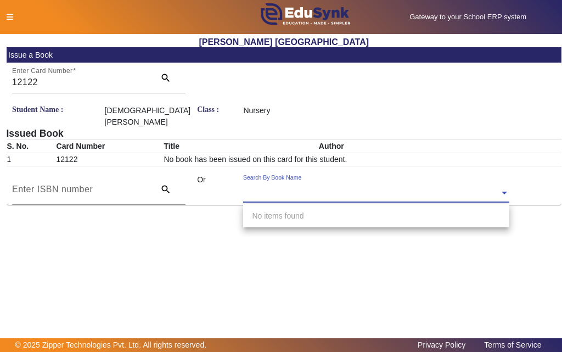
click at [360, 193] on input "text" at bounding box center [376, 194] width 266 height 12
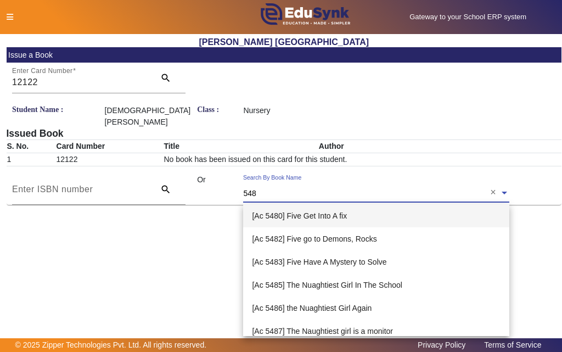
type input "5481"
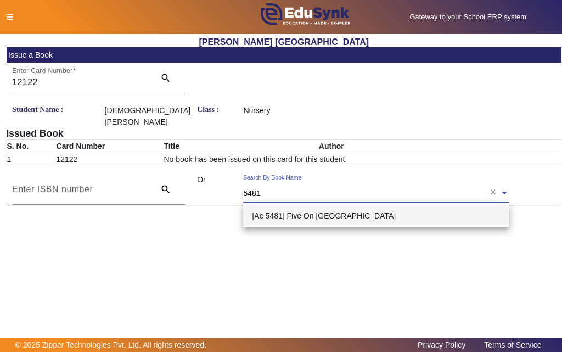
click at [332, 216] on span "[Ac 5481] Five On [GEOGRAPHIC_DATA]" at bounding box center [324, 215] width 144 height 9
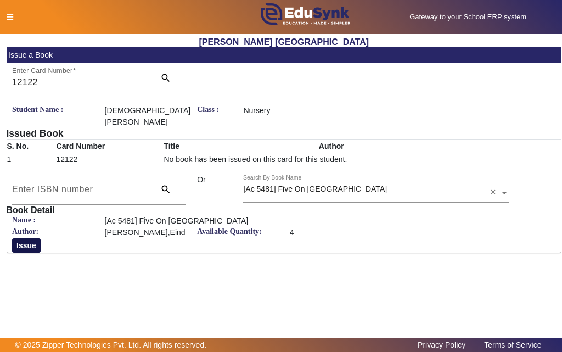
click at [31, 244] on button "Issue" at bounding box center [26, 245] width 29 height 14
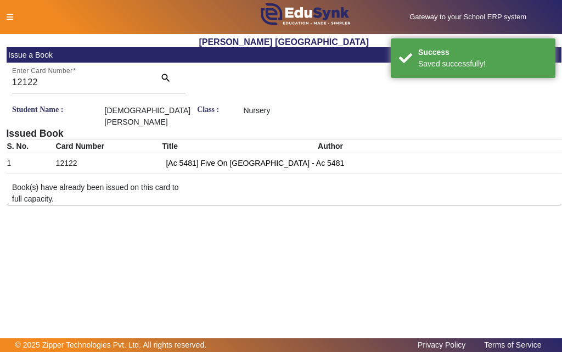
click at [12, 18] on icon at bounding box center [10, 17] width 7 height 8
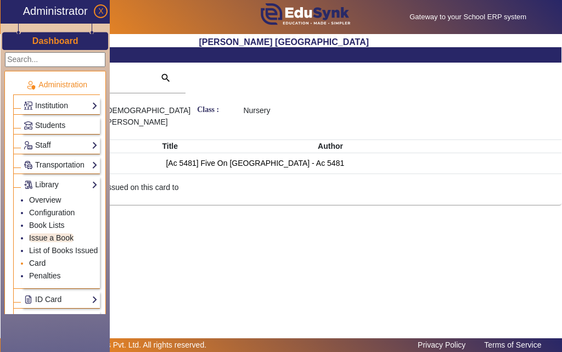
click at [43, 265] on link "Card" at bounding box center [37, 262] width 16 height 9
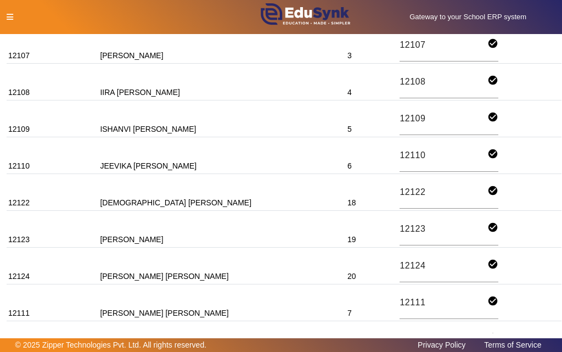
scroll to position [274, 0]
click at [399, 227] on input "12123" at bounding box center [443, 228] width 88 height 15
click at [7, 16] on icon at bounding box center [10, 17] width 7 height 8
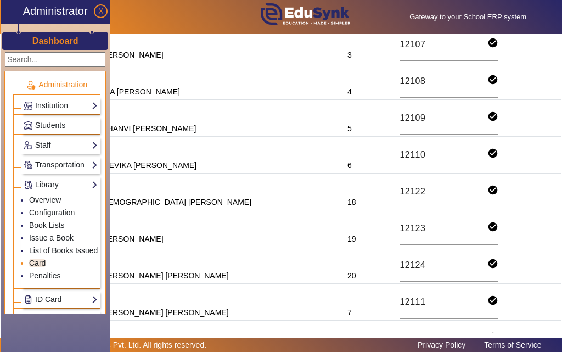
click at [41, 263] on link "Card" at bounding box center [37, 262] width 16 height 9
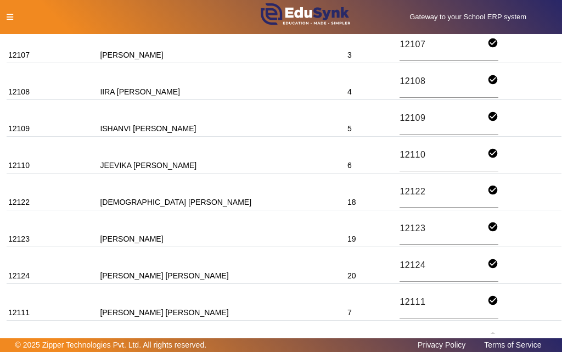
click at [399, 193] on input "12122" at bounding box center [443, 191] width 88 height 15
click at [7, 16] on icon at bounding box center [10, 17] width 7 height 8
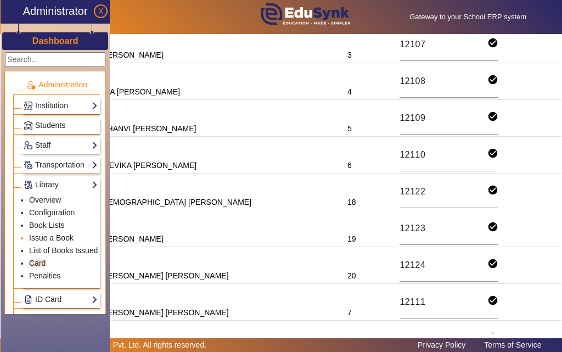
click at [38, 240] on link "Issue a Book" at bounding box center [51, 237] width 44 height 9
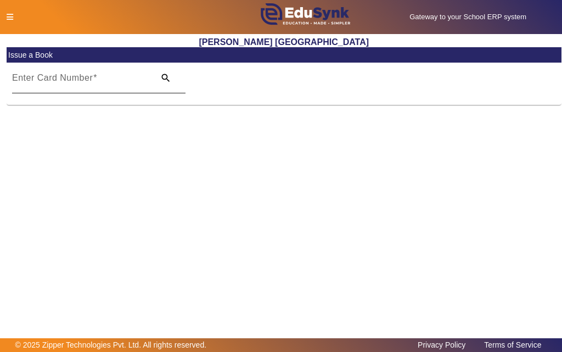
click at [103, 81] on input "Enter Card Number" at bounding box center [80, 82] width 136 height 13
paste input "12122"
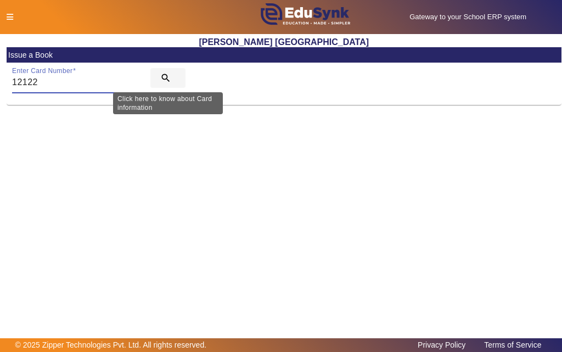
type input "12122"
click at [165, 76] on mat-icon "search" at bounding box center [165, 77] width 11 height 11
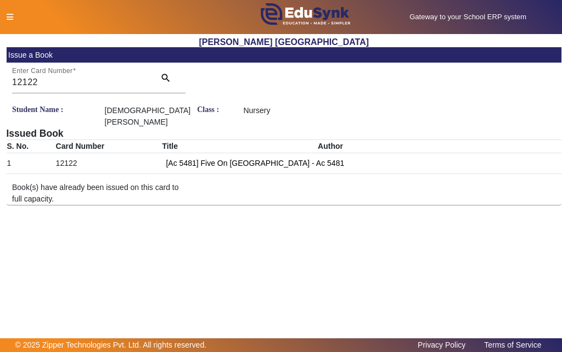
click at [7, 16] on icon at bounding box center [10, 17] width 7 height 8
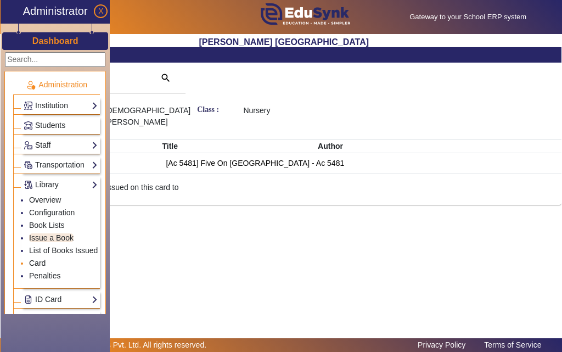
click at [36, 263] on link "Card" at bounding box center [37, 262] width 16 height 9
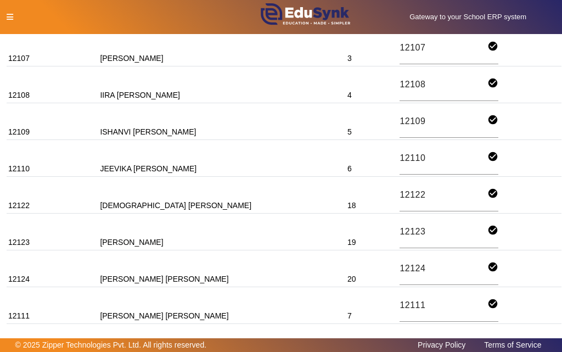
scroll to position [274, 0]
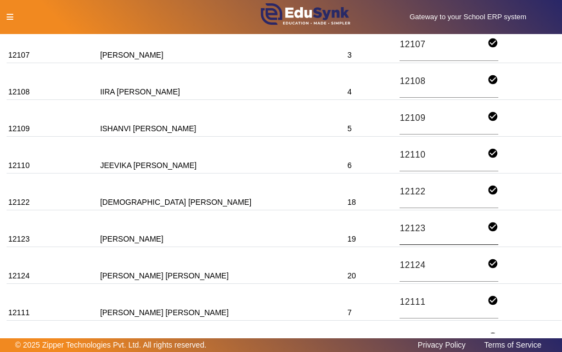
click at [399, 226] on input "12123" at bounding box center [443, 228] width 88 height 15
click at [10, 17] on icon at bounding box center [10, 17] width 7 height 8
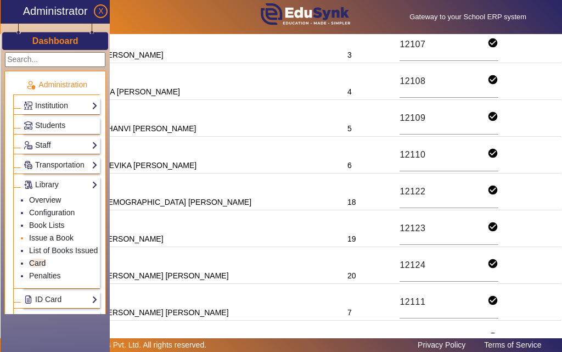
click at [38, 240] on link "Issue a Book" at bounding box center [51, 237] width 44 height 9
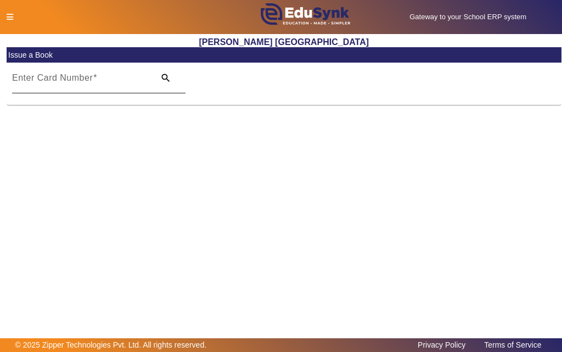
click at [81, 88] on input "Enter Card Number" at bounding box center [80, 82] width 136 height 13
paste input "12123"
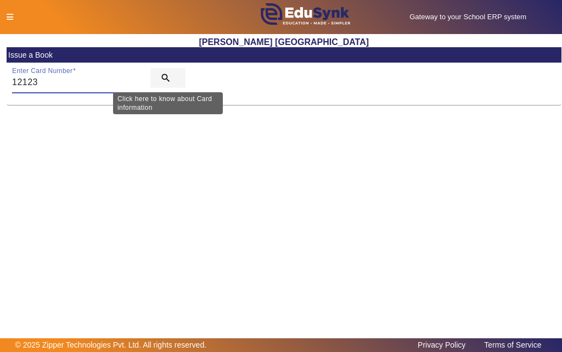
type input "12123"
click at [165, 76] on mat-icon "search" at bounding box center [165, 77] width 11 height 11
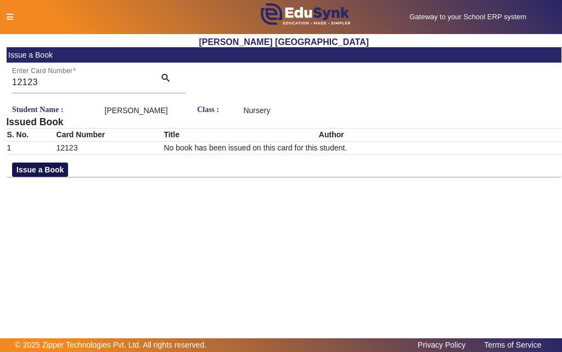
click at [39, 177] on button "Issue a Book" at bounding box center [40, 169] width 56 height 14
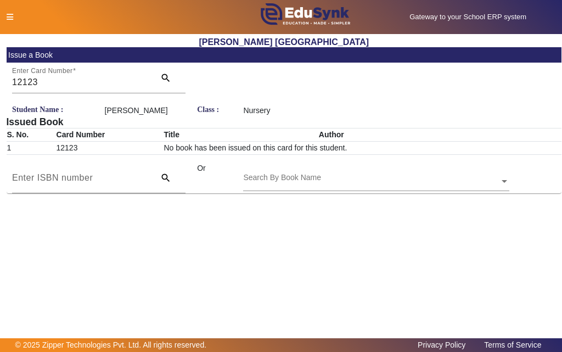
click at [344, 188] on input "text" at bounding box center [376, 182] width 266 height 12
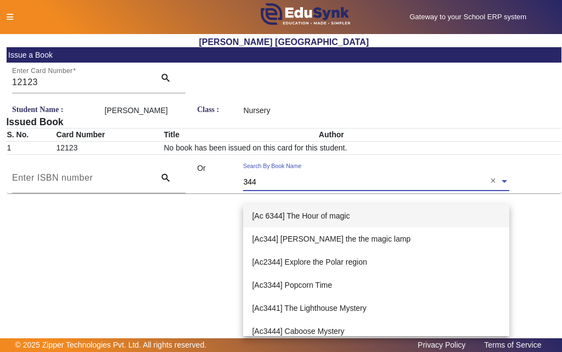
type input "3447"
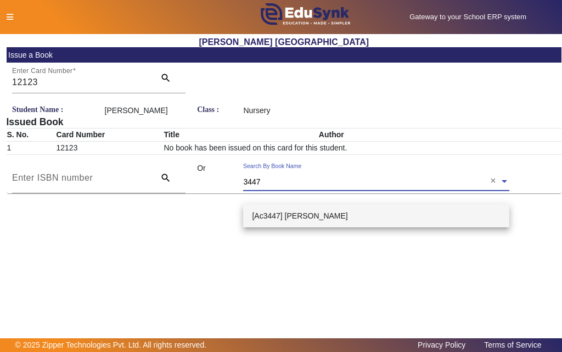
click at [329, 212] on div "[Ac3447] [PERSON_NAME]" at bounding box center [376, 215] width 266 height 23
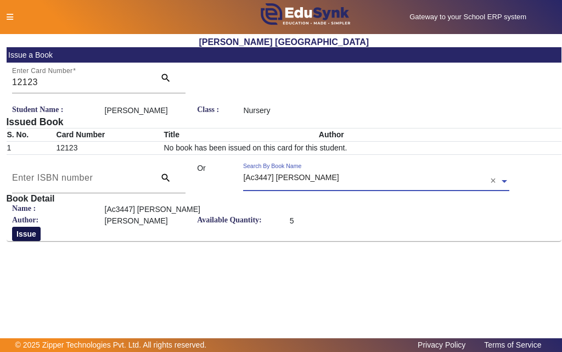
click at [19, 241] on button "Issue" at bounding box center [26, 234] width 29 height 14
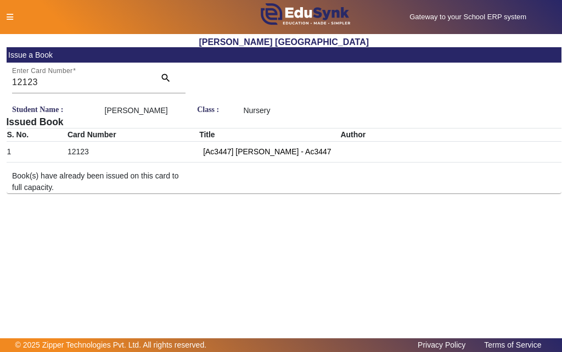
click at [12, 16] on icon at bounding box center [10, 17] width 7 height 8
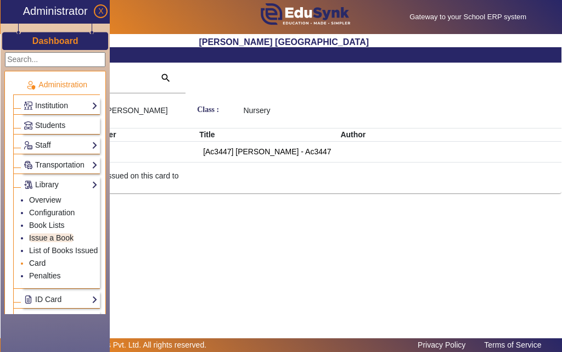
click at [34, 265] on link "Card" at bounding box center [37, 262] width 16 height 9
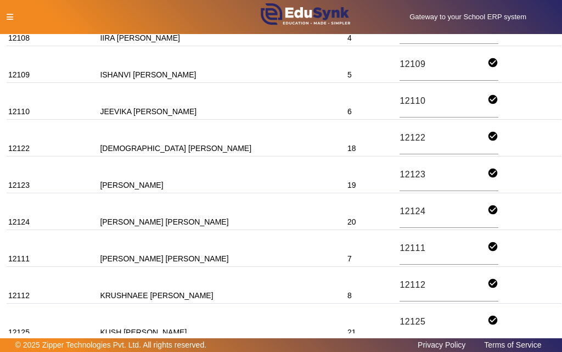
scroll to position [329, 0]
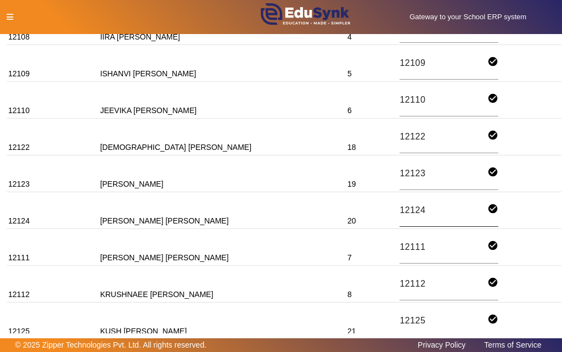
click at [399, 211] on input "12124" at bounding box center [443, 210] width 88 height 15
click at [7, 14] on icon at bounding box center [10, 17] width 7 height 8
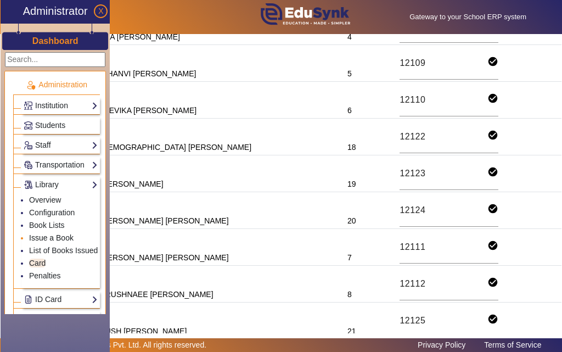
click at [35, 239] on link "Issue a Book" at bounding box center [51, 237] width 44 height 9
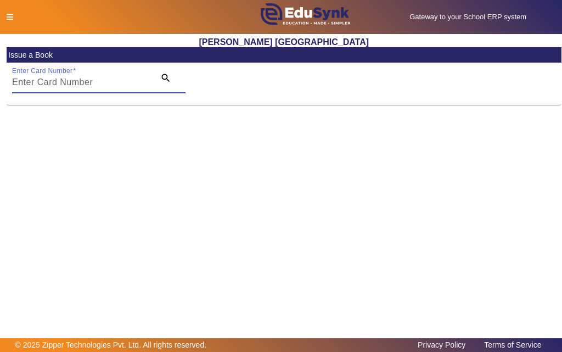
click at [126, 81] on input "Enter Card Number" at bounding box center [80, 82] width 136 height 13
paste input "12124"
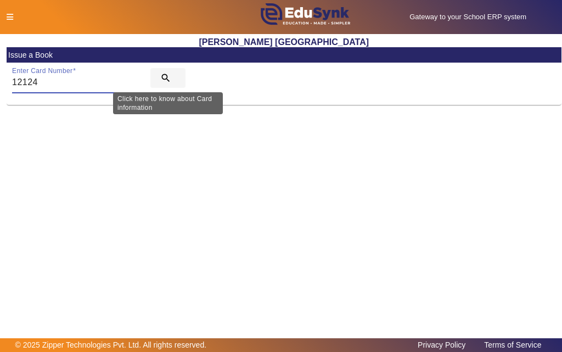
type input "12124"
click at [166, 75] on mat-icon "search" at bounding box center [165, 77] width 11 height 11
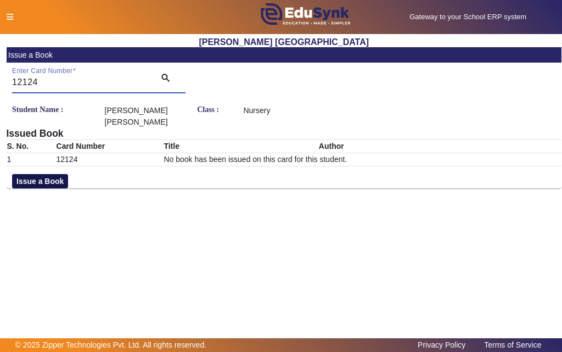
click at [57, 180] on button "Issue a Book" at bounding box center [40, 181] width 56 height 14
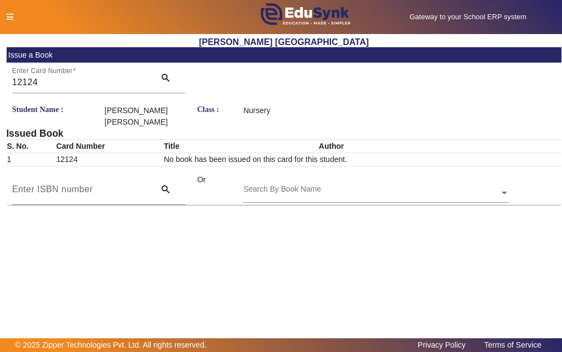
click at [359, 192] on input "text" at bounding box center [376, 194] width 266 height 12
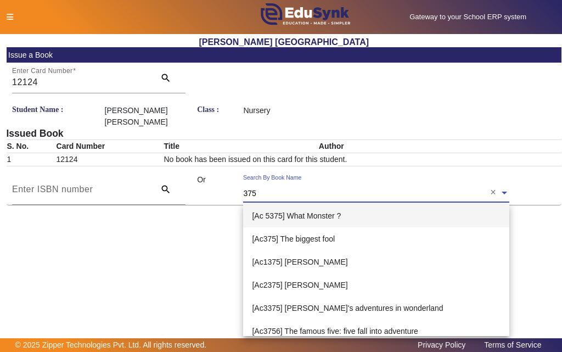
type input "3752"
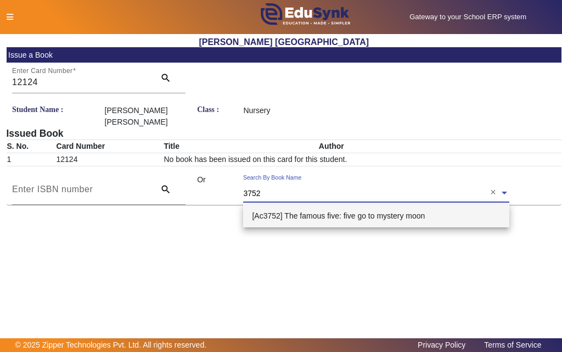
click at [348, 217] on span "[Ac3752] The famous five: five go to mystery moon" at bounding box center [338, 215] width 173 height 9
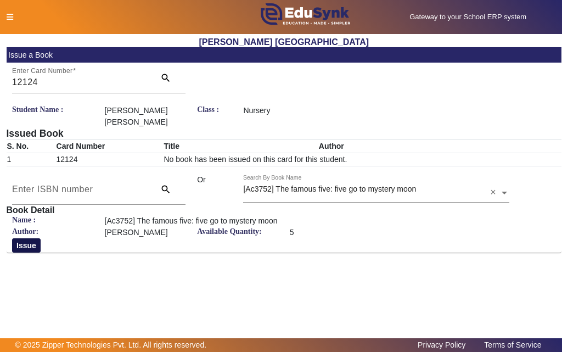
click at [20, 241] on button "Issue" at bounding box center [26, 245] width 29 height 14
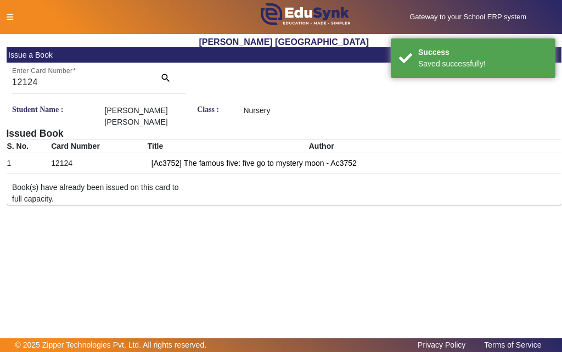
click at [9, 16] on icon at bounding box center [10, 17] width 7 height 8
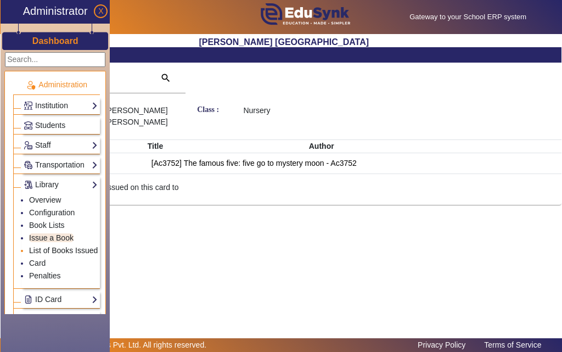
click at [65, 252] on link "List of Books Issued" at bounding box center [63, 250] width 69 height 9
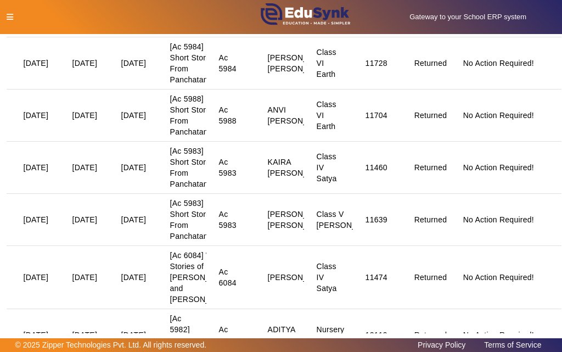
scroll to position [1371, 0]
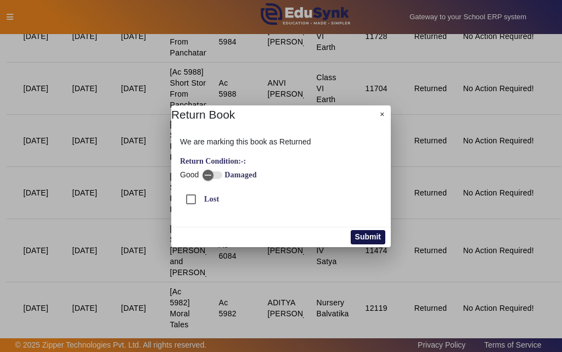
click at [372, 239] on button "Submit" at bounding box center [368, 237] width 35 height 14
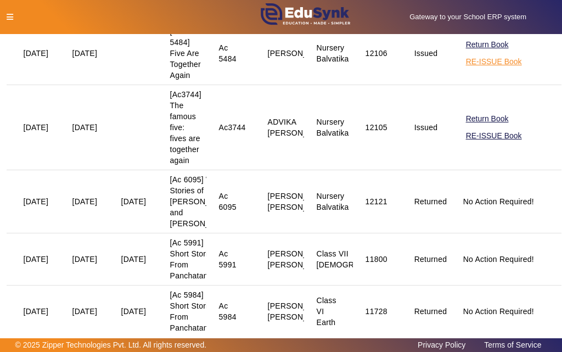
scroll to position [1160, 0]
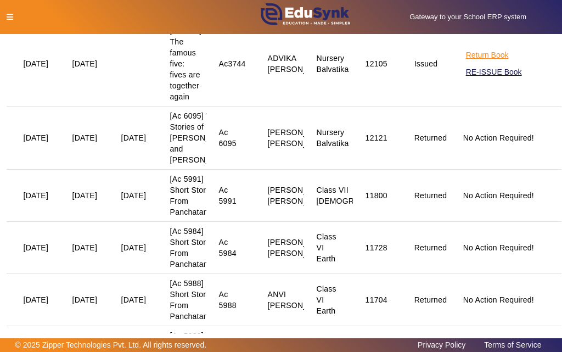
click at [472, 62] on button "Return Book" at bounding box center [487, 55] width 45 height 14
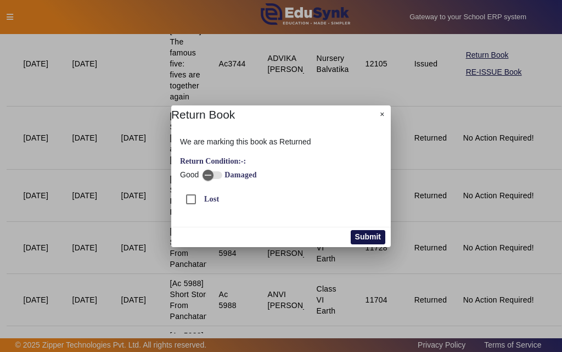
click at [364, 236] on button "Submit" at bounding box center [368, 237] width 35 height 14
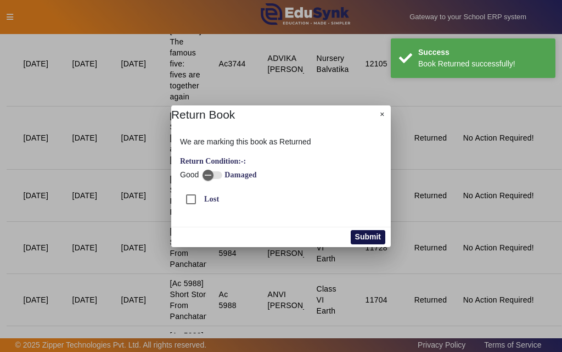
click at [368, 235] on button "Submit" at bounding box center [368, 237] width 35 height 14
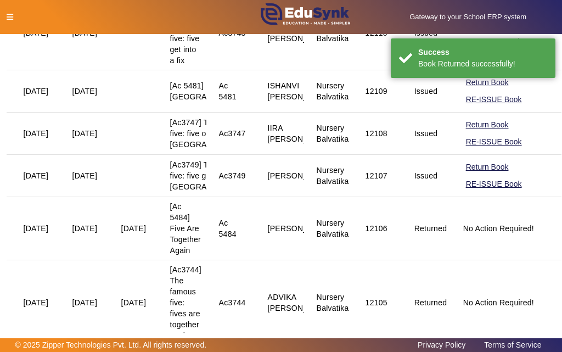
scroll to position [941, 0]
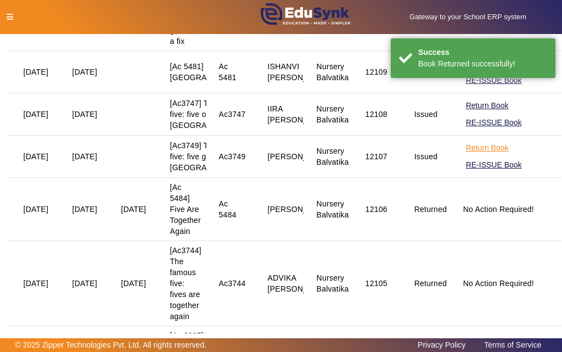
click at [489, 155] on button "Return Book" at bounding box center [487, 148] width 45 height 14
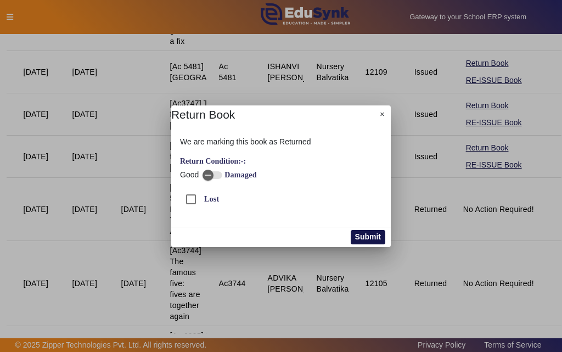
click at [369, 239] on button "Submit" at bounding box center [368, 237] width 35 height 14
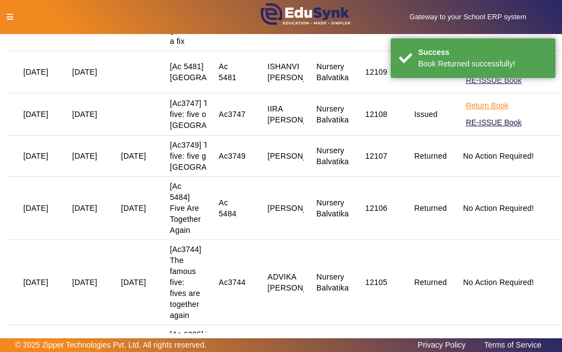
click at [473, 112] on button "Return Book" at bounding box center [487, 106] width 45 height 14
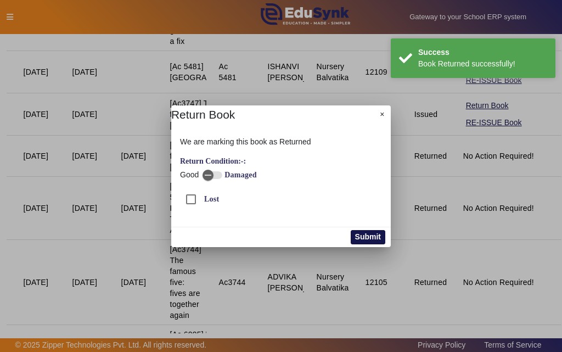
click at [371, 234] on button "Submit" at bounding box center [368, 237] width 35 height 14
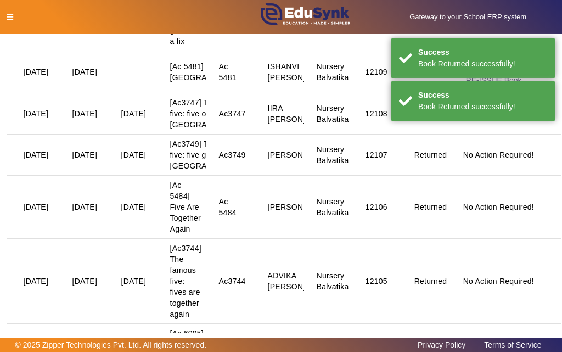
click at [465, 70] on button "Return Book" at bounding box center [487, 64] width 45 height 14
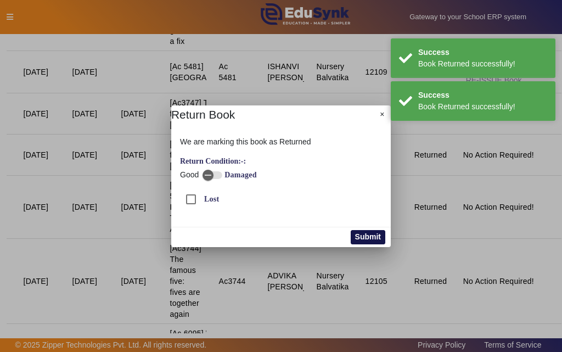
click at [356, 234] on button "Submit" at bounding box center [368, 237] width 35 height 14
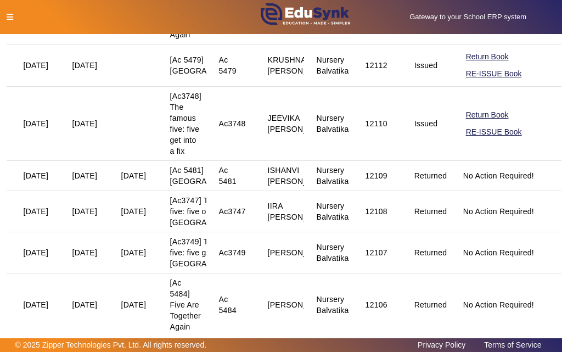
scroll to position [776, 0]
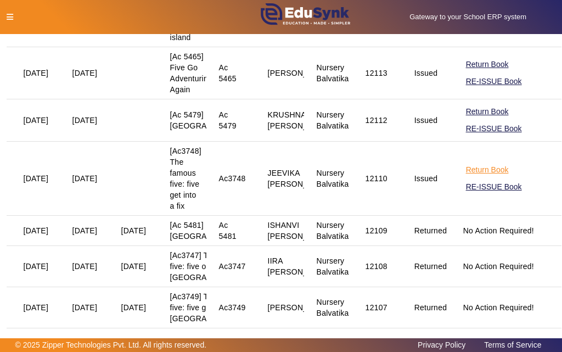
click at [476, 177] on button "Return Book" at bounding box center [487, 170] width 45 height 14
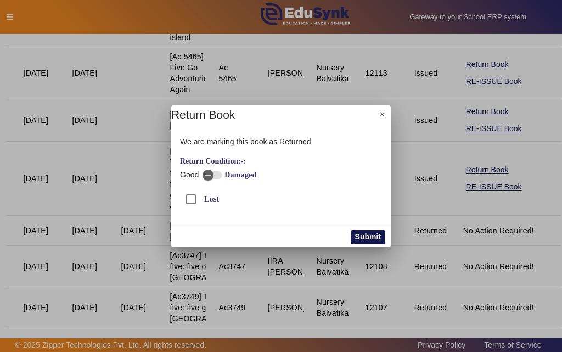
click at [374, 234] on button "Submit" at bounding box center [368, 237] width 35 height 14
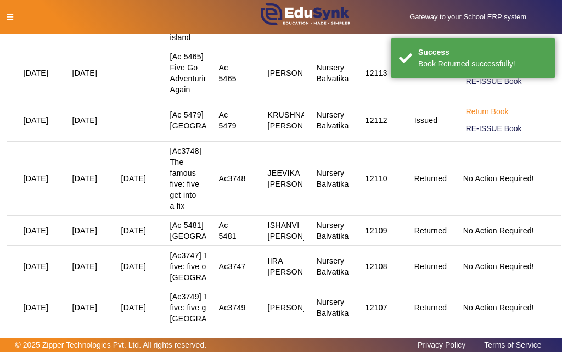
click at [490, 118] on button "Return Book" at bounding box center [487, 112] width 45 height 14
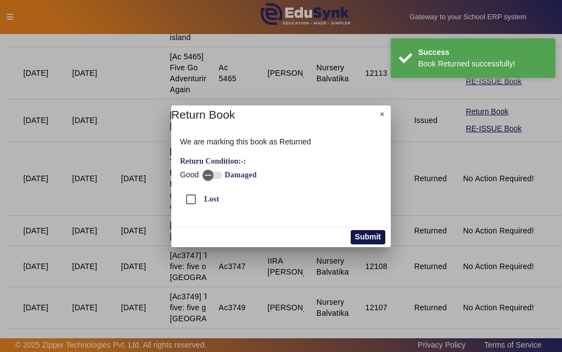
click at [371, 234] on button "Submit" at bounding box center [368, 237] width 35 height 14
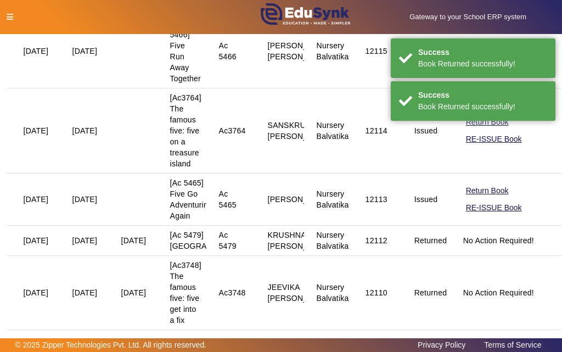
scroll to position [612, 0]
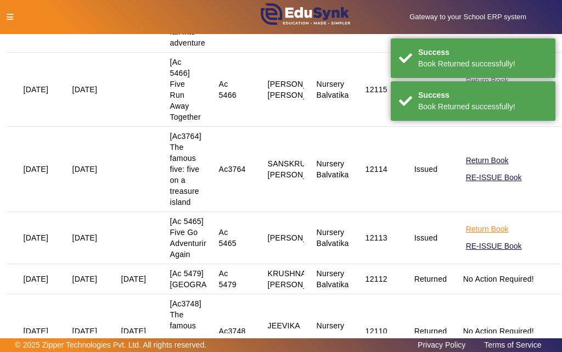
click at [468, 236] on button "Return Book" at bounding box center [487, 229] width 45 height 14
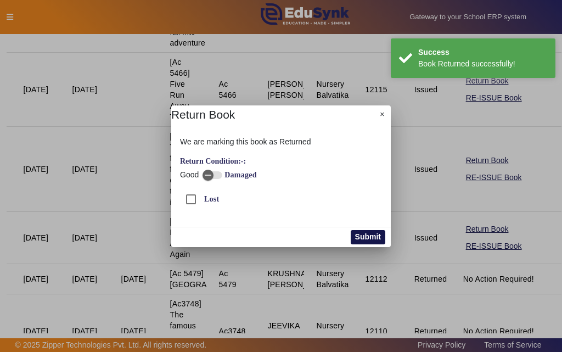
click at [368, 234] on button "Submit" at bounding box center [368, 237] width 35 height 14
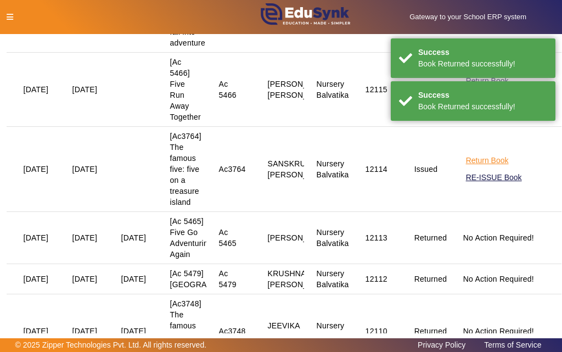
click at [476, 167] on button "Return Book" at bounding box center [487, 161] width 45 height 14
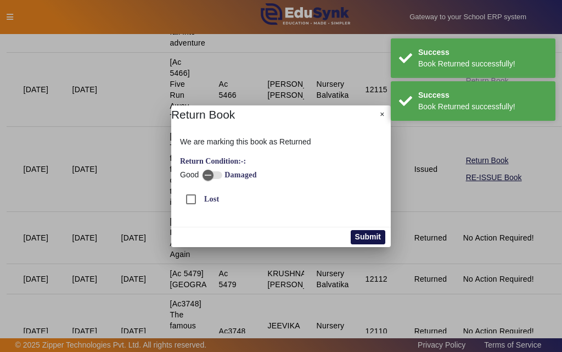
click at [369, 237] on button "Submit" at bounding box center [368, 237] width 35 height 14
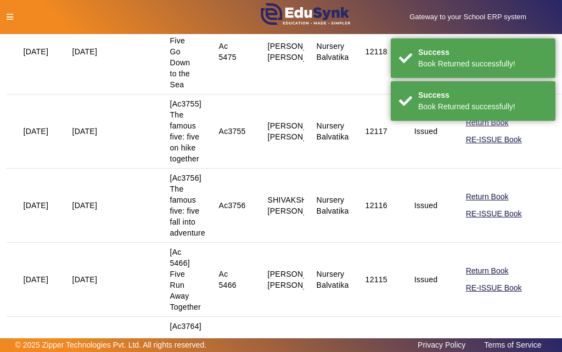
scroll to position [447, 0]
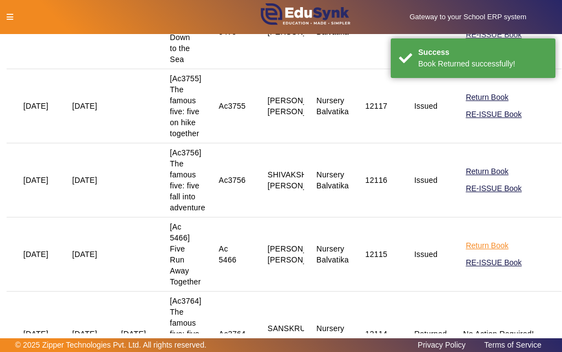
click at [465, 252] on button "Return Book" at bounding box center [487, 246] width 45 height 14
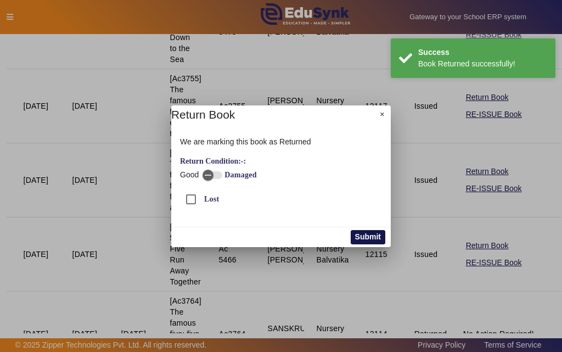
click at [364, 232] on button "Submit" at bounding box center [368, 237] width 35 height 14
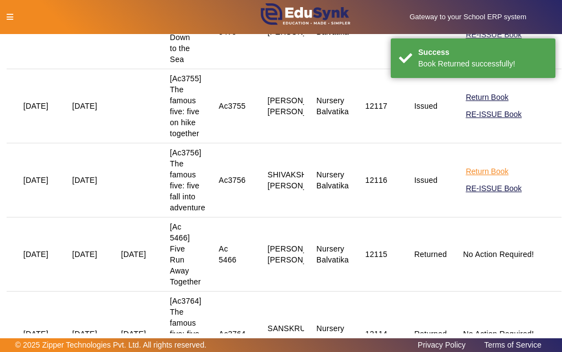
click at [478, 178] on button "Return Book" at bounding box center [487, 172] width 45 height 14
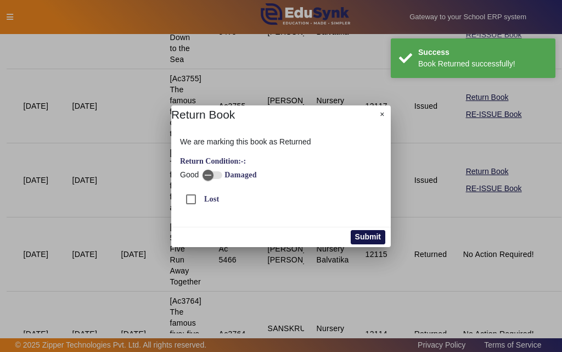
click at [372, 234] on button "Submit" at bounding box center [368, 237] width 35 height 14
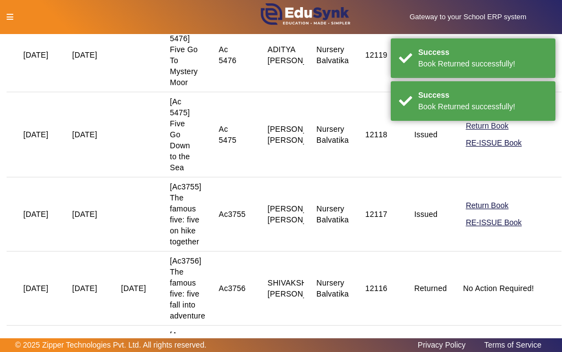
scroll to position [337, 0]
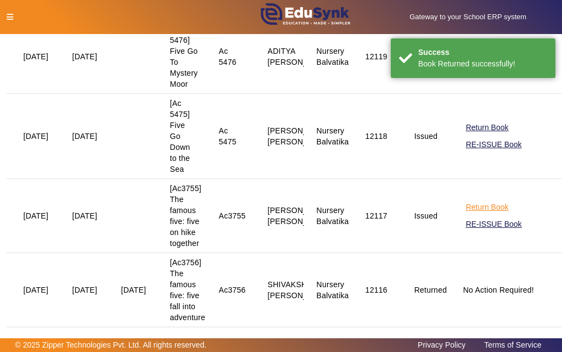
click at [474, 214] on button "Return Book" at bounding box center [487, 207] width 45 height 14
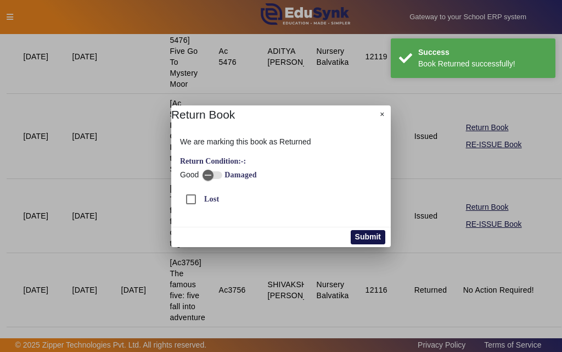
click at [382, 239] on button "Submit" at bounding box center [368, 237] width 35 height 14
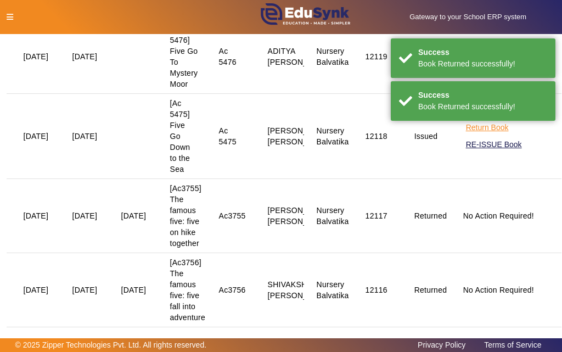
click at [476, 134] on button "Return Book" at bounding box center [487, 128] width 45 height 14
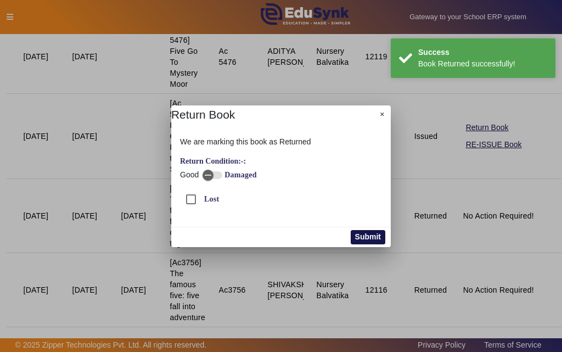
click at [374, 233] on button "Submit" at bounding box center [368, 237] width 35 height 14
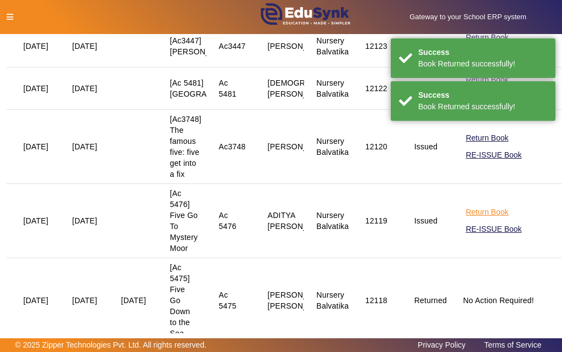
scroll to position [173, 0]
click at [473, 219] on button "Return Book" at bounding box center [487, 213] width 45 height 14
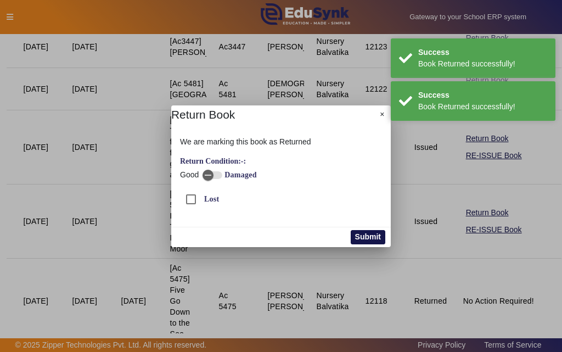
drag, startPoint x: 370, startPoint y: 240, endPoint x: 413, endPoint y: 225, distance: 44.8
click at [370, 239] on button "Submit" at bounding box center [368, 237] width 35 height 14
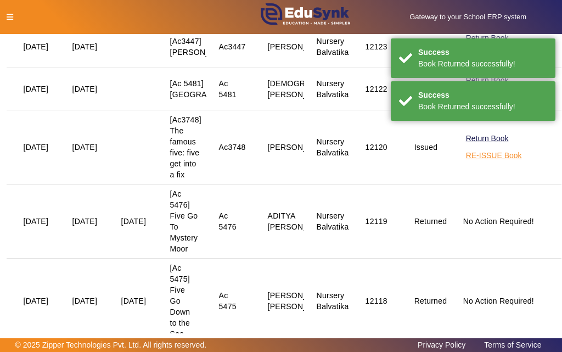
click at [470, 162] on button "RE-ISSUE Book" at bounding box center [494, 156] width 58 height 14
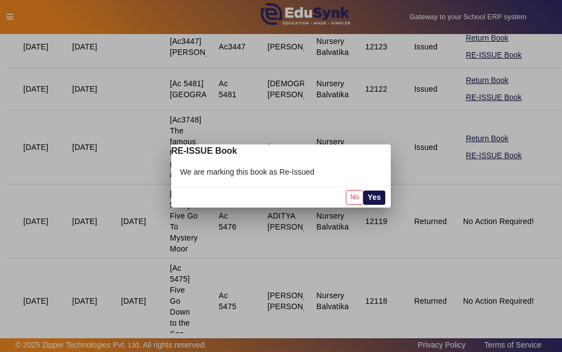
click at [378, 198] on button "Yes" at bounding box center [374, 197] width 22 height 14
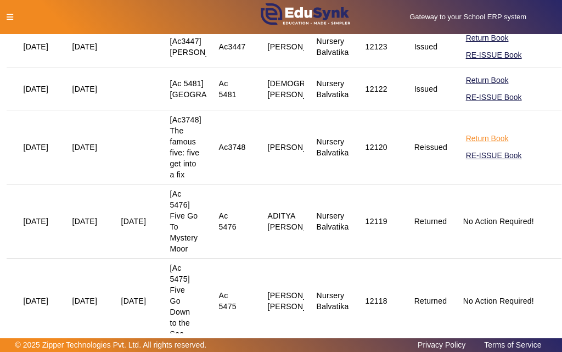
click at [478, 145] on button "Return Book" at bounding box center [487, 139] width 45 height 14
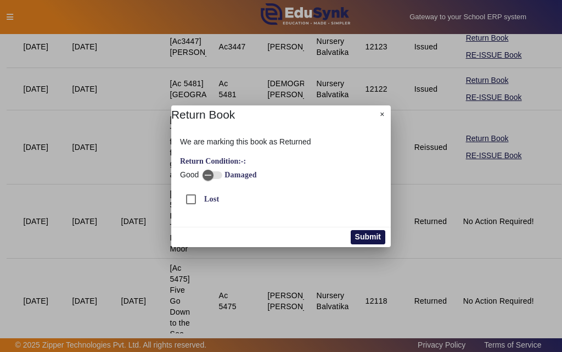
click at [367, 237] on button "Submit" at bounding box center [368, 237] width 35 height 14
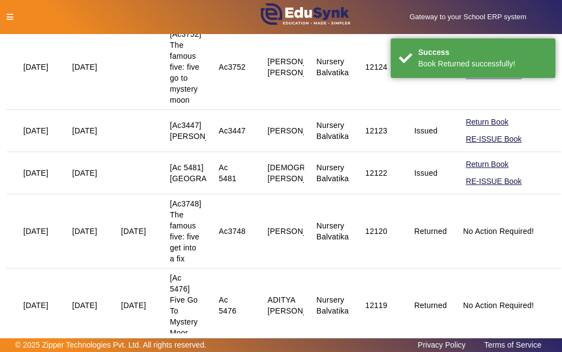
scroll to position [63, 0]
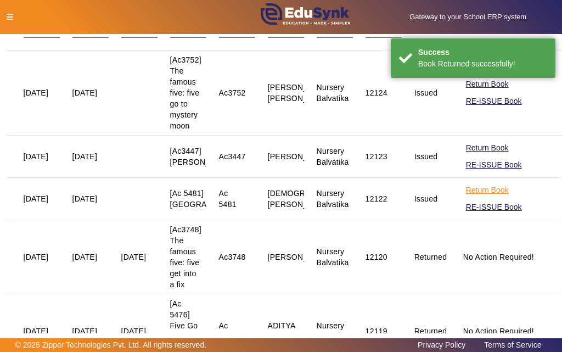
click at [466, 197] on button "Return Book" at bounding box center [487, 190] width 45 height 14
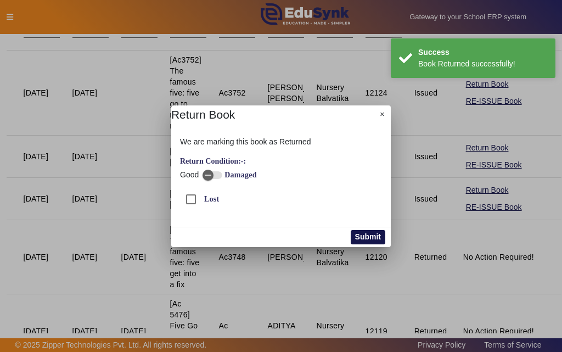
click at [375, 234] on button "Submit" at bounding box center [368, 237] width 35 height 14
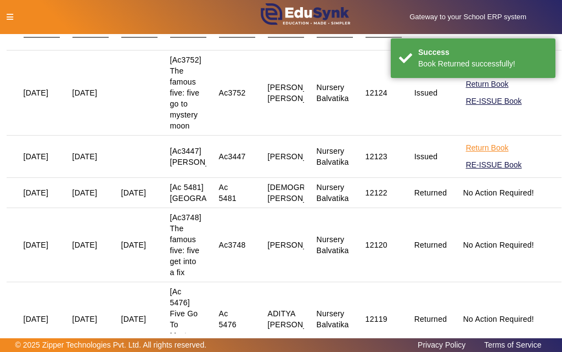
click at [474, 150] on button "Return Book" at bounding box center [487, 148] width 45 height 14
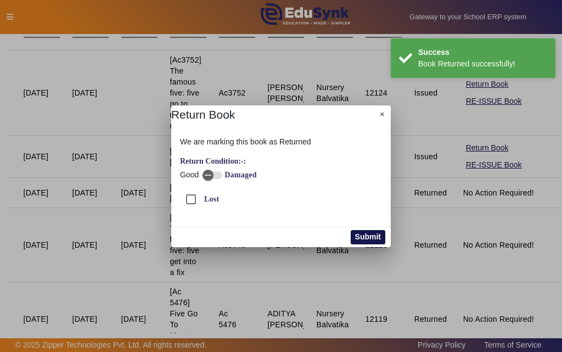
click at [377, 233] on button "Submit" at bounding box center [368, 237] width 35 height 14
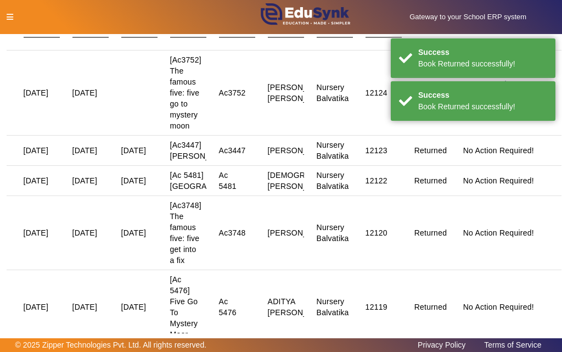
scroll to position [0, 0]
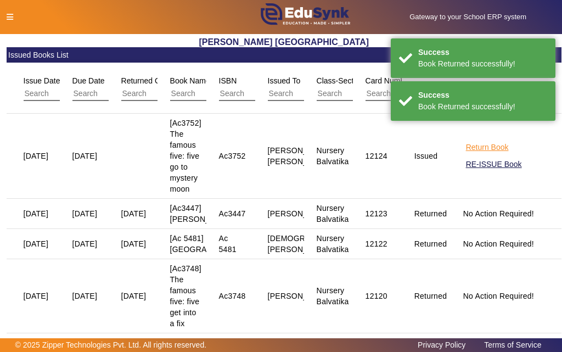
click at [468, 149] on button "Return Book" at bounding box center [487, 147] width 45 height 14
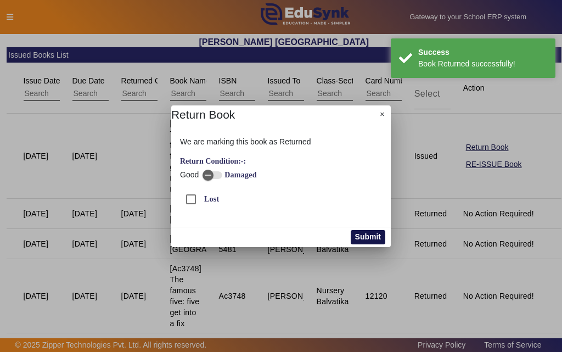
click at [357, 236] on button "Submit" at bounding box center [368, 237] width 35 height 14
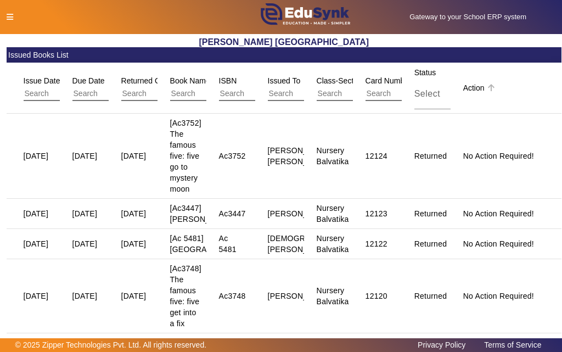
click at [470, 89] on span "Action" at bounding box center [473, 87] width 21 height 9
click at [467, 87] on span "Action" at bounding box center [473, 87] width 21 height 9
click at [463, 87] on span "Action" at bounding box center [473, 87] width 21 height 9
click at [422, 74] on span "Status" at bounding box center [425, 72] width 22 height 9
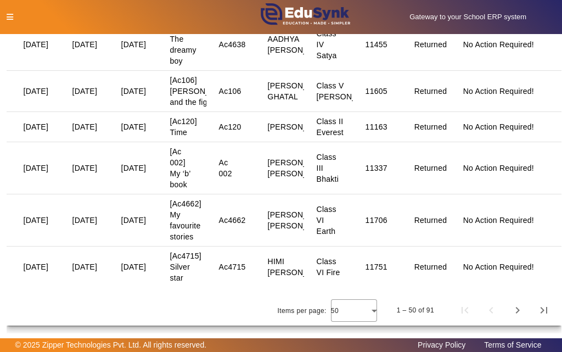
scroll to position [2914, 0]
